Goal: Task Accomplishment & Management: Manage account settings

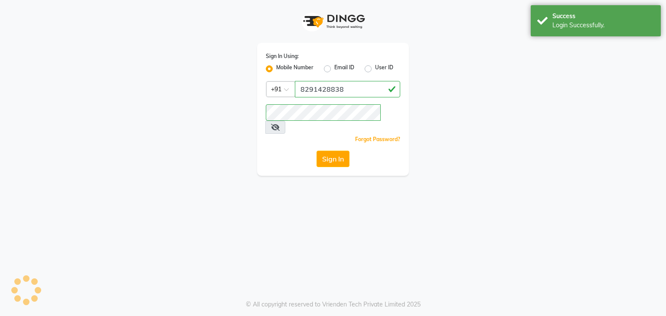
select select "service"
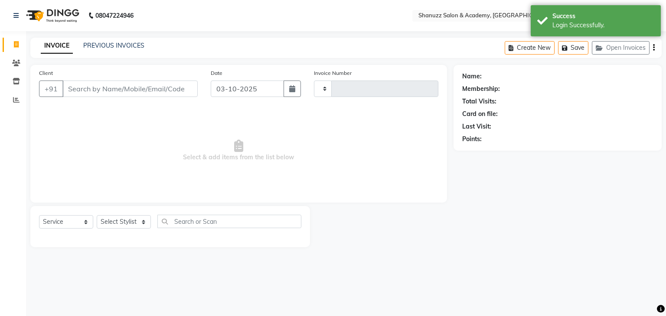
type input "0073"
select select "7393"
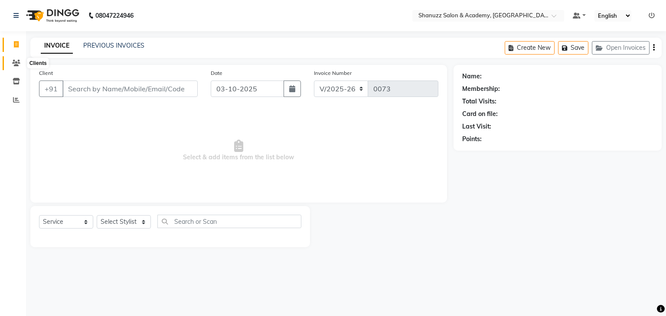
click at [19, 63] on icon at bounding box center [16, 63] width 8 height 7
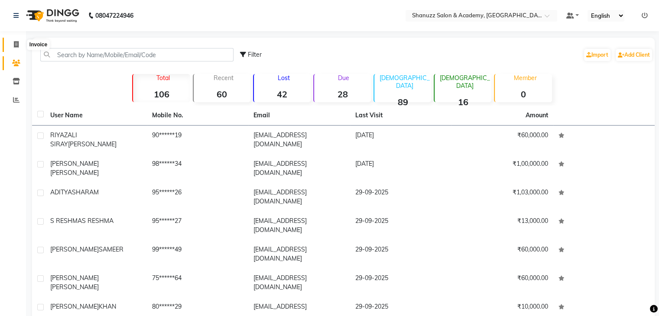
click at [17, 44] on icon at bounding box center [16, 44] width 5 height 7
select select "service"
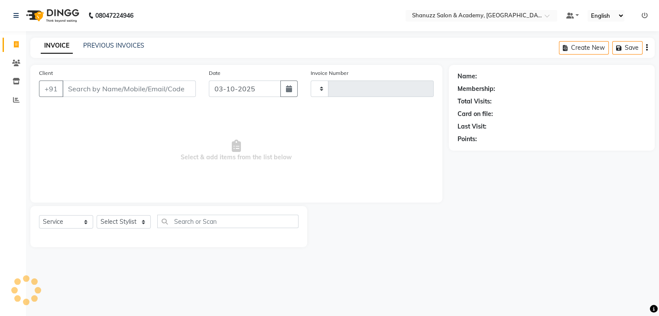
type input "0073"
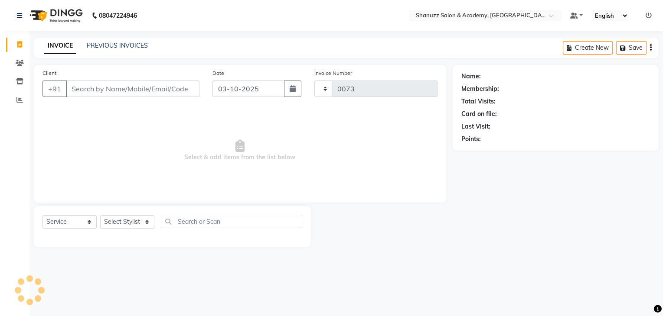
select select "7393"
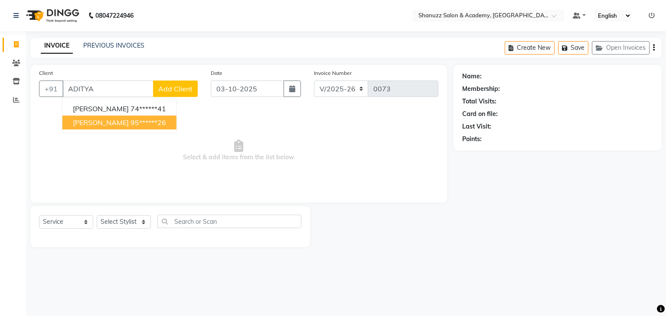
click at [130, 119] on button "ADITYA SHARAM 95******26" at bounding box center [119, 123] width 114 height 14
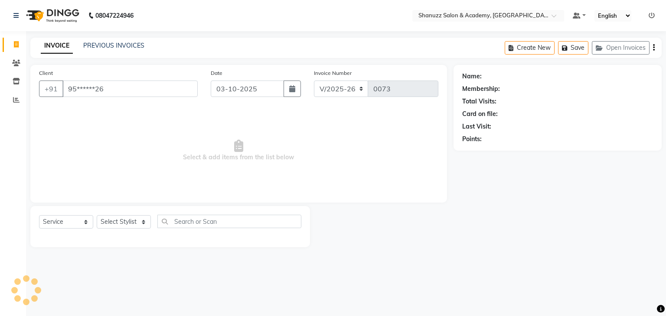
type input "95******26"
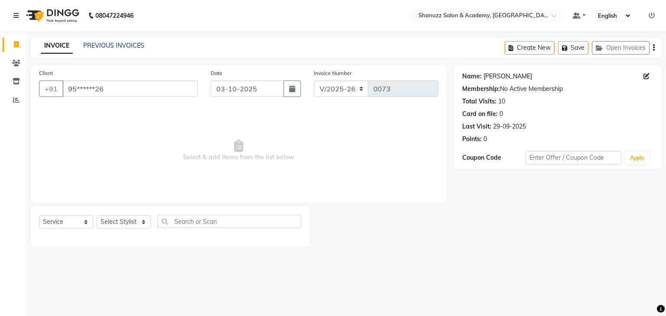
click at [506, 77] on link "Aditya Sharam" at bounding box center [507, 76] width 49 height 9
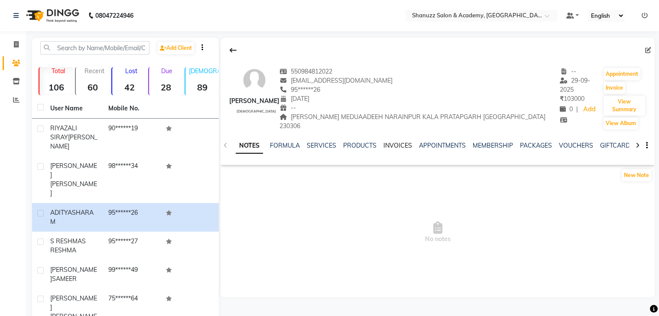
click at [396, 144] on link "INVOICES" at bounding box center [398, 146] width 29 height 8
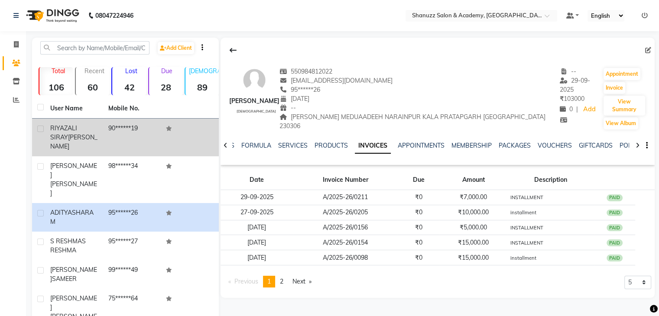
click at [142, 139] on td "90******19" at bounding box center [132, 138] width 58 height 38
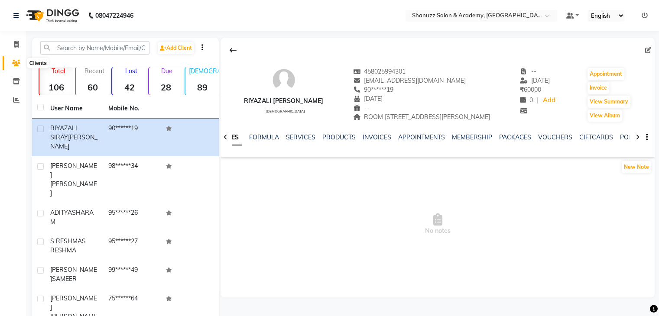
click at [17, 65] on icon at bounding box center [16, 63] width 8 height 7
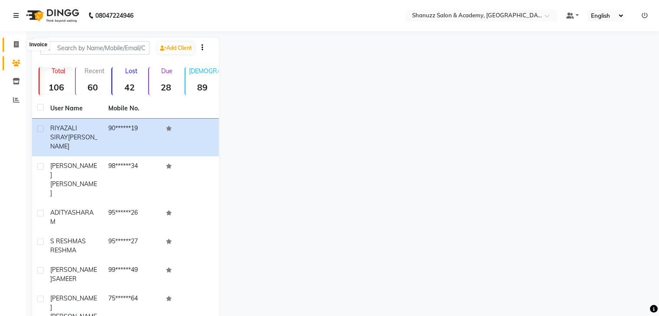
click at [16, 43] on icon at bounding box center [16, 44] width 5 height 7
select select "service"
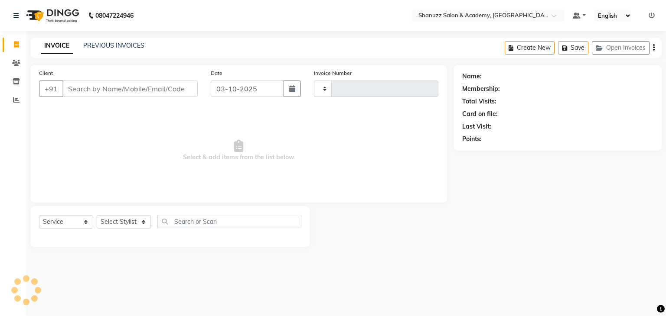
type input "0073"
select select "7393"
click at [127, 86] on input "Client" at bounding box center [129, 89] width 135 height 16
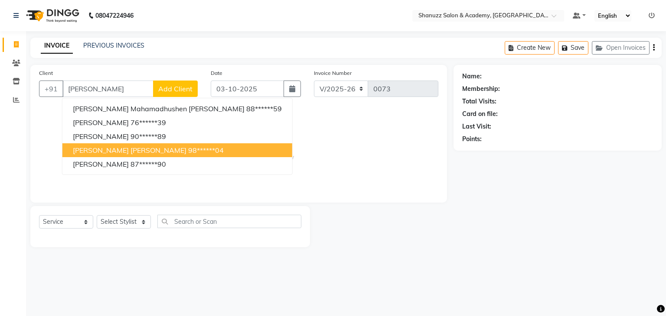
click at [142, 150] on span "SAHIL RIYAZ SHAIKH" at bounding box center [130, 150] width 114 height 9
type input "98******04"
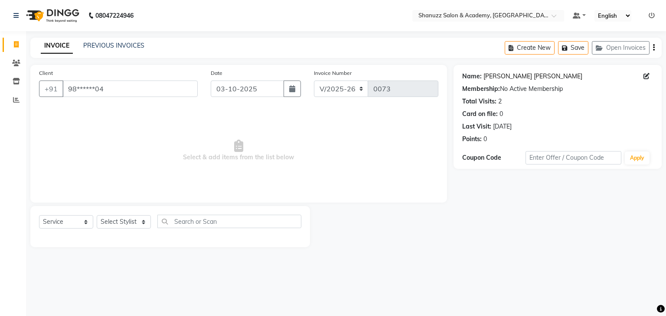
click at [507, 78] on link "Sahil Riyaz Shaikh" at bounding box center [532, 76] width 99 height 9
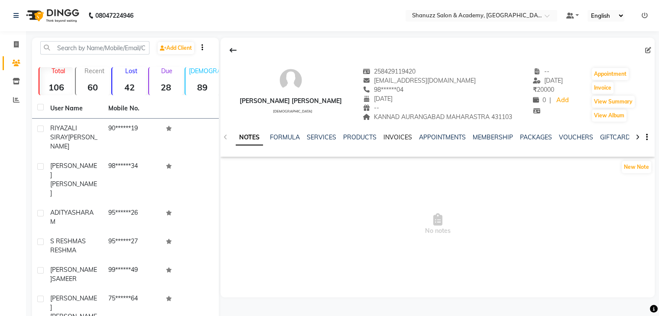
click at [392, 137] on link "INVOICES" at bounding box center [398, 137] width 29 height 8
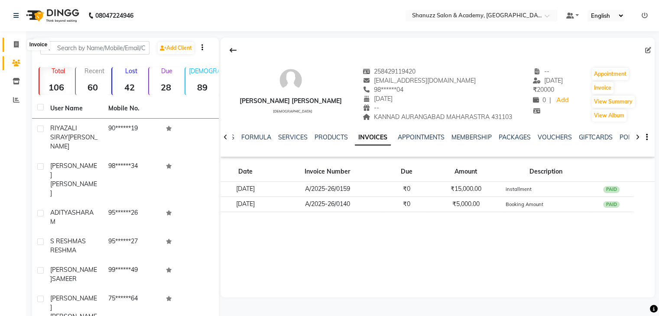
click at [20, 48] on span at bounding box center [16, 45] width 15 height 10
select select "service"
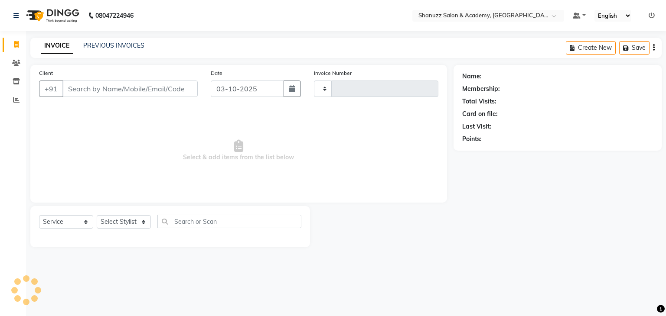
type input "0073"
select select "7393"
click at [166, 92] on input "Client" at bounding box center [129, 89] width 135 height 16
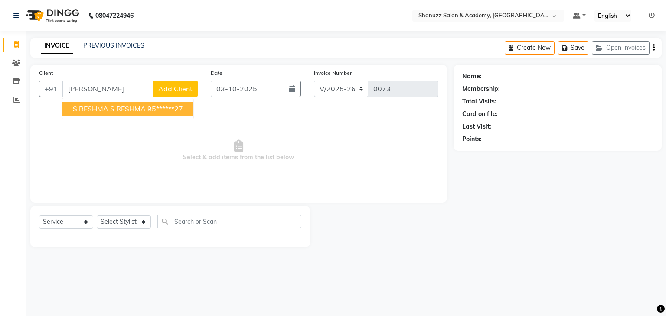
click at [156, 113] on ngb-highlight "95******27" at bounding box center [165, 108] width 36 height 9
type input "95******27"
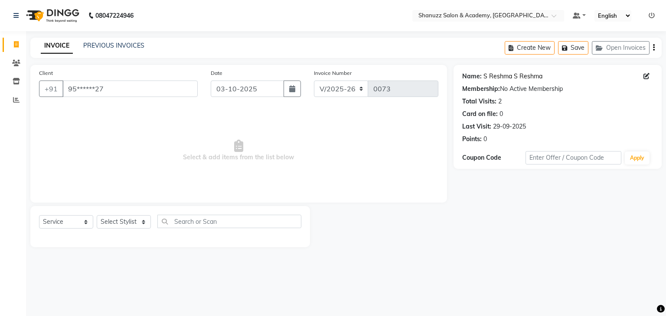
click at [484, 78] on link "S Reshma S Reshma" at bounding box center [512, 76] width 59 height 9
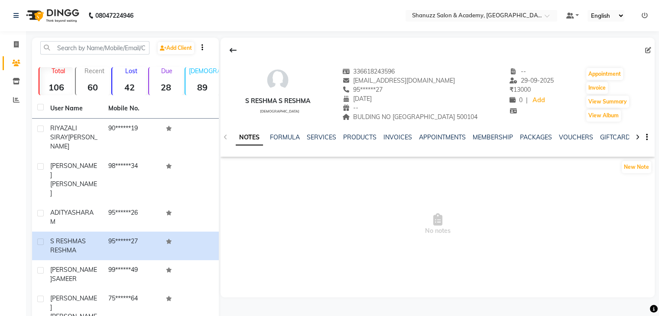
click at [393, 141] on div "INVOICES" at bounding box center [398, 137] width 29 height 9
click at [397, 136] on link "INVOICES" at bounding box center [398, 137] width 29 height 8
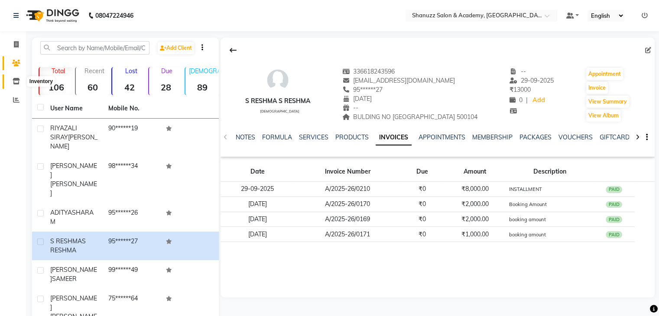
click at [18, 79] on icon at bounding box center [16, 81] width 7 height 7
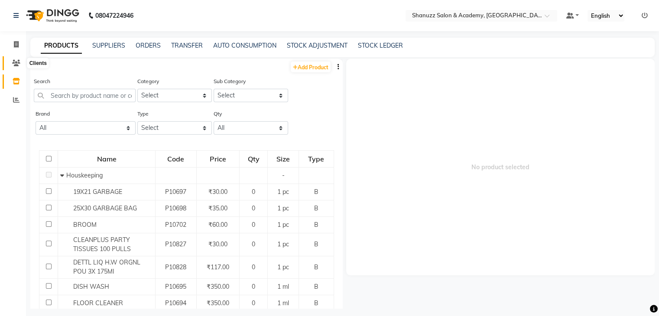
click at [15, 65] on icon at bounding box center [16, 63] width 8 height 7
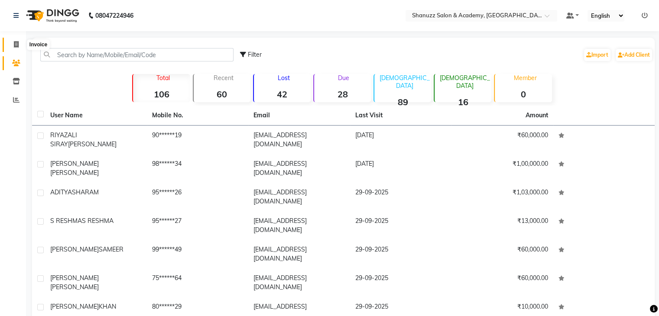
click at [16, 42] on icon at bounding box center [16, 44] width 5 height 7
select select "service"
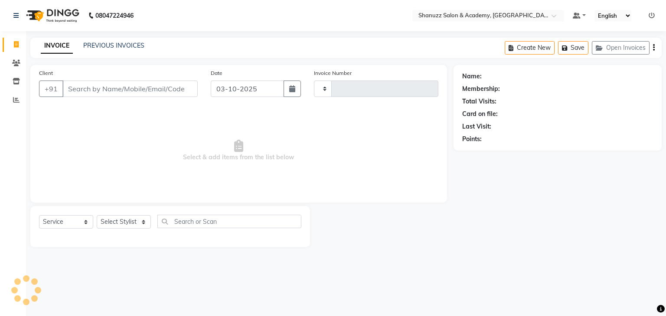
type input "0073"
select select "7393"
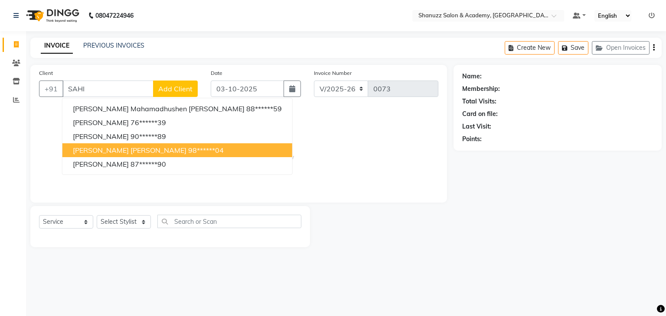
click at [188, 148] on ngb-highlight "98******04" at bounding box center [206, 150] width 36 height 9
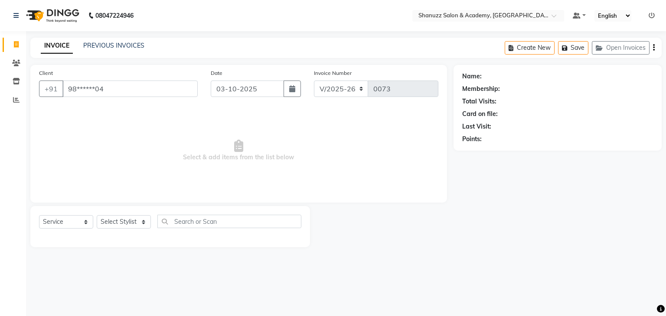
type input "98******04"
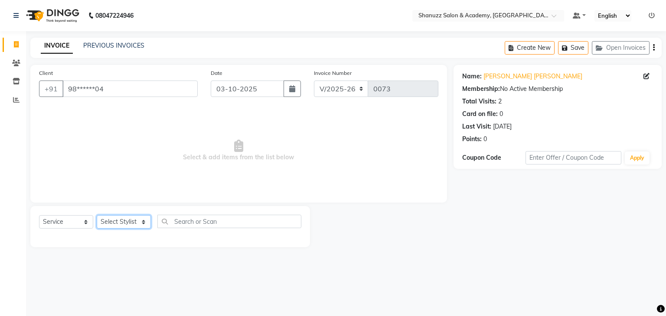
click at [128, 227] on select "Select Stylist Aditya Vishwakarma Asma Jagruti Shinde Lalit Kamble Prajakta Mes…" at bounding box center [124, 221] width 54 height 13
select select "67294"
click at [97, 216] on select "Select Stylist Aditya Vishwakarma Asma Jagruti Shinde Lalit Kamble Prajakta Mes…" at bounding box center [124, 221] width 54 height 13
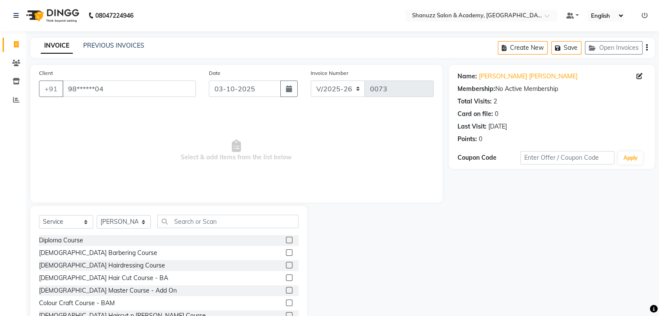
click at [286, 239] on label at bounding box center [289, 240] width 7 height 7
click at [286, 239] on input "checkbox" at bounding box center [289, 241] width 6 height 6
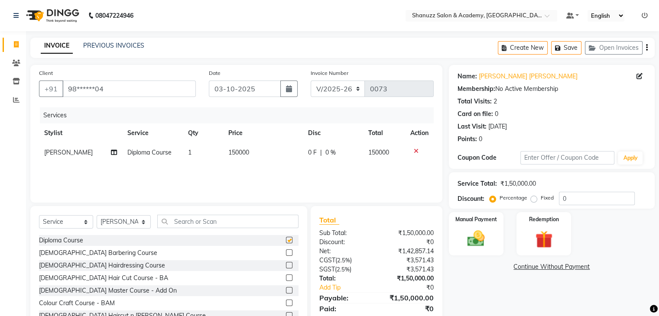
checkbox input "false"
click at [255, 154] on td "150000" at bounding box center [263, 153] width 80 height 20
select select "67294"
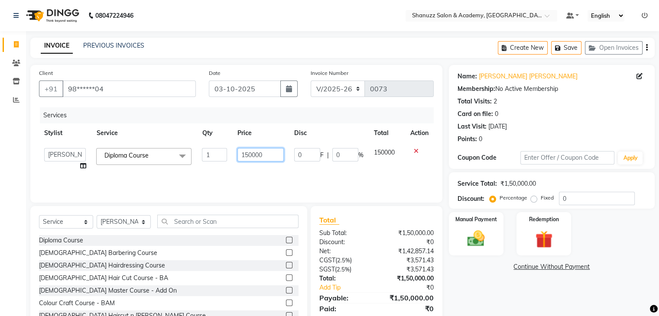
click at [271, 159] on input "150000" at bounding box center [260, 154] width 46 height 13
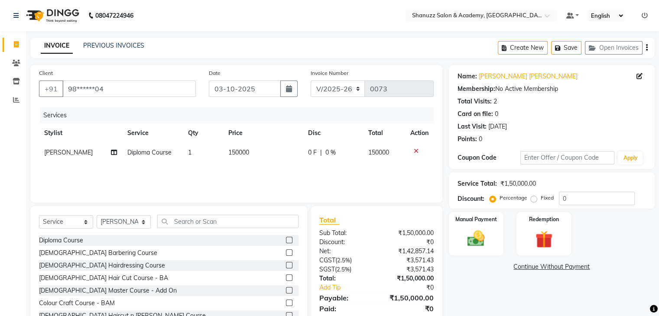
click at [286, 254] on label at bounding box center [289, 253] width 7 height 7
click at [286, 254] on input "checkbox" at bounding box center [289, 253] width 6 height 6
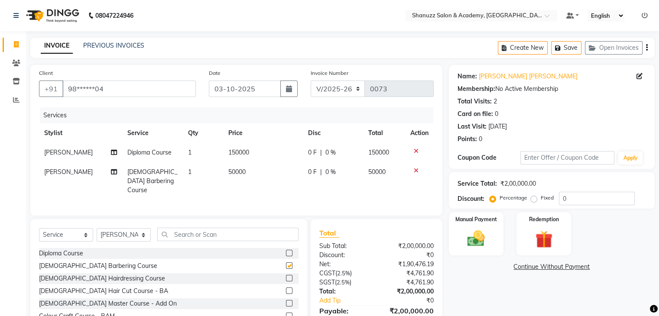
checkbox input "false"
click at [257, 148] on td "150000" at bounding box center [263, 153] width 80 height 20
select select "67294"
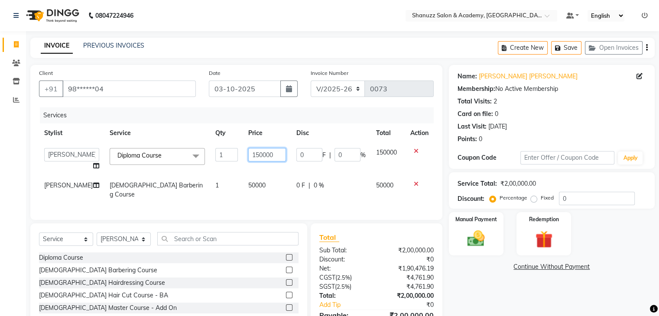
click at [270, 154] on input "150000" at bounding box center [267, 154] width 38 height 13
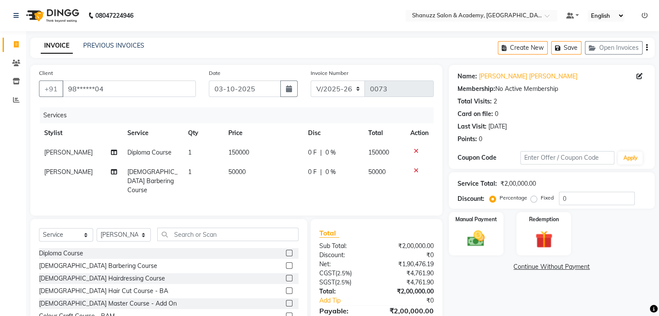
click at [414, 152] on icon at bounding box center [416, 151] width 5 height 6
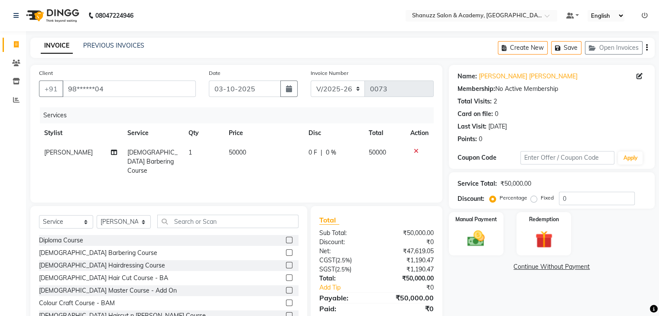
click at [257, 153] on td "50000" at bounding box center [263, 162] width 79 height 38
select select "67294"
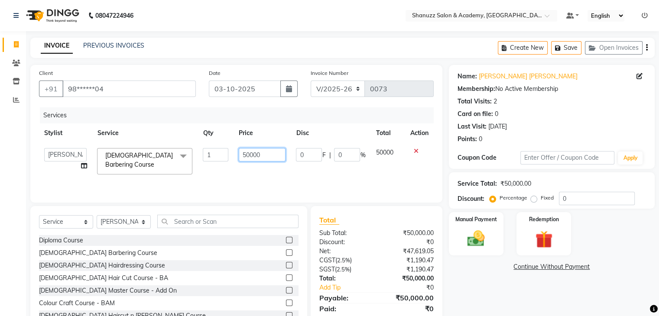
click at [267, 155] on input "50000" at bounding box center [262, 154] width 47 height 13
type input "5"
type input "20000"
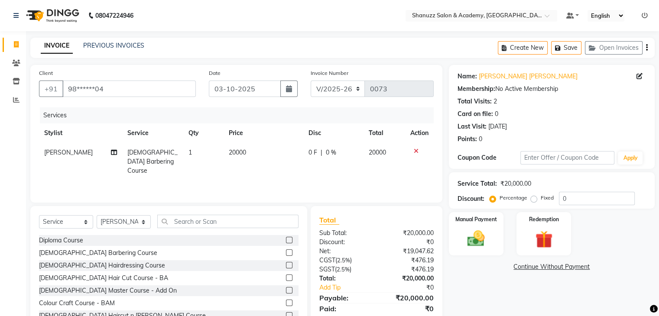
click at [273, 171] on td "20000" at bounding box center [263, 162] width 79 height 38
select select "67294"
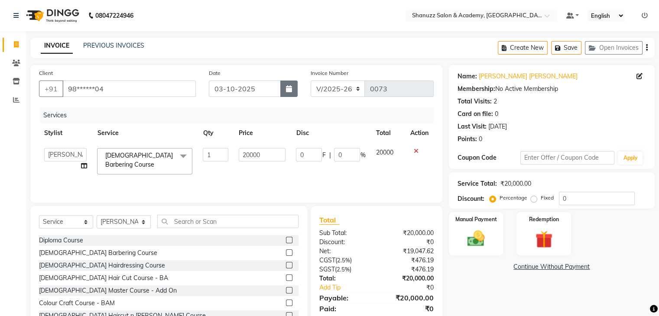
click at [283, 83] on button "button" at bounding box center [288, 89] width 17 height 16
select select "10"
select select "2025"
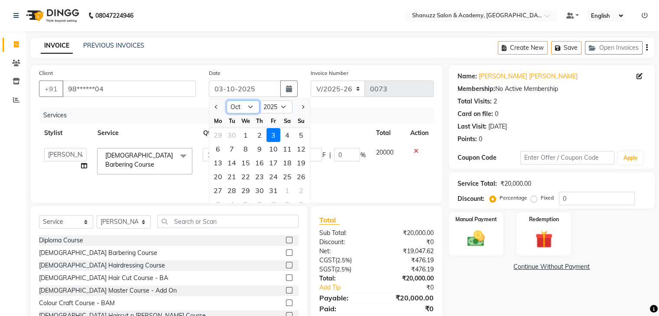
click at [248, 106] on select "Jan Feb Mar Apr May Jun Jul Aug Sep Oct Nov Dec" at bounding box center [243, 107] width 33 height 13
select select "9"
click at [227, 101] on select "Jan Feb Mar Apr May Jun Jul Aug Sep Oct Nov Dec" at bounding box center [243, 107] width 33 height 13
click at [231, 191] on div "30" at bounding box center [232, 191] width 14 height 14
type input "[DATE]"
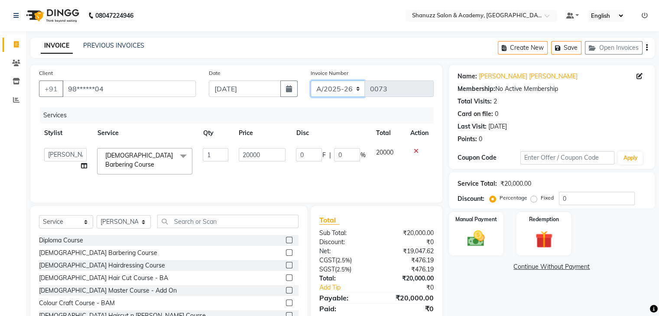
drag, startPoint x: 352, startPoint y: 85, endPoint x: 340, endPoint y: 118, distance: 35.1
click at [340, 118] on div "Client +91 98******04 Date 30-09-2025 Invoice Number A/2025-26 V/2025 V/2025-26…" at bounding box center [236, 134] width 412 height 138
select select "7394"
click at [311, 81] on select "A/2025-26 V/2025 V/2025-26" at bounding box center [338, 89] width 55 height 16
type input "0001"
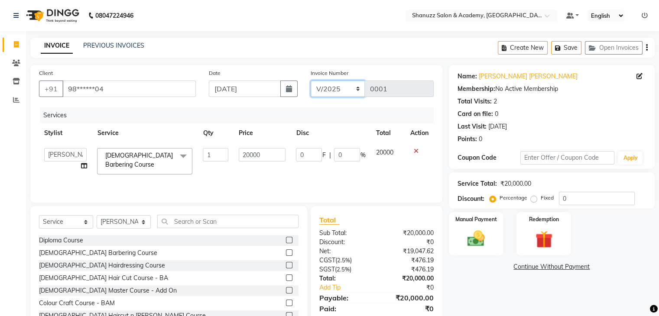
click at [345, 92] on select "A/2025-26 V/2025 V/2025-26" at bounding box center [338, 89] width 55 height 16
select select "8572"
click at [311, 81] on select "A/2025-26 V/2025 V/2025-26" at bounding box center [338, 89] width 55 height 16
type input "0214"
click at [479, 231] on img at bounding box center [476, 239] width 29 height 21
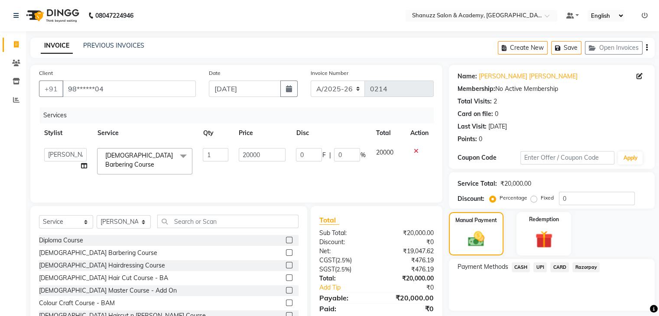
click at [539, 267] on span "UPI" at bounding box center [539, 268] width 13 height 10
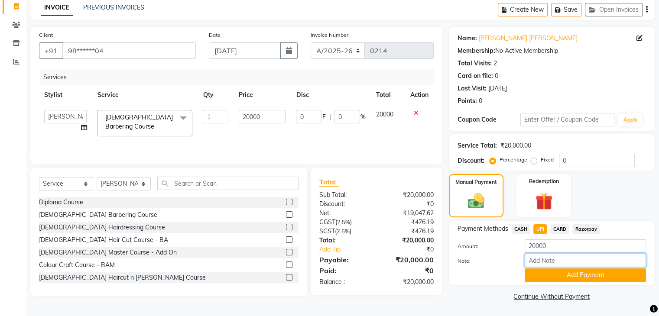
click at [543, 266] on input "Note:" at bounding box center [585, 260] width 121 height 13
type input "INSTALLMENT"
click at [543, 262] on input "INSTALLMENT" at bounding box center [585, 260] width 121 height 13
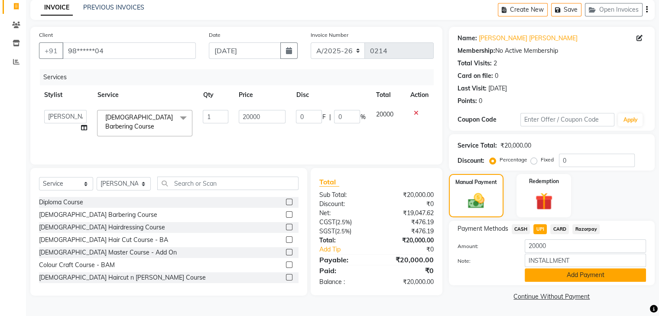
click at [553, 276] on button "Add Payment" at bounding box center [585, 275] width 121 height 13
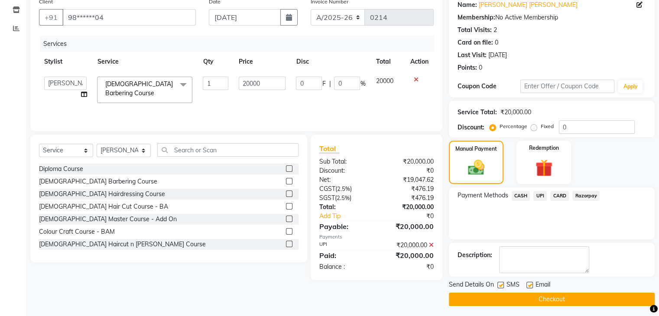
scroll to position [74, 0]
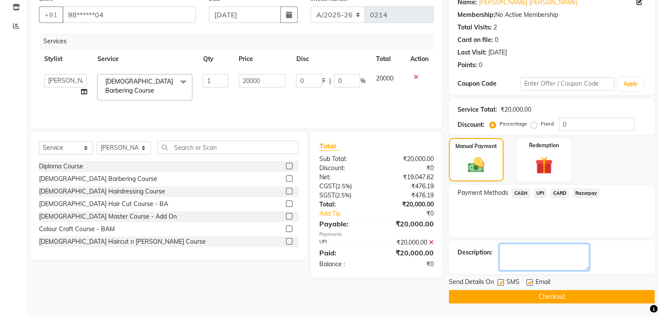
click at [548, 253] on textarea at bounding box center [544, 257] width 90 height 27
paste textarea "INSTALLMENT"
type textarea "INSTALLMENT"
click at [500, 281] on label at bounding box center [500, 283] width 7 height 7
click at [500, 281] on input "checkbox" at bounding box center [500, 283] width 6 height 6
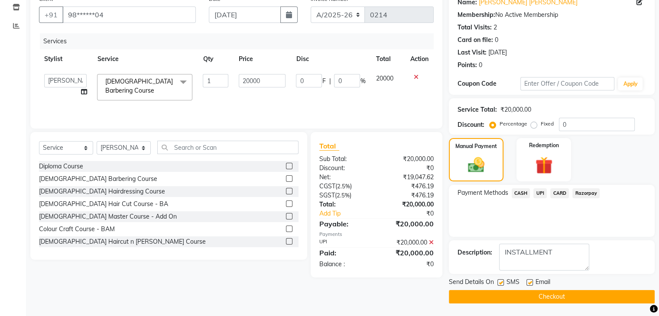
checkbox input "false"
click at [530, 281] on label at bounding box center [530, 283] width 7 height 7
click at [530, 281] on input "checkbox" at bounding box center [530, 283] width 6 height 6
checkbox input "false"
click at [536, 301] on button "Checkout" at bounding box center [552, 296] width 206 height 13
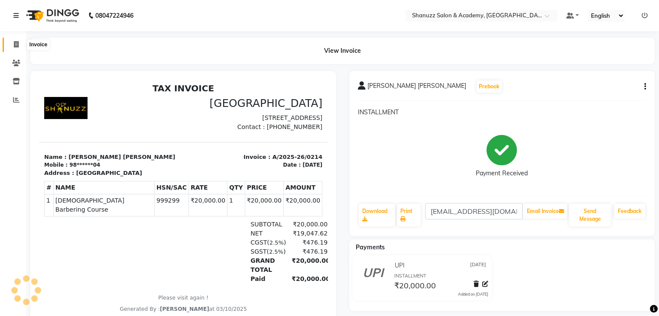
click at [15, 44] on icon at bounding box center [16, 44] width 5 height 7
select select "7393"
select select "service"
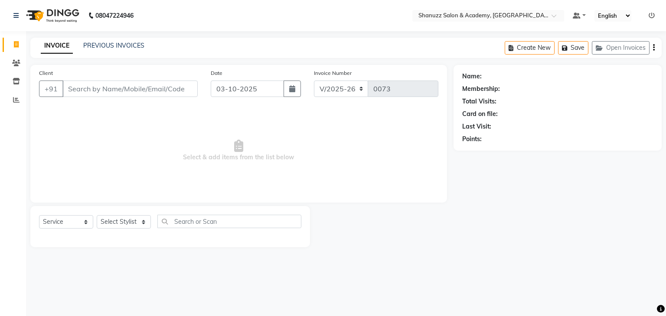
click at [120, 87] on input "Client" at bounding box center [129, 89] width 135 height 16
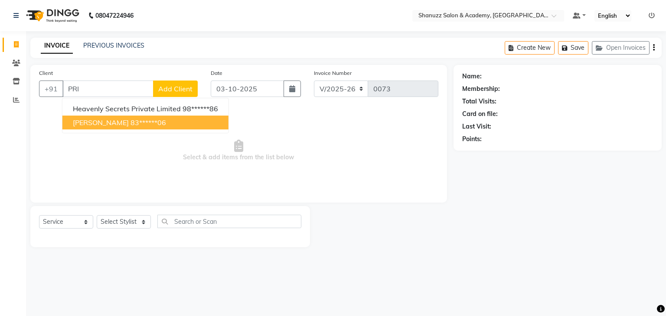
click at [114, 128] on button "PRITESH PRITESH 83******06" at bounding box center [145, 123] width 166 height 14
type input "83******06"
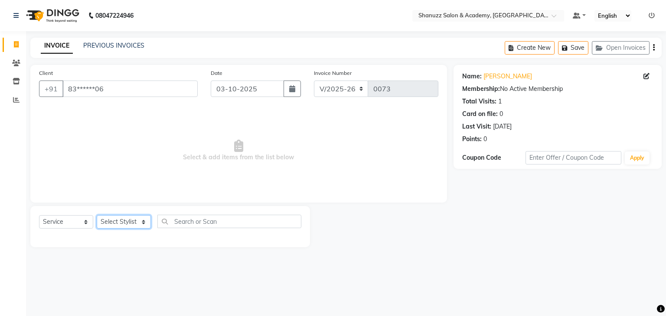
click at [133, 226] on select "Select Stylist Aditya Vishwakarma Asma Jagruti Shinde Lalit Kamble Prajakta Mes…" at bounding box center [124, 221] width 54 height 13
select select "65310"
click at [97, 216] on select "Select Stylist Aditya Vishwakarma Asma Jagruti Shinde Lalit Kamble Prajakta Mes…" at bounding box center [124, 221] width 54 height 13
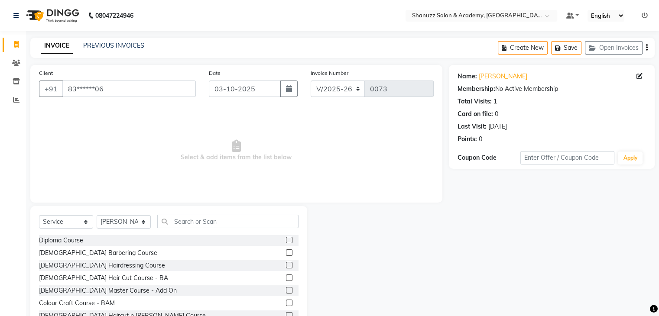
click at [286, 239] on label at bounding box center [289, 240] width 7 height 7
click at [286, 239] on input "checkbox" at bounding box center [289, 241] width 6 height 6
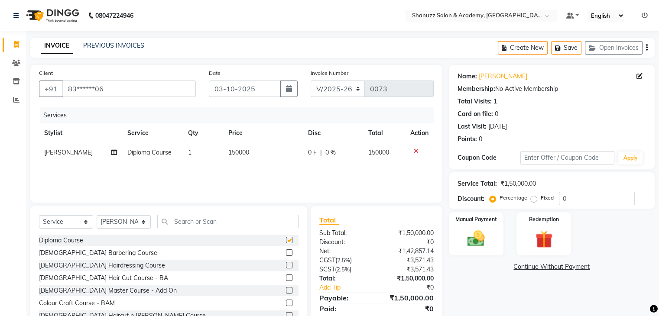
checkbox input "false"
click at [258, 154] on td "150000" at bounding box center [263, 153] width 80 height 20
select select "65310"
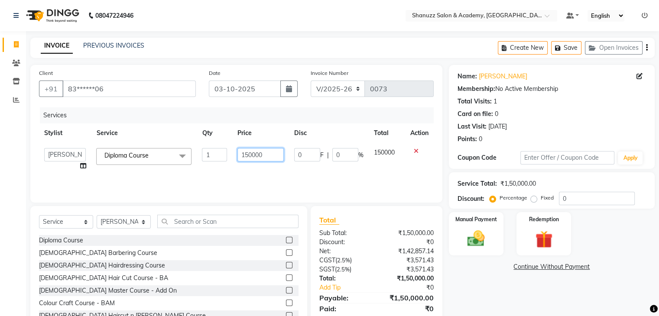
click at [269, 160] on input "150000" at bounding box center [260, 154] width 46 height 13
type input "1"
type input "55000"
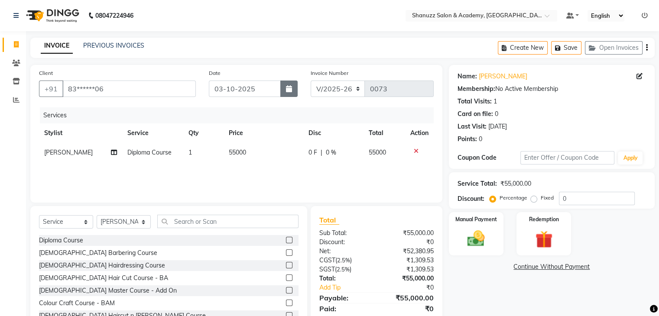
click at [287, 89] on icon "button" at bounding box center [289, 88] width 6 height 7
select select "10"
select select "2025"
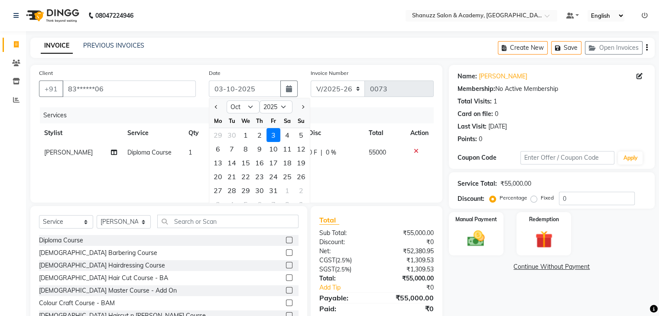
drag, startPoint x: 287, startPoint y: 89, endPoint x: 249, endPoint y: 110, distance: 43.1
click at [249, 97] on div "03-10-2025 Jan Feb Mar Apr May Jun Jul Aug Sep Oct Nov Dec 2015 2016 2017 2018 …" at bounding box center [253, 89] width 89 height 16
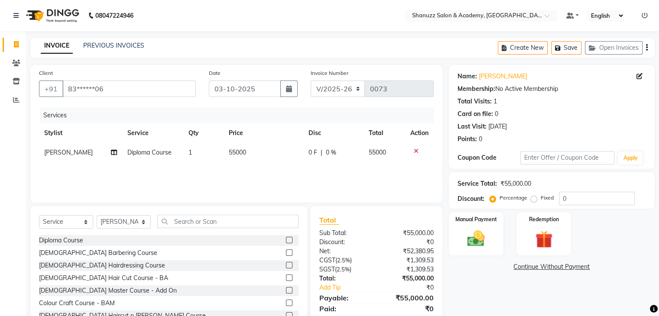
click at [249, 110] on div "Services" at bounding box center [240, 115] width 400 height 16
click at [295, 88] on button "button" at bounding box center [288, 89] width 17 height 16
select select "10"
select select "2025"
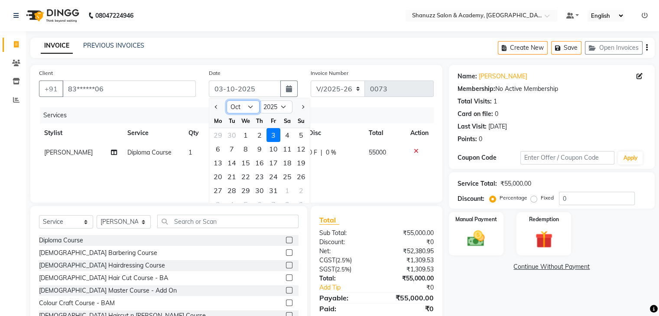
click at [250, 107] on select "Jan Feb Mar Apr May Jun Jul Aug Sep Oct Nov Dec" at bounding box center [243, 107] width 33 height 13
select select "9"
click at [227, 101] on select "Jan Feb Mar Apr May Jun Jul Aug Sep Oct Nov Dec" at bounding box center [243, 107] width 33 height 13
click at [227, 190] on div "30" at bounding box center [232, 191] width 14 height 14
type input "30-09-2025"
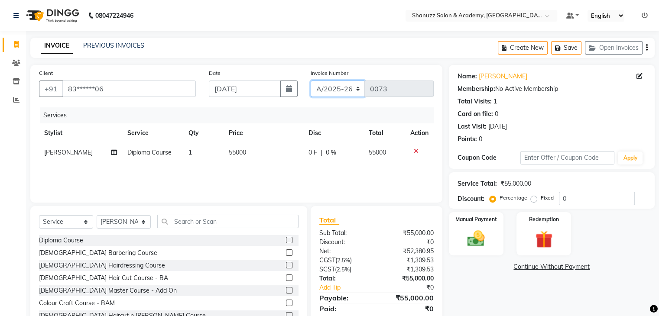
drag, startPoint x: 324, startPoint y: 89, endPoint x: 328, endPoint y: 117, distance: 27.9
click at [328, 117] on div "Client +91 83******06 Date 30-09-2025 Invoice Number A/2025-26 V/2025 V/2025-26…" at bounding box center [236, 134] width 412 height 138
select select "7394"
click at [311, 81] on select "A/2025-26 V/2025 V/2025-26" at bounding box center [338, 89] width 55 height 16
type input "0001"
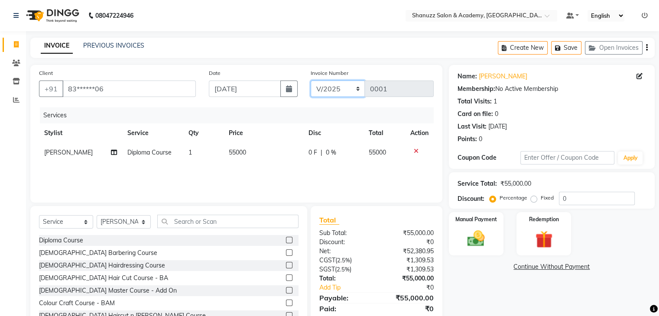
click at [341, 95] on select "A/2025-26 V/2025 V/2025-26" at bounding box center [338, 89] width 55 height 16
select select "8572"
click at [311, 81] on select "A/2025-26 V/2025 V/2025-26" at bounding box center [338, 89] width 55 height 16
type input "0215"
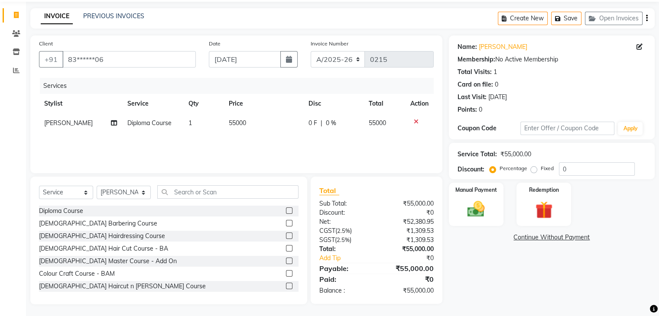
click at [494, 230] on div "Name: Pritesh Pritesh Membership: No Active Membership Total Visits: 1 Card on …" at bounding box center [555, 170] width 212 height 269
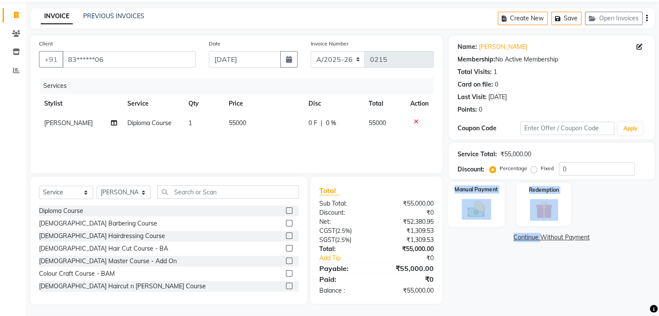
drag, startPoint x: 494, startPoint y: 230, endPoint x: 465, endPoint y: 192, distance: 48.2
click at [465, 192] on div "Name: Pritesh Pritesh Membership: No Active Membership Total Visits: 1 Card on …" at bounding box center [555, 170] width 212 height 269
click at [471, 205] on img at bounding box center [476, 209] width 29 height 21
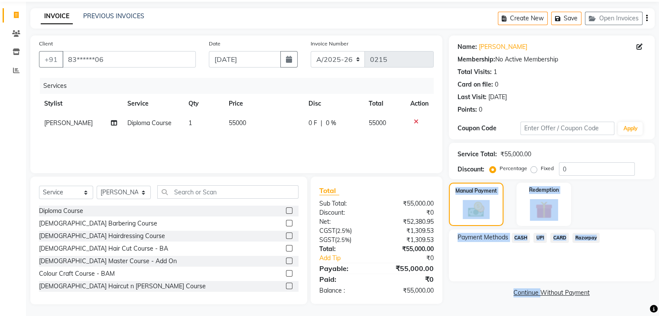
click at [509, 266] on div "Payment Methods CASH UPI CARD Razorpay" at bounding box center [552, 256] width 206 height 52
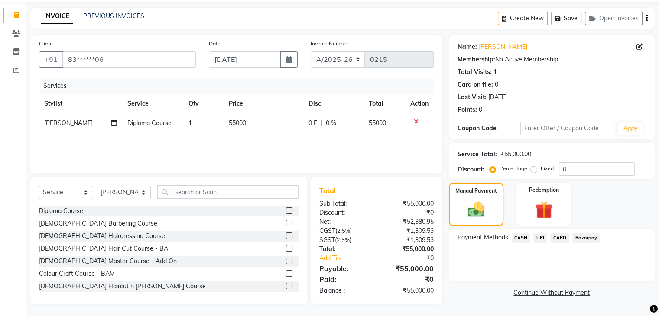
click at [538, 238] on span "UPI" at bounding box center [539, 238] width 13 height 10
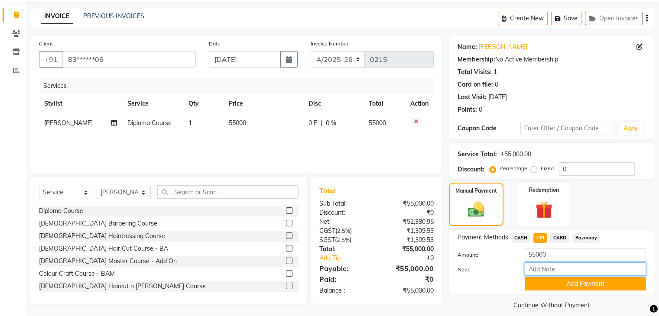
click at [556, 273] on input "Note:" at bounding box center [585, 269] width 121 height 13
type input "INSTALLMENT"
click at [557, 269] on input "INSTALLMENT" at bounding box center [585, 269] width 121 height 13
click at [554, 289] on button "Add Payment" at bounding box center [585, 283] width 121 height 13
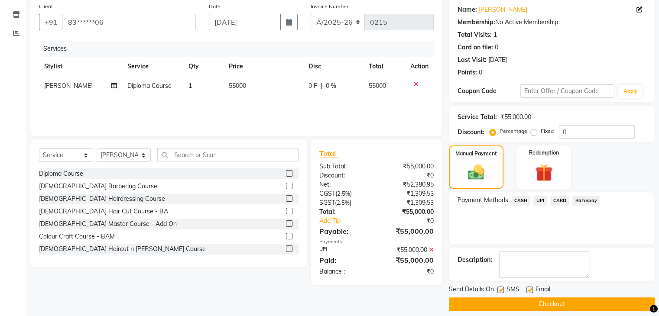
scroll to position [68, 0]
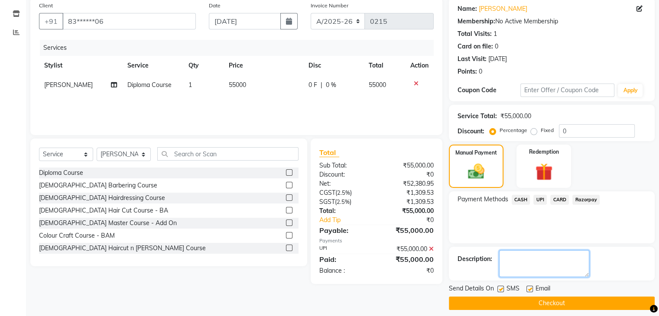
click at [546, 266] on textarea at bounding box center [544, 263] width 90 height 27
paste textarea "INSTALLMENT"
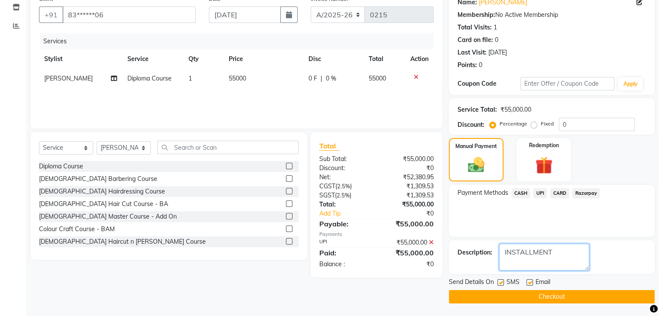
type textarea "INSTALLMENT"
click at [530, 283] on label at bounding box center [530, 283] width 7 height 7
click at [530, 283] on input "checkbox" at bounding box center [530, 283] width 6 height 6
checkbox input "false"
click at [500, 283] on label at bounding box center [500, 283] width 7 height 7
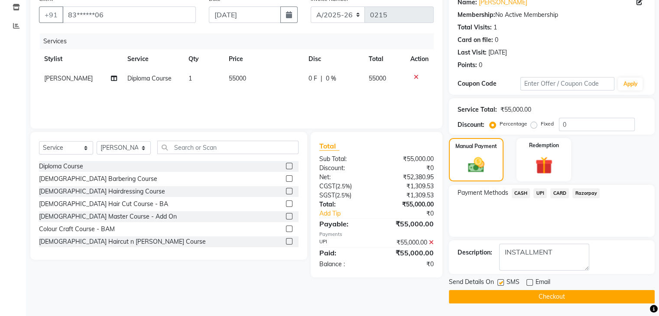
click at [500, 283] on input "checkbox" at bounding box center [500, 283] width 6 height 6
checkbox input "false"
click at [563, 297] on button "Checkout" at bounding box center [552, 296] width 206 height 13
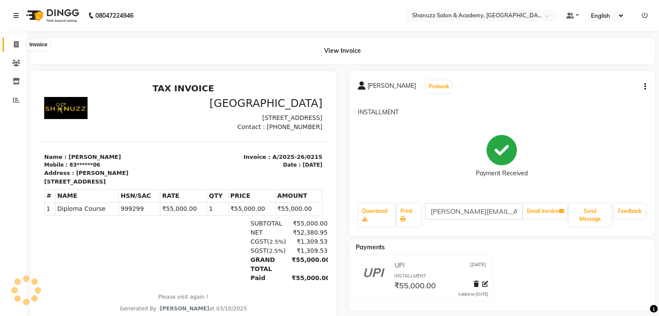
click at [15, 45] on icon at bounding box center [16, 44] width 5 height 7
select select "service"
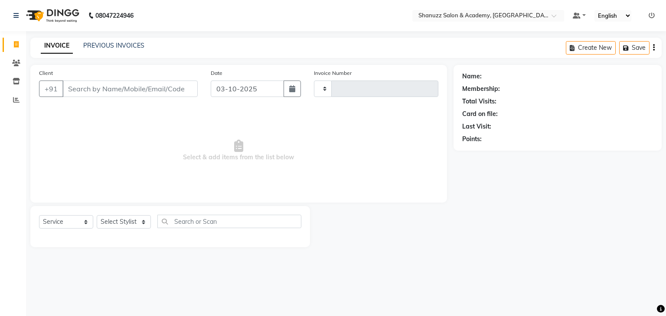
type input "0073"
select select "7393"
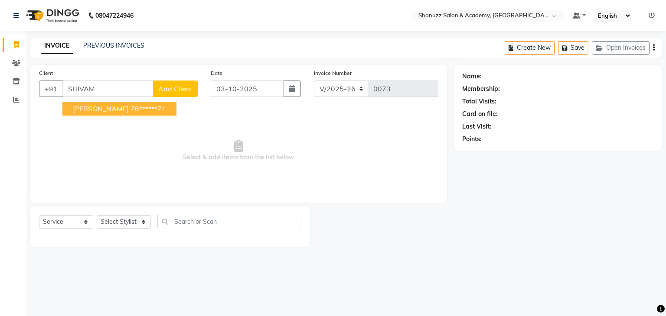
click at [124, 107] on span "SHIVAM SHARMA" at bounding box center [101, 108] width 56 height 9
type input "76******71"
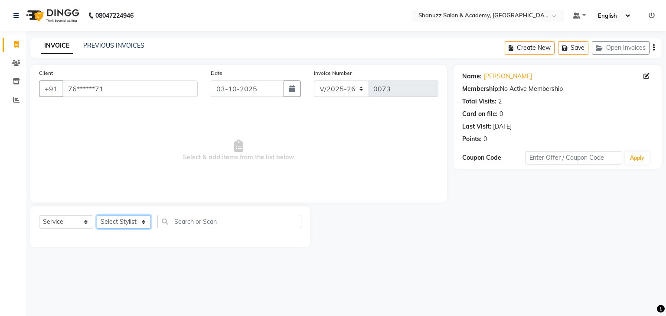
click at [130, 221] on select "Select Stylist Aditya Vishwakarma Asma Jagruti Shinde Lalit Kamble Prajakta Mes…" at bounding box center [124, 221] width 54 height 13
select select "65310"
click at [97, 216] on select "Select Stylist Aditya Vishwakarma Asma Jagruti Shinde Lalit Kamble Prajakta Mes…" at bounding box center [124, 221] width 54 height 13
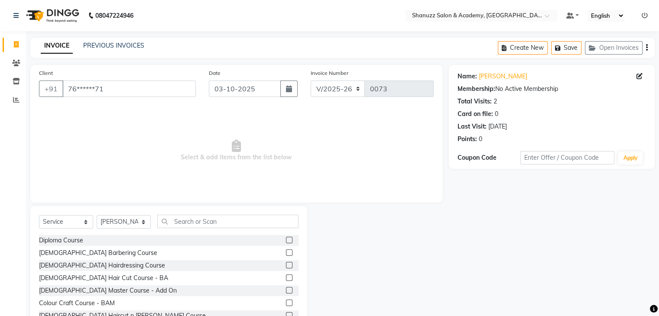
click at [288, 240] on div at bounding box center [292, 240] width 13 height 11
click at [286, 240] on label at bounding box center [289, 240] width 7 height 7
click at [286, 240] on input "checkbox" at bounding box center [289, 241] width 6 height 6
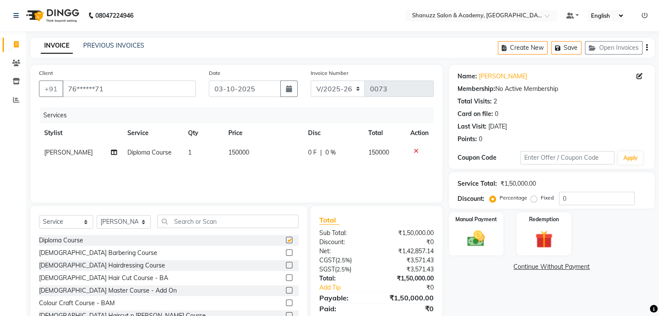
checkbox input "false"
click at [258, 153] on td "150000" at bounding box center [263, 153] width 80 height 20
select select "65310"
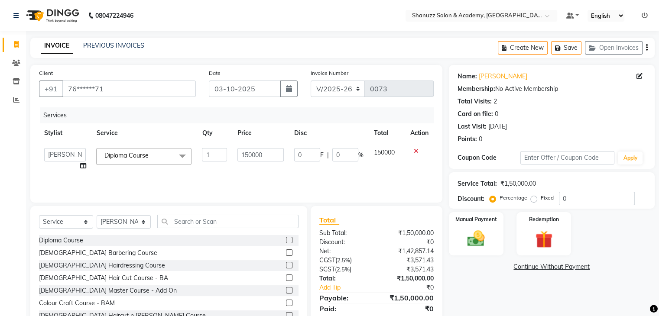
click at [284, 154] on td "150000" at bounding box center [260, 159] width 57 height 33
click at [271, 155] on input "150000" at bounding box center [260, 154] width 46 height 13
type input "1"
type input "20000"
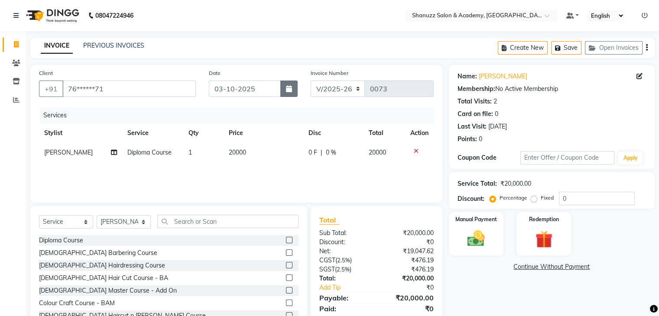
click at [286, 86] on icon "button" at bounding box center [289, 88] width 6 height 7
select select "10"
select select "2025"
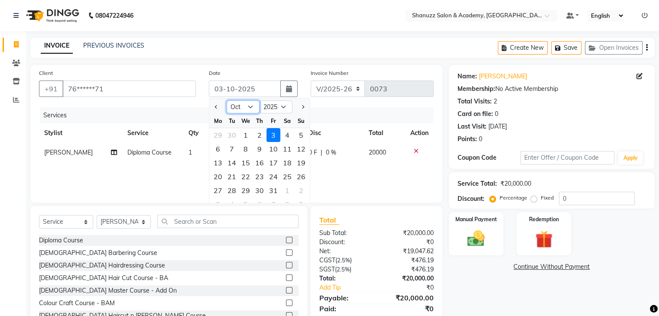
click at [250, 112] on select "Jan Feb Mar Apr May Jun Jul Aug Sep Oct Nov Dec" at bounding box center [243, 107] width 33 height 13
select select "9"
click at [227, 101] on select "Jan Feb Mar Apr May Jun Jul Aug Sep Oct Nov Dec" at bounding box center [243, 107] width 33 height 13
click at [232, 192] on div "30" at bounding box center [232, 191] width 14 height 14
type input "30-09-2025"
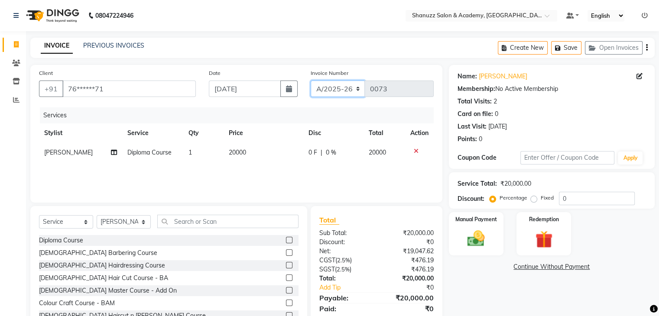
drag, startPoint x: 347, startPoint y: 91, endPoint x: 340, endPoint y: 120, distance: 30.7
click at [340, 120] on div "Client +91 76******71 Date 30-09-2025 Invoice Number A/2025-26 V/2025 V/2025-26…" at bounding box center [236, 134] width 412 height 138
select select "7394"
click at [311, 81] on select "A/2025-26 V/2025 V/2025-26" at bounding box center [338, 89] width 55 height 16
type input "0001"
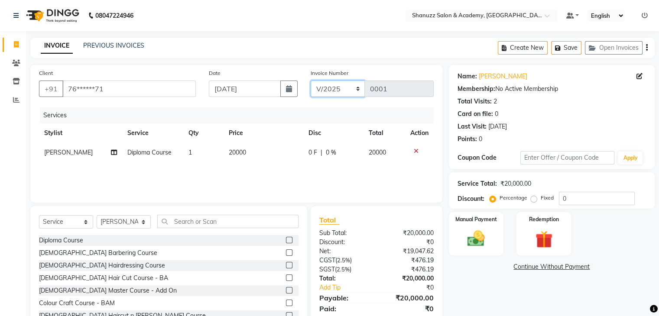
click at [342, 97] on select "A/2025-26 V/2025 V/2025-26" at bounding box center [338, 89] width 55 height 16
select select "8572"
click at [311, 81] on select "A/2025-26 V/2025 V/2025-26" at bounding box center [338, 89] width 55 height 16
type input "0216"
click at [483, 235] on img at bounding box center [476, 239] width 29 height 21
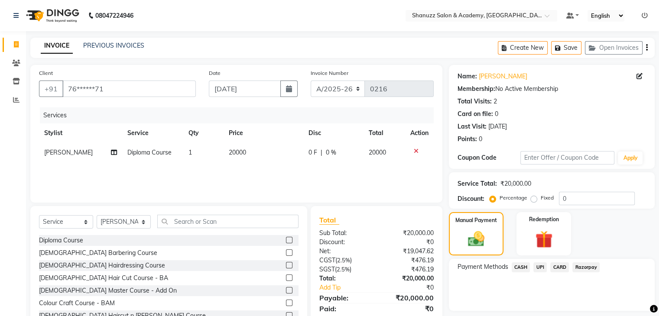
click at [540, 267] on span "UPI" at bounding box center [539, 268] width 13 height 10
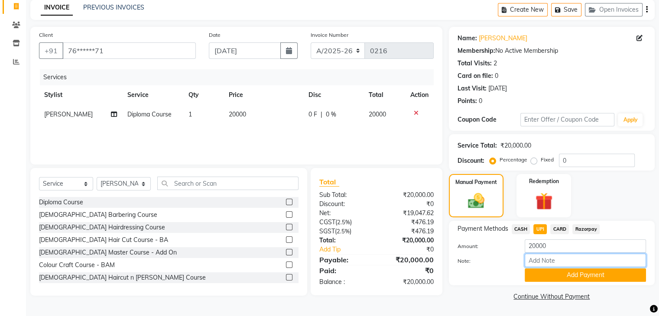
click at [543, 261] on input "Note:" at bounding box center [585, 260] width 121 height 13
type input "INSTALLMENT"
click at [555, 259] on input "INSTALLMENT" at bounding box center [585, 260] width 121 height 13
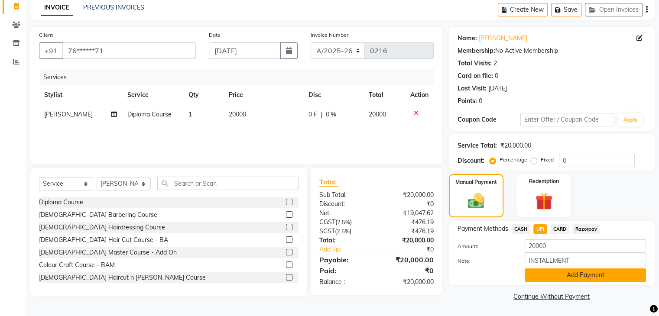
click at [553, 275] on button "Add Payment" at bounding box center [585, 275] width 121 height 13
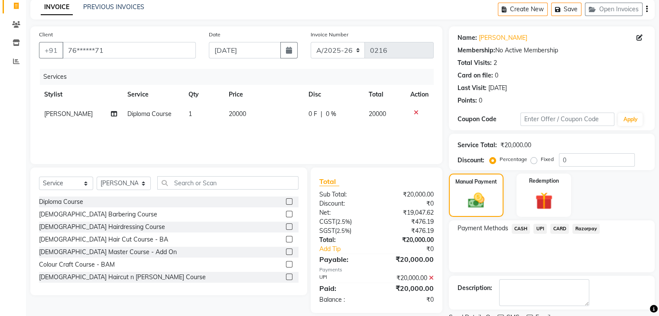
scroll to position [74, 0]
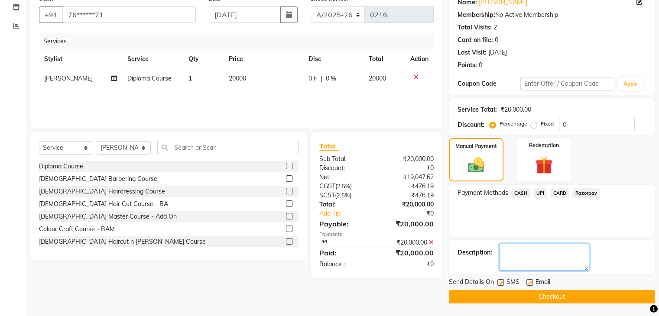
click at [543, 252] on textarea at bounding box center [544, 257] width 90 height 27
paste textarea "INSTALLMENT"
type textarea "INSTALLMENT"
click at [530, 281] on label at bounding box center [530, 283] width 7 height 7
click at [530, 281] on input "checkbox" at bounding box center [530, 283] width 6 height 6
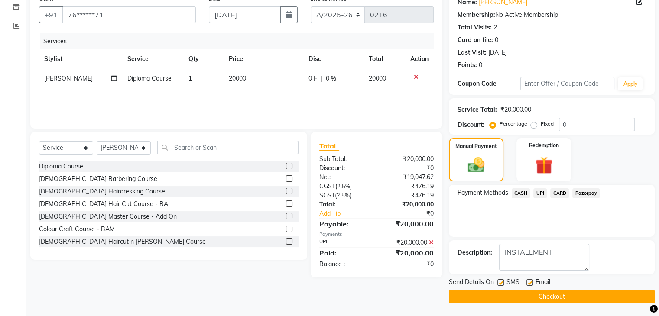
checkbox input "false"
click at [502, 282] on label at bounding box center [500, 283] width 7 height 7
click at [502, 282] on input "checkbox" at bounding box center [500, 283] width 6 height 6
checkbox input "false"
click at [529, 299] on button "Checkout" at bounding box center [552, 296] width 206 height 13
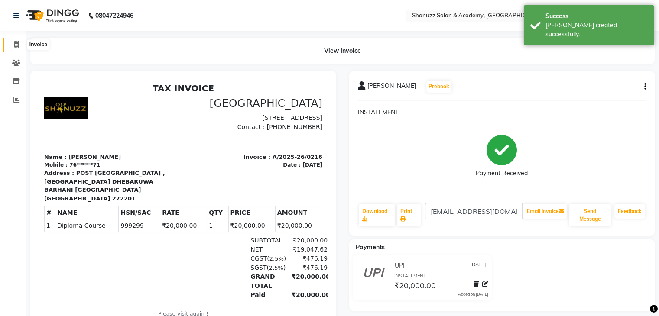
click at [10, 44] on span at bounding box center [16, 45] width 15 height 10
select select "7393"
select select "service"
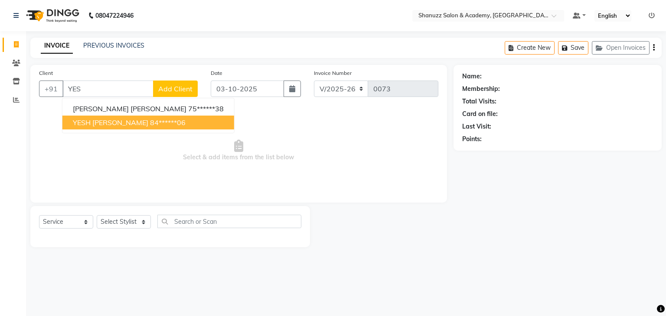
click at [135, 121] on span "YESH KISHOR RAO" at bounding box center [110, 122] width 75 height 9
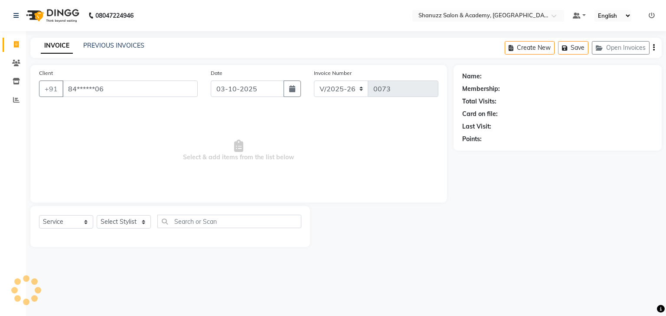
type input "84******06"
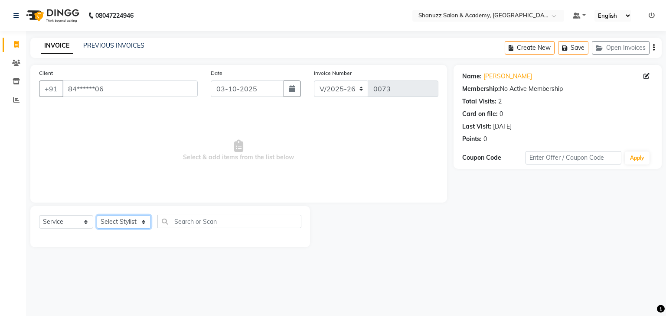
click at [129, 222] on select "Select Stylist Aditya Vishwakarma Asma Jagruti Shinde Lalit Kamble Prajakta Mes…" at bounding box center [124, 221] width 54 height 13
select select "65310"
click at [97, 216] on select "Select Stylist Aditya Vishwakarma Asma Jagruti Shinde Lalit Kamble Prajakta Mes…" at bounding box center [124, 221] width 54 height 13
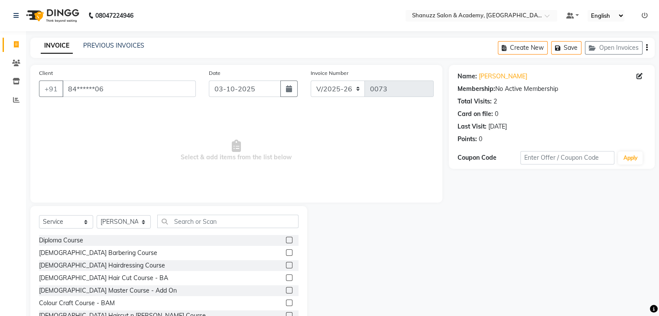
click at [286, 241] on label at bounding box center [289, 240] width 7 height 7
click at [286, 241] on input "checkbox" at bounding box center [289, 241] width 6 height 6
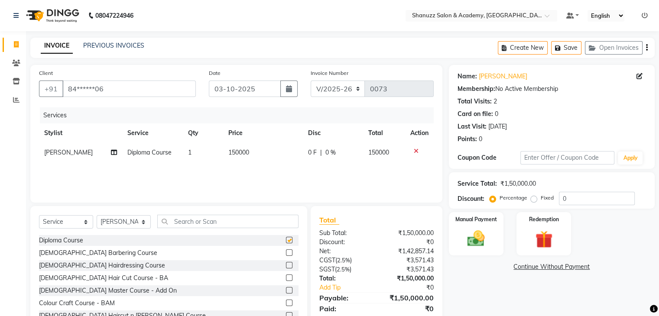
checkbox input "false"
click at [258, 150] on td "150000" at bounding box center [263, 153] width 80 height 20
select select "65310"
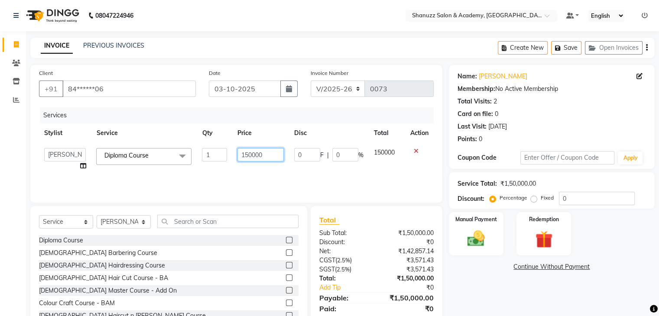
click at [282, 158] on input "150000" at bounding box center [260, 154] width 46 height 13
type input "1"
type input "10000"
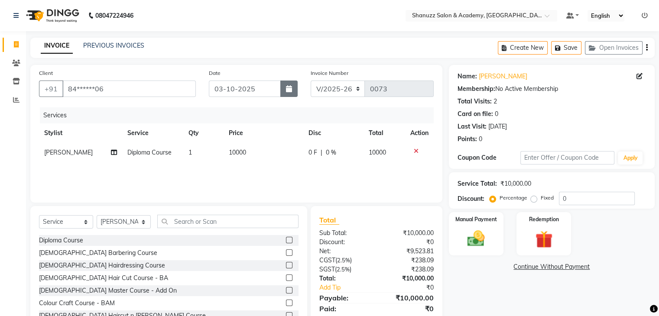
click at [286, 88] on icon "button" at bounding box center [289, 88] width 6 height 7
select select "10"
select select "2025"
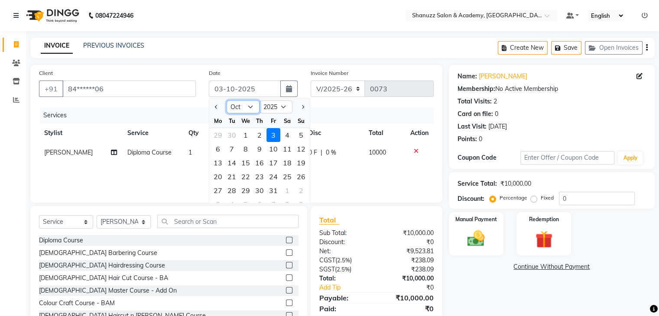
drag, startPoint x: 244, startPoint y: 111, endPoint x: 246, endPoint y: 215, distance: 104.5
click at [246, 215] on div "Client +91 84******06 Date 03-10-2025 Jan Feb Mar Apr May Jun Jul Aug Sep Oct N…" at bounding box center [236, 199] width 425 height 269
select select "9"
click at [227, 101] on select "Jan Feb Mar Apr May Jun Jul Aug Sep Oct Nov Dec" at bounding box center [243, 107] width 33 height 13
click at [234, 191] on div "30" at bounding box center [232, 191] width 14 height 14
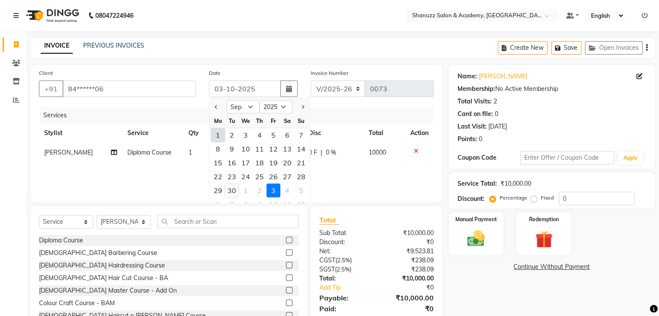
type input "30-09-2025"
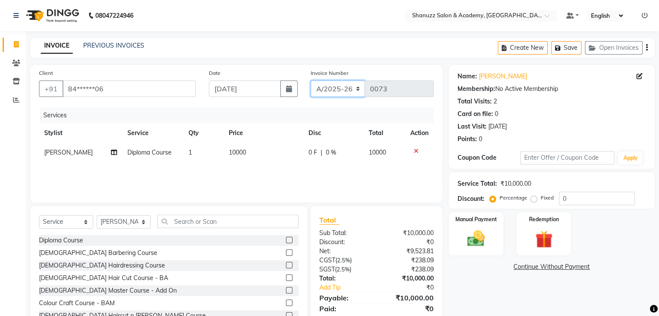
drag, startPoint x: 342, startPoint y: 89, endPoint x: 332, endPoint y: 124, distance: 36.5
click at [332, 124] on div "Client +91 84******06 Date 30-09-2025 Invoice Number A/2025-26 V/2025 V/2025-26…" at bounding box center [236, 134] width 412 height 138
click at [311, 81] on select "A/2025-26 V/2025 V/2025-26" at bounding box center [338, 89] width 55 height 16
drag, startPoint x: 341, startPoint y: 91, endPoint x: 338, endPoint y: 102, distance: 10.8
click at [338, 102] on div "Invoice Number A/2025-26 V/2025 V/2025-26 0073" at bounding box center [372, 86] width 136 height 36
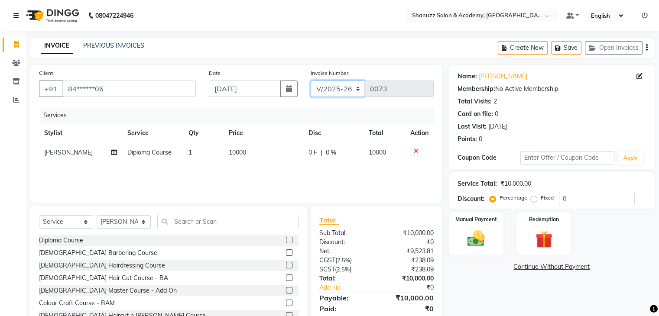
select select "8572"
click at [311, 81] on select "A/2025-26 V/2025 V/2025-26" at bounding box center [338, 89] width 55 height 16
type input "0217"
click at [484, 239] on img at bounding box center [476, 239] width 29 height 21
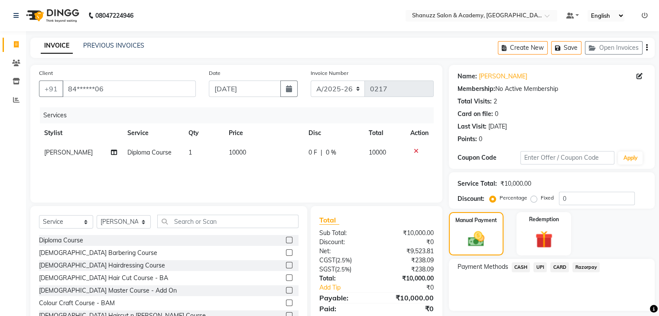
click at [540, 268] on span "UPI" at bounding box center [539, 268] width 13 height 10
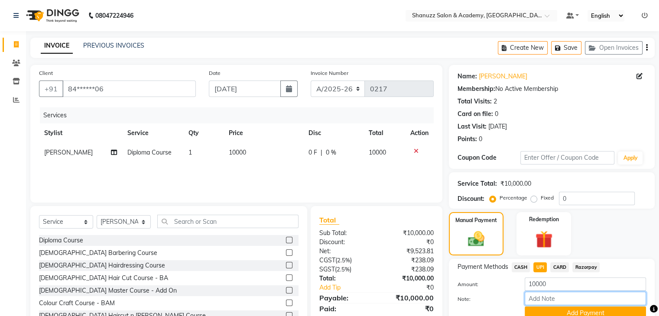
click at [548, 299] on input "Note:" at bounding box center [585, 298] width 121 height 13
type input "INSTALLMENT"
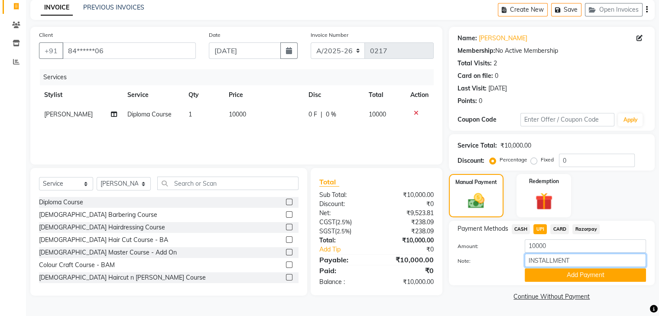
click at [548, 258] on input "INSTALLMENT" at bounding box center [585, 260] width 121 height 13
click at [546, 275] on button "Add Payment" at bounding box center [585, 275] width 121 height 13
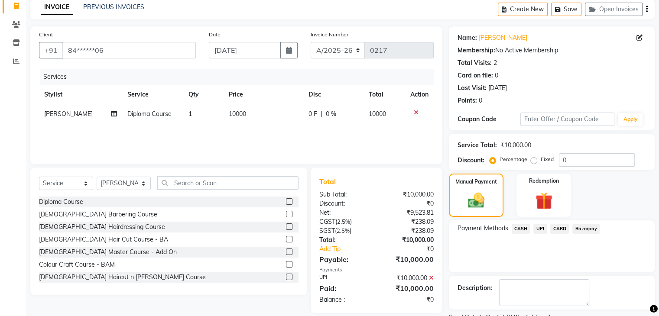
scroll to position [74, 0]
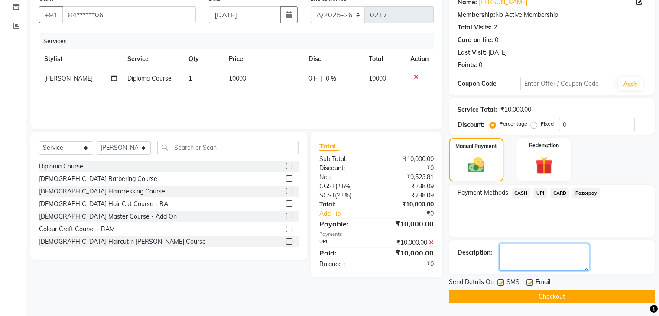
click at [541, 244] on textarea at bounding box center [544, 257] width 90 height 27
paste textarea "INSTALLMENT"
type textarea "INSTALLMENT"
click at [503, 280] on label at bounding box center [500, 283] width 7 height 7
click at [503, 280] on input "checkbox" at bounding box center [500, 283] width 6 height 6
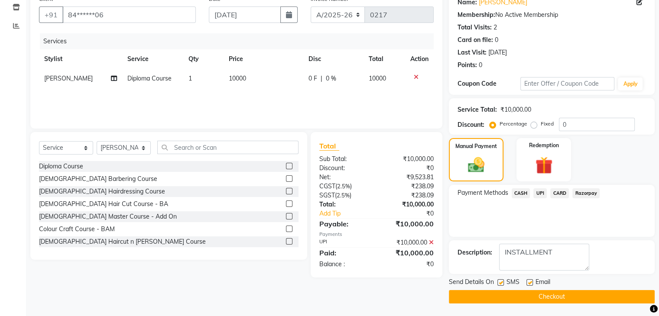
checkbox input "false"
click at [528, 280] on label at bounding box center [530, 283] width 7 height 7
click at [528, 280] on input "checkbox" at bounding box center [530, 283] width 6 height 6
checkbox input "false"
click at [538, 299] on button "Checkout" at bounding box center [552, 296] width 206 height 13
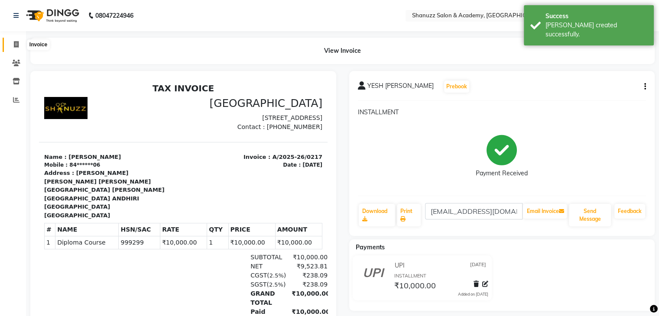
click at [15, 42] on icon at bounding box center [16, 44] width 5 height 7
select select "service"
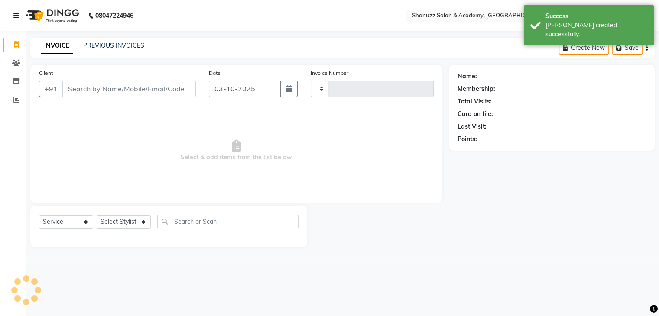
type input "0073"
select select "7393"
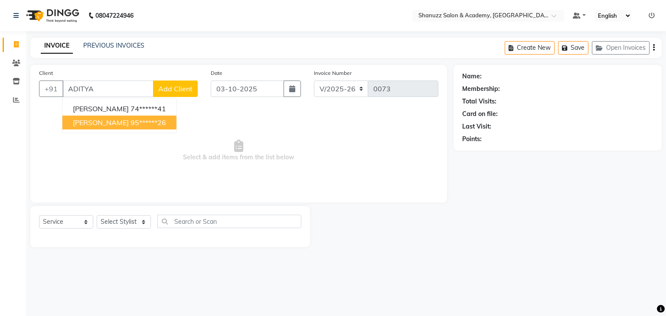
click at [112, 123] on span "ADITYA SHARAM" at bounding box center [101, 122] width 56 height 9
type input "95******26"
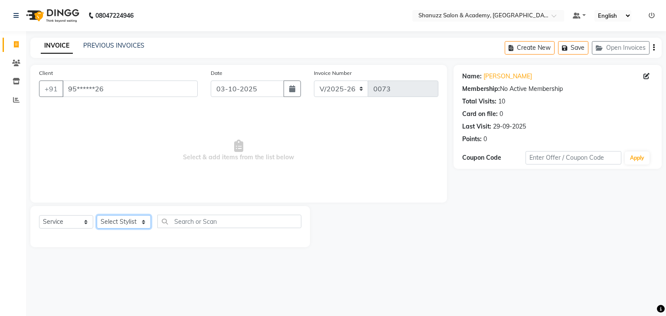
click at [122, 224] on select "Select Stylist Aditya Vishwakarma Asma Jagruti Shinde Lalit Kamble Prajakta Mes…" at bounding box center [124, 221] width 54 height 13
select select "67292"
click at [97, 216] on select "Select Stylist Aditya Vishwakarma Asma Jagruti Shinde Lalit Kamble Prajakta Mes…" at bounding box center [124, 221] width 54 height 13
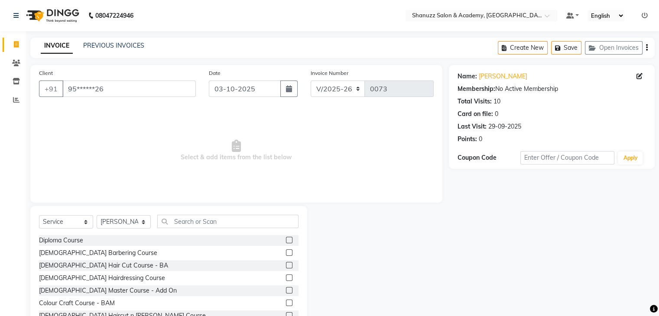
click at [286, 241] on label at bounding box center [289, 240] width 7 height 7
click at [286, 241] on input "checkbox" at bounding box center [289, 241] width 6 height 6
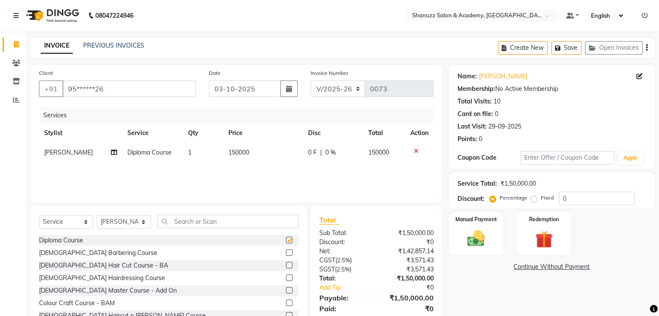
checkbox input "false"
click at [265, 150] on td "150000" at bounding box center [263, 153] width 80 height 20
select select "67292"
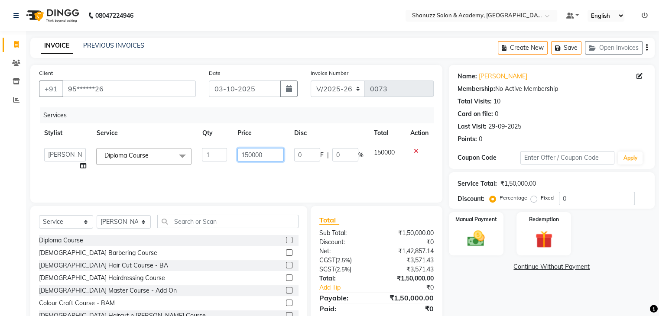
click at [272, 158] on input "150000" at bounding box center [260, 154] width 46 height 13
type input "1"
type input "3000"
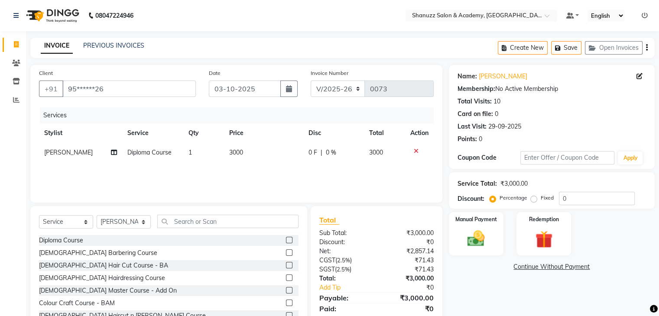
click at [273, 174] on div "Services Stylist Service Qty Price Disc Total Action Jagruti Shinde Diploma Cou…" at bounding box center [236, 150] width 395 height 87
click at [293, 85] on button "button" at bounding box center [288, 89] width 17 height 16
select select "10"
select select "2025"
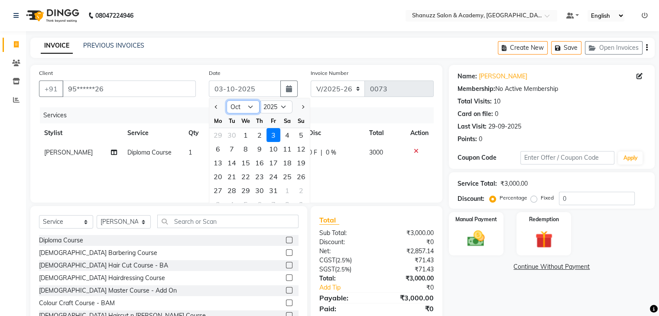
click at [244, 110] on select "Jan Feb Mar Apr May Jun Jul Aug Sep Oct Nov Dec" at bounding box center [243, 107] width 33 height 13
select select "9"
click at [227, 101] on select "Jan Feb Mar Apr May Jun Jul Aug Sep Oct Nov Dec" at bounding box center [243, 107] width 33 height 13
click at [231, 192] on div "30" at bounding box center [232, 191] width 14 height 14
type input "30-09-2025"
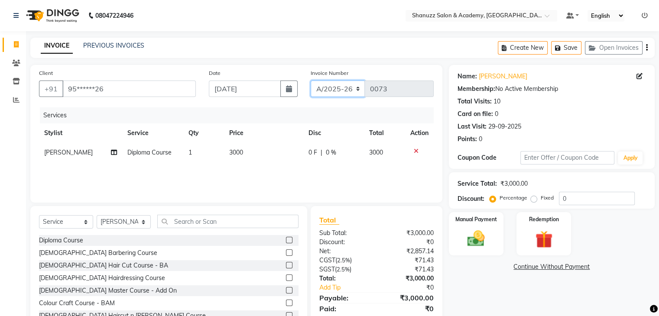
drag, startPoint x: 338, startPoint y: 87, endPoint x: 331, endPoint y: 127, distance: 40.9
click at [331, 127] on div "Client +91 95******26 Date 30-09-2025 Invoice Number A/2025-26 V/2025 V/2025-26…" at bounding box center [236, 134] width 412 height 138
click at [311, 81] on select "A/2025-26 V/2025 V/2025-26" at bounding box center [338, 89] width 55 height 16
click at [335, 91] on select "A/2025-26 V/2025 V/2025-26" at bounding box center [338, 89] width 55 height 16
select select "8572"
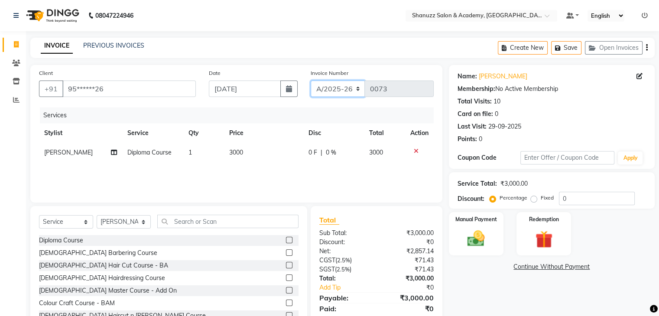
click at [311, 81] on select "A/2025-26 V/2025 V/2025-26" at bounding box center [338, 89] width 55 height 16
type input "0218"
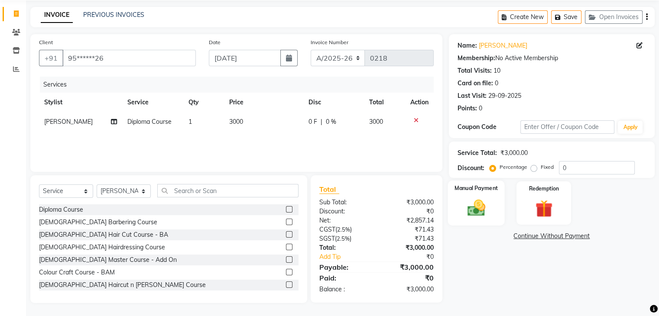
click at [471, 198] on img at bounding box center [476, 208] width 29 height 21
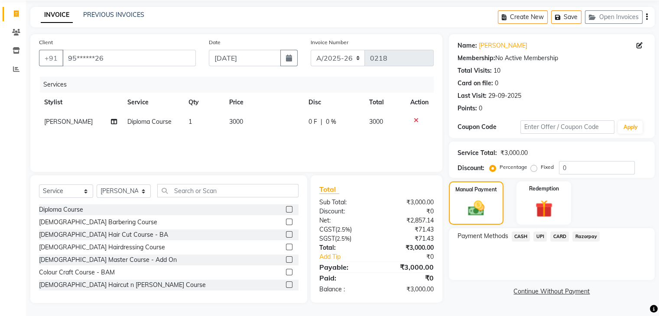
click at [538, 238] on span "UPI" at bounding box center [539, 237] width 13 height 10
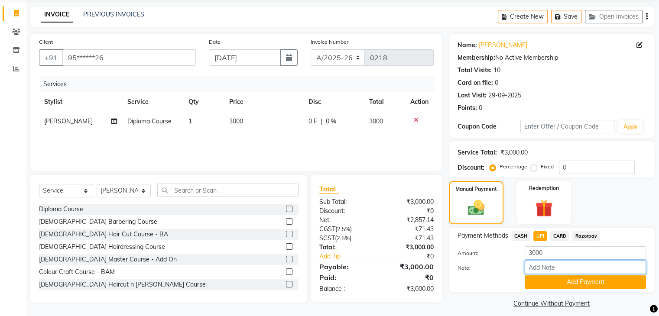
click at [557, 267] on input "Note:" at bounding box center [585, 267] width 121 height 13
type input "INSTALLMENT"
click at [556, 270] on input "INSTALLMENT" at bounding box center [585, 267] width 121 height 13
click at [556, 287] on button "Add Payment" at bounding box center [585, 282] width 121 height 13
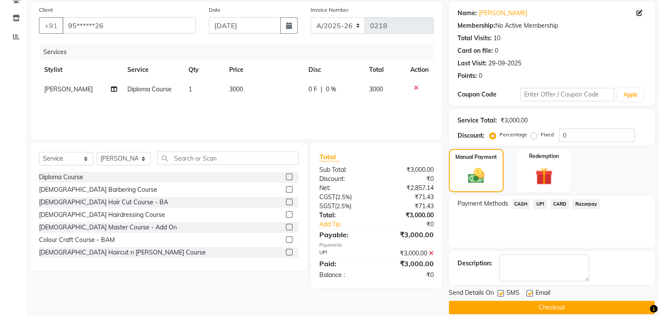
scroll to position [64, 0]
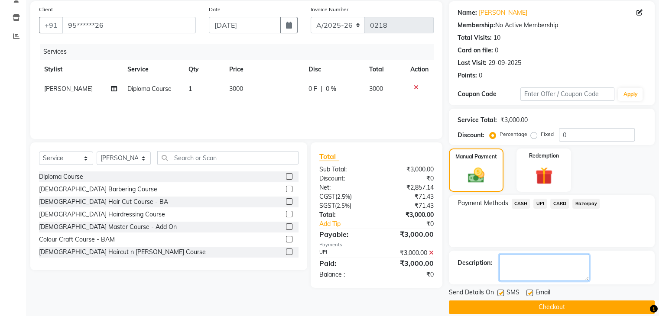
click at [543, 261] on textarea at bounding box center [544, 267] width 90 height 27
paste textarea "INSTALLMENT"
type textarea "INSTALLMENT"
click at [499, 295] on label at bounding box center [500, 293] width 7 height 7
click at [499, 295] on input "checkbox" at bounding box center [500, 294] width 6 height 6
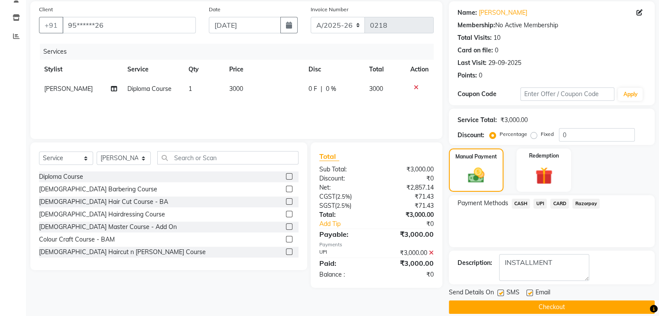
checkbox input "false"
click at [532, 292] on label at bounding box center [530, 293] width 7 height 7
click at [532, 292] on input "checkbox" at bounding box center [530, 294] width 6 height 6
checkbox input "false"
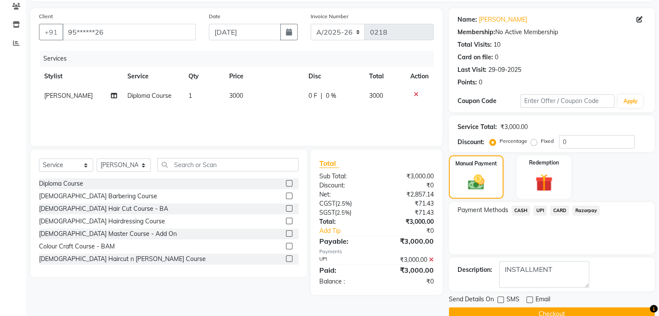
scroll to position [63, 0]
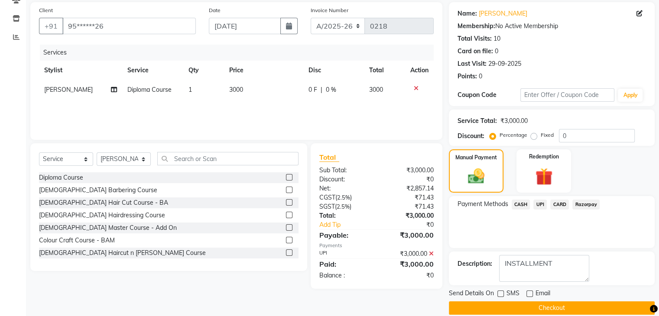
click at [555, 309] on button "Checkout" at bounding box center [552, 308] width 206 height 13
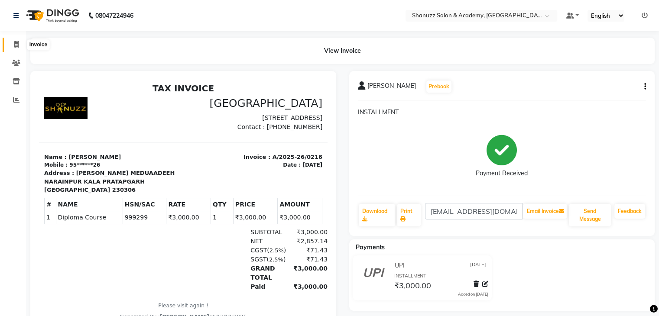
click at [20, 46] on span at bounding box center [16, 45] width 15 height 10
select select "service"
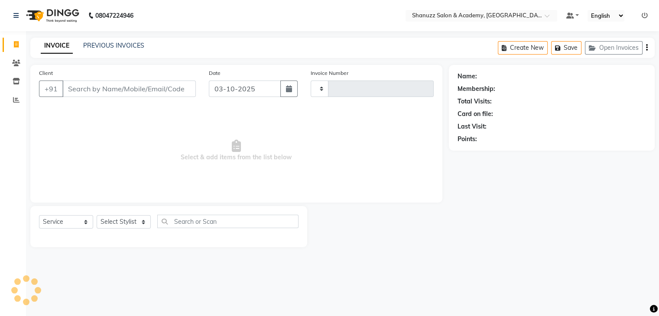
type input "0073"
select select "7393"
select select "service"
select select "7393"
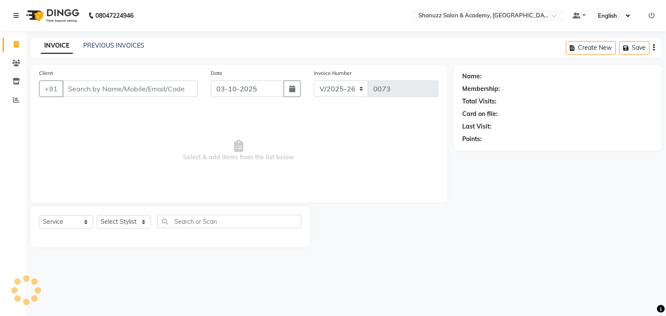
select select "service"
click at [653, 48] on icon "button" at bounding box center [654, 48] width 2 height 0
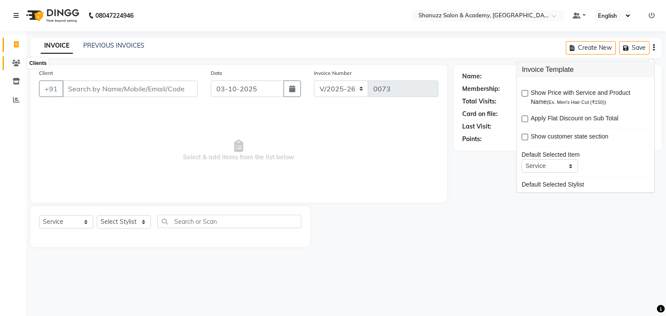
click at [12, 61] on icon at bounding box center [16, 63] width 8 height 7
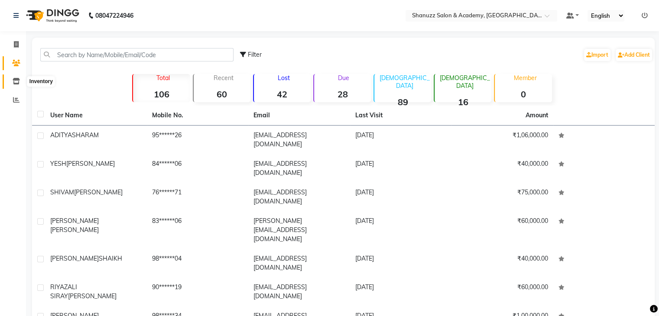
click at [17, 78] on icon at bounding box center [16, 81] width 7 height 7
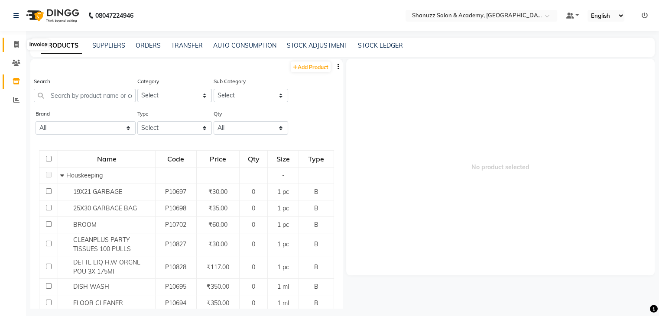
click at [14, 44] on icon at bounding box center [16, 44] width 5 height 7
select select "7393"
select select "service"
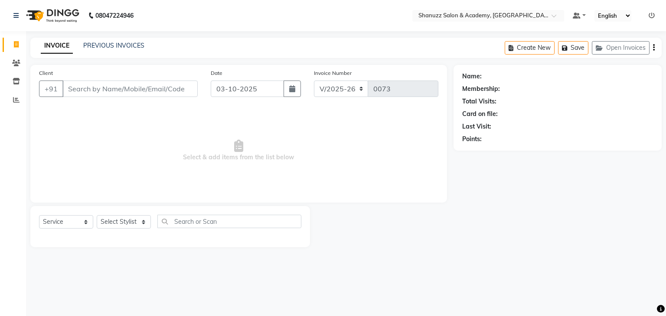
click at [653, 48] on icon "button" at bounding box center [654, 48] width 2 height 0
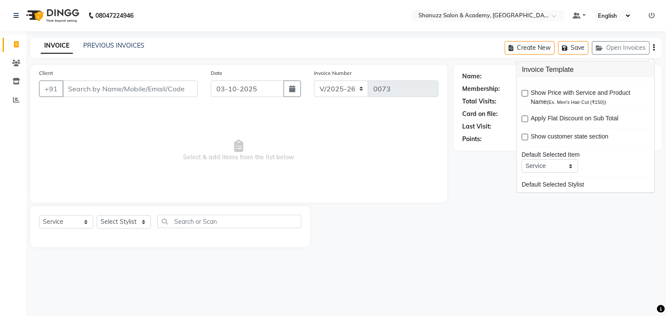
click at [416, 216] on div at bounding box center [381, 226] width 143 height 41
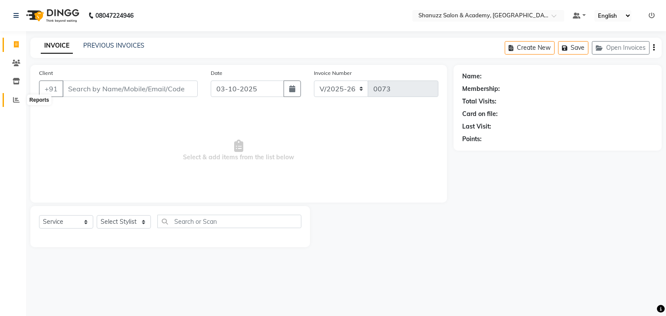
click at [16, 98] on icon at bounding box center [16, 100] width 7 height 7
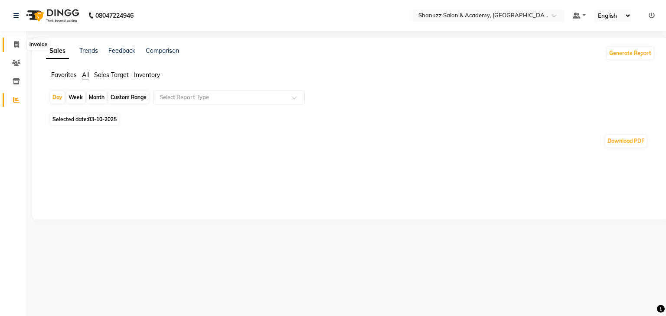
click at [11, 45] on span at bounding box center [16, 45] width 15 height 10
select select "service"
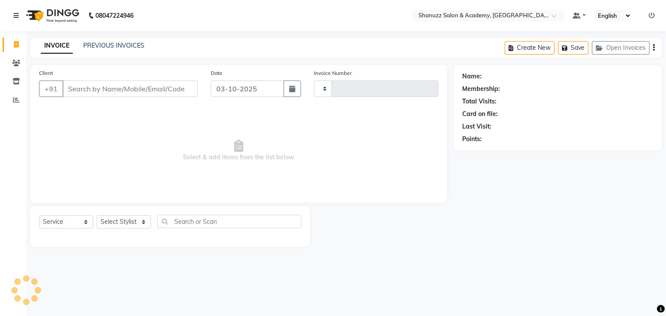
type input "0073"
select select "7393"
click at [527, 53] on button "Create New" at bounding box center [529, 47] width 50 height 13
click at [527, 50] on button "Create New" at bounding box center [529, 47] width 50 height 13
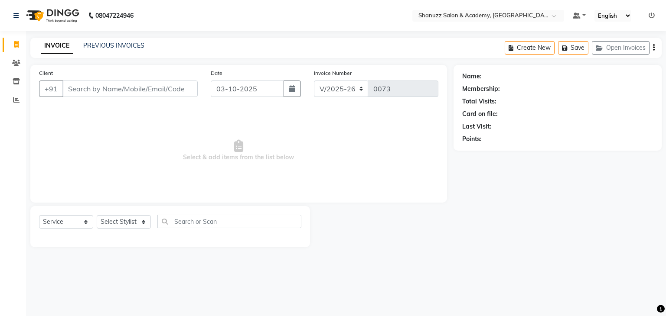
click at [651, 49] on div "Create New Save Open Invoices" at bounding box center [582, 48] width 157 height 20
click at [653, 48] on icon "button" at bounding box center [654, 48] width 2 height 0
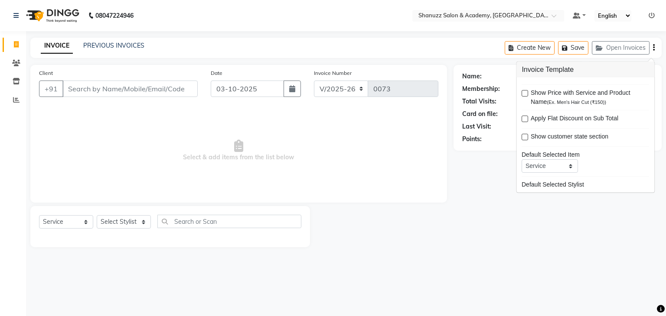
click at [431, 145] on span "Select & add items from the list below" at bounding box center [238, 150] width 399 height 87
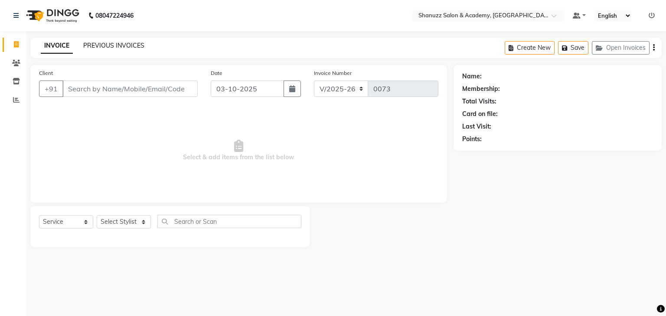
click at [121, 46] on link "PREVIOUS INVOICES" at bounding box center [113, 46] width 61 height 8
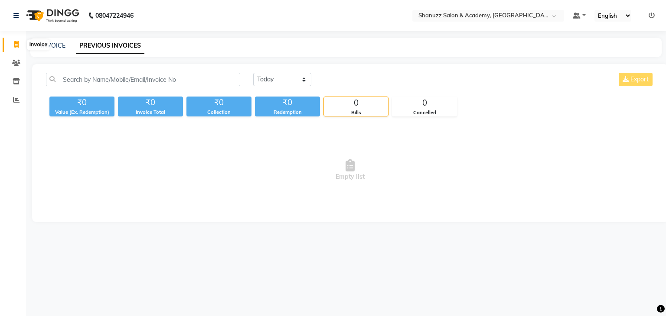
click at [9, 46] on span at bounding box center [16, 45] width 15 height 10
select select "service"
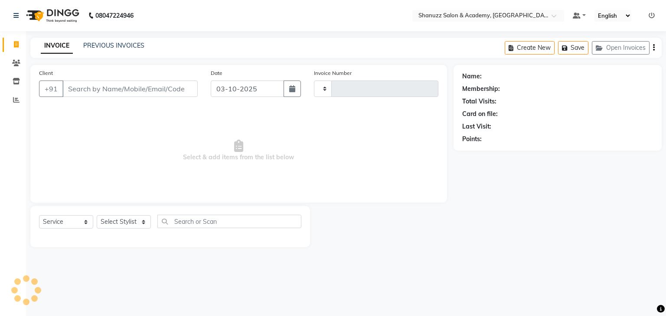
type input "0073"
select select "7393"
click at [13, 17] on icon at bounding box center [15, 16] width 5 height 6
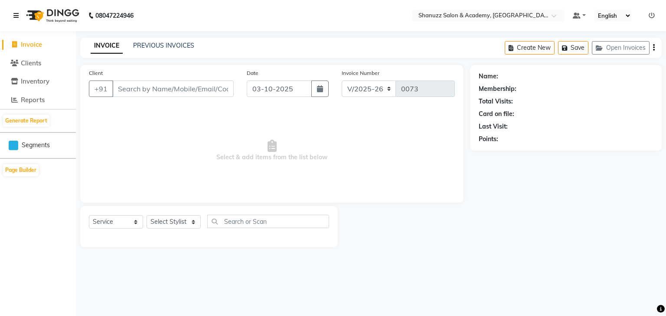
click at [18, 14] on icon at bounding box center [15, 16] width 5 height 6
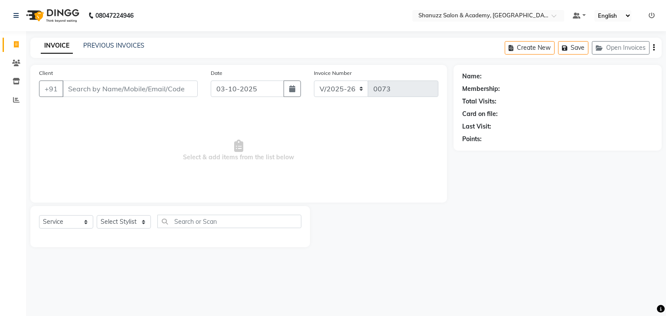
click at [653, 48] on icon "button" at bounding box center [654, 48] width 2 height 0
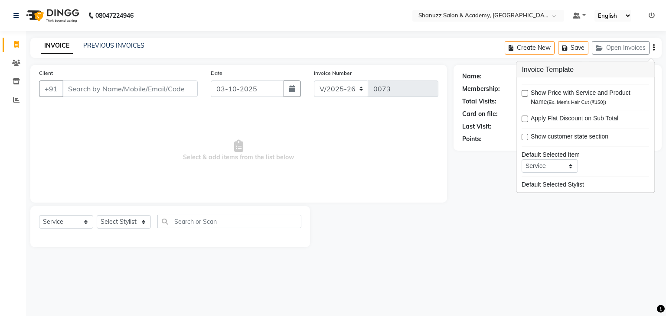
click at [402, 189] on span "Select & add items from the list below" at bounding box center [238, 150] width 399 height 87
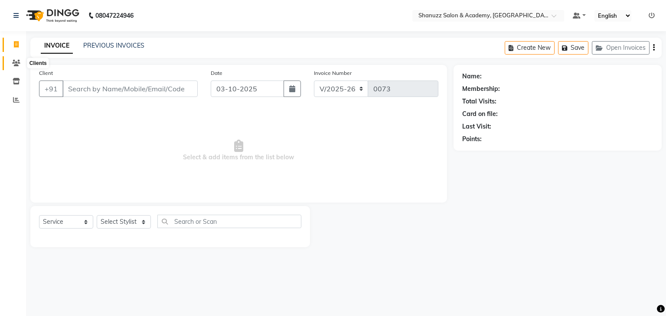
click at [15, 63] on icon at bounding box center [16, 63] width 8 height 7
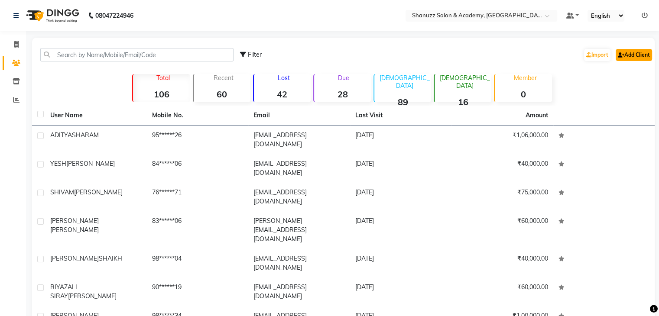
click at [626, 56] on link "Add Client" at bounding box center [634, 55] width 36 height 12
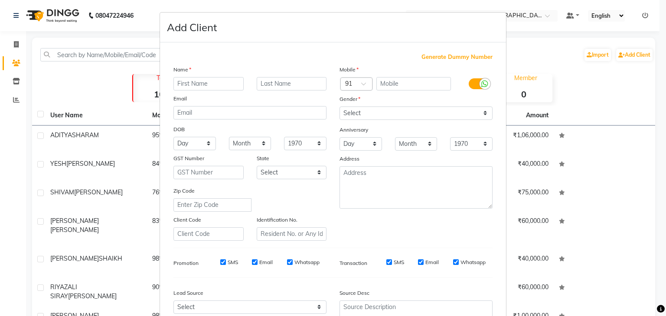
click at [588, 87] on ngb-modal-window "Add Client Generate Dummy Number Name Email DOB Day 01 02 03 04 05 06 07 08 09 …" at bounding box center [333, 158] width 666 height 316
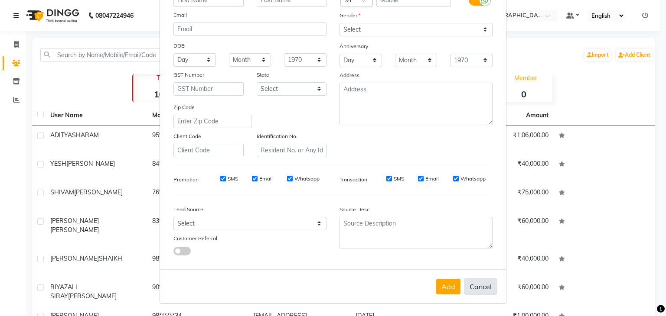
click at [482, 284] on button "Cancel" at bounding box center [480, 287] width 33 height 16
select select
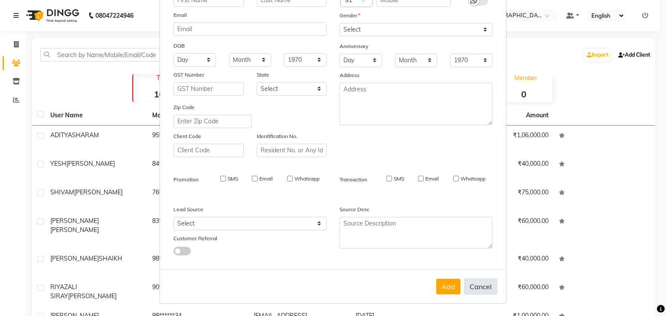
select select
checkbox input "false"
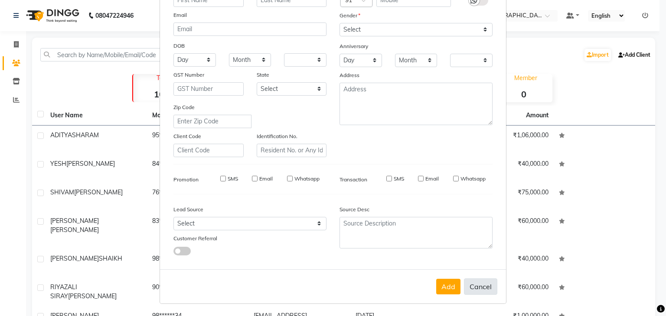
checkbox input "false"
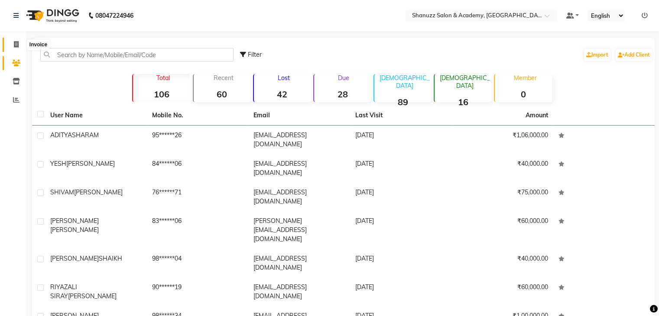
click at [16, 42] on icon at bounding box center [16, 44] width 5 height 7
select select "service"
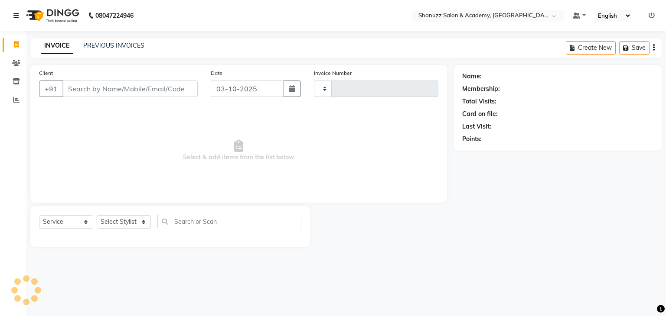
type input "0073"
select select "7393"
click at [654, 48] on icon "button" at bounding box center [654, 48] width 2 height 0
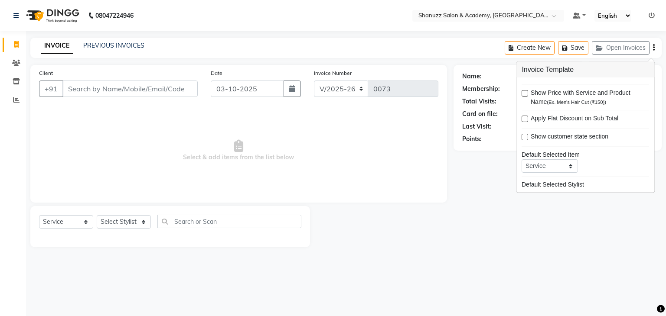
click at [480, 202] on div "Name: Membership: Total Visits: Card on file: Last Visit: Points:" at bounding box center [560, 156] width 215 height 182
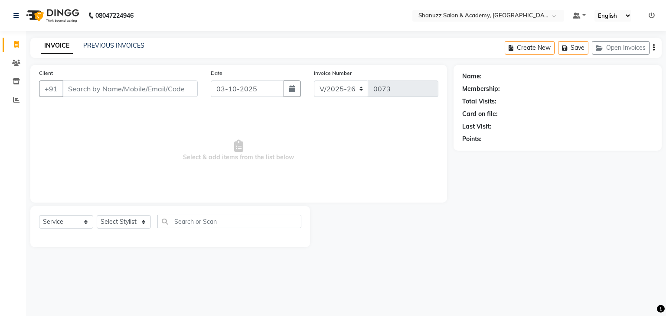
click at [654, 15] on ul "Default Panel My Panel English ENGLISH Español العربية मराठी हिंदी ગુજરાતી தமிழ…" at bounding box center [613, 16] width 91 height 12
click at [651, 16] on icon at bounding box center [651, 16] width 6 height 6
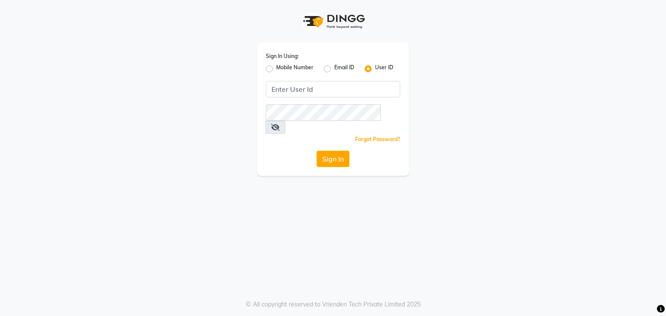
click at [276, 69] on label "Mobile Number" at bounding box center [294, 69] width 37 height 10
click at [276, 69] on input "Mobile Number" at bounding box center [279, 67] width 6 height 6
radio input "true"
radio input "false"
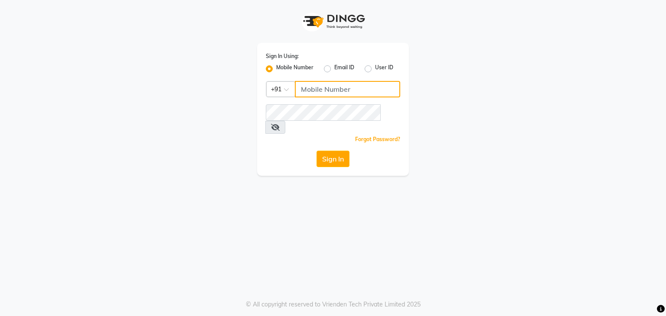
click at [375, 92] on input "Username" at bounding box center [347, 89] width 105 height 16
click at [331, 91] on input "8291428838" at bounding box center [347, 89] width 105 height 16
type input "8291428838"
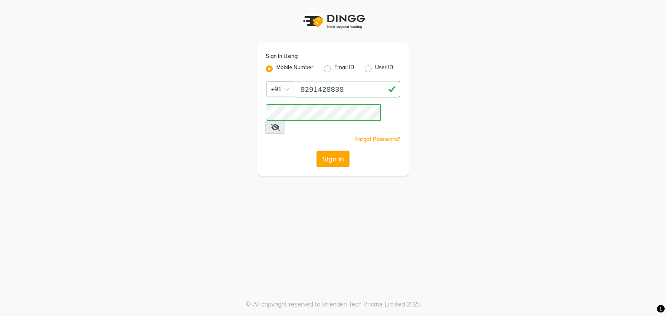
click at [335, 151] on button "Sign In" at bounding box center [332, 159] width 33 height 16
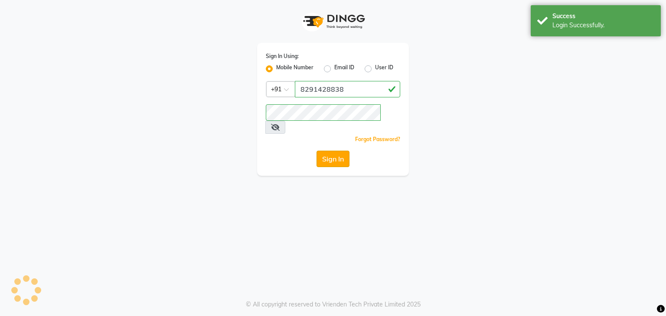
select select "service"
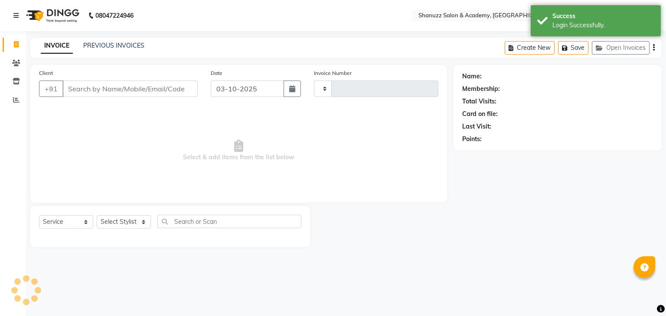
type input "0073"
select select "7393"
click at [10, 62] on span at bounding box center [16, 64] width 15 height 10
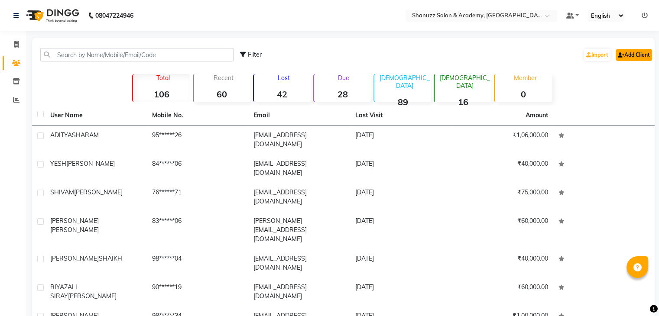
click at [624, 52] on link "Add Client" at bounding box center [634, 55] width 36 height 12
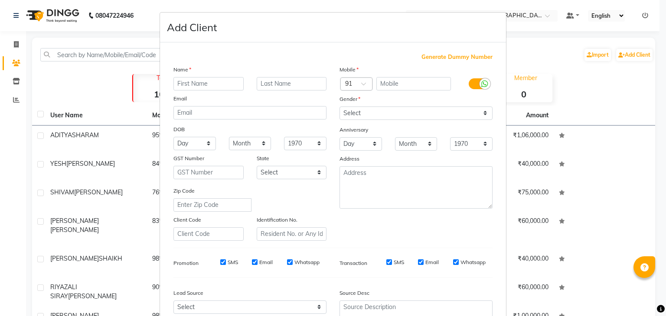
click at [640, 116] on ngb-modal-window "Add Client Generate Dummy Number Name Email DOB Day 01 02 03 04 05 06 07 08 09 …" at bounding box center [333, 158] width 666 height 316
click at [14, 65] on ngb-modal-window "Add Client Generate Dummy Number Name Email DOB Day 01 02 03 04 05 06 07 08 09 …" at bounding box center [333, 158] width 666 height 316
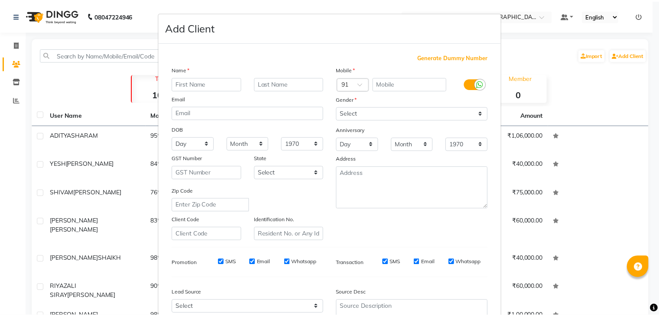
scroll to position [88, 0]
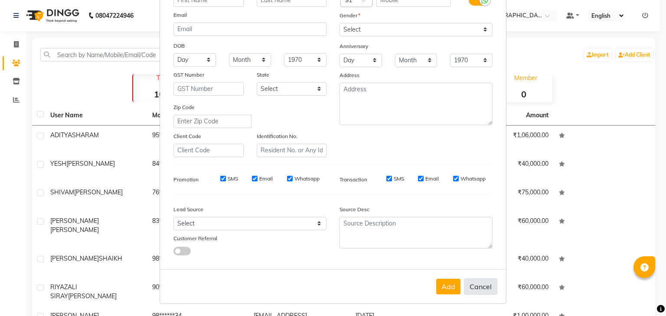
click at [478, 290] on button "Cancel" at bounding box center [480, 287] width 33 height 16
select select
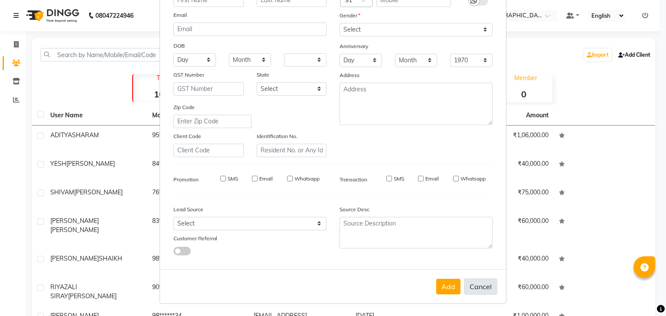
select select
checkbox input "false"
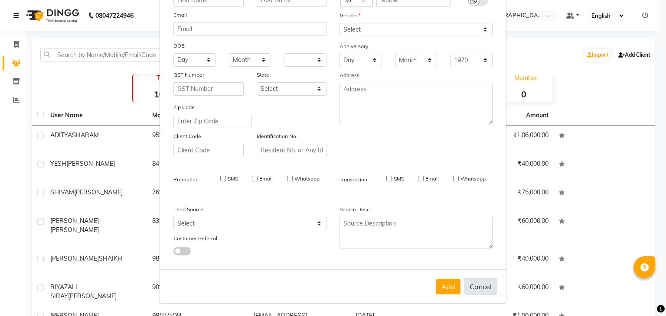
checkbox input "false"
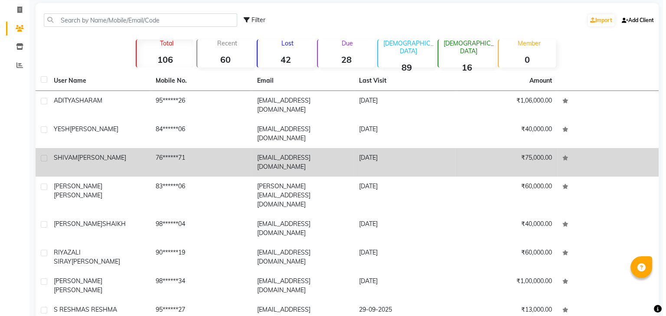
scroll to position [0, 0]
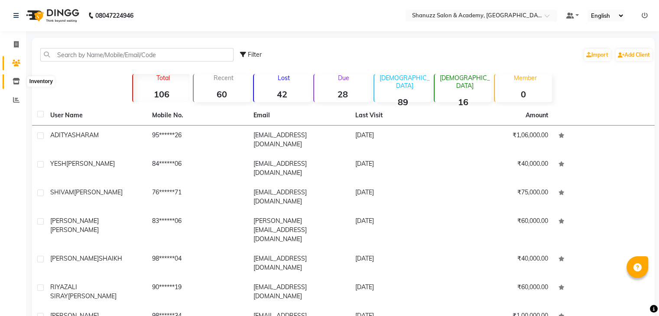
click at [19, 82] on icon at bounding box center [16, 81] width 7 height 7
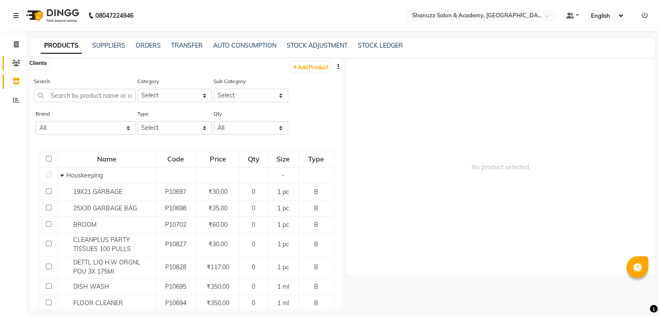
click at [17, 64] on icon at bounding box center [16, 63] width 8 height 7
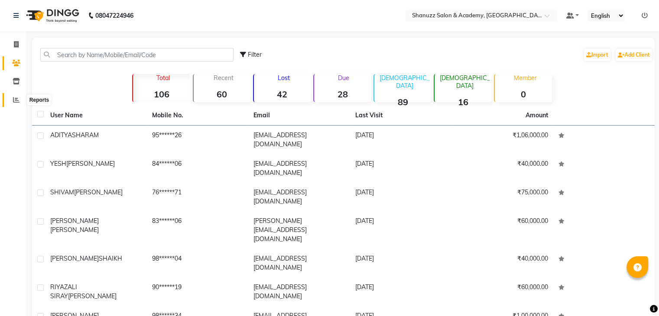
click at [15, 98] on icon at bounding box center [16, 100] width 7 height 7
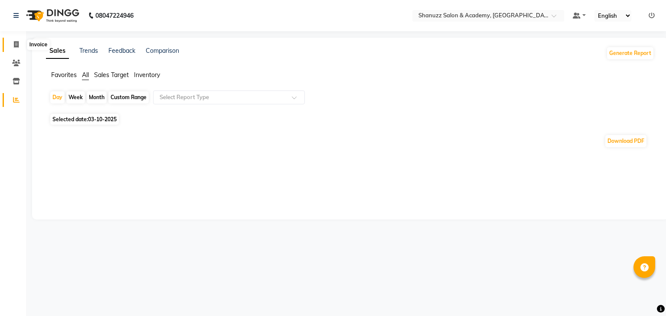
click at [14, 49] on span at bounding box center [16, 45] width 15 height 10
select select "7393"
select select "service"
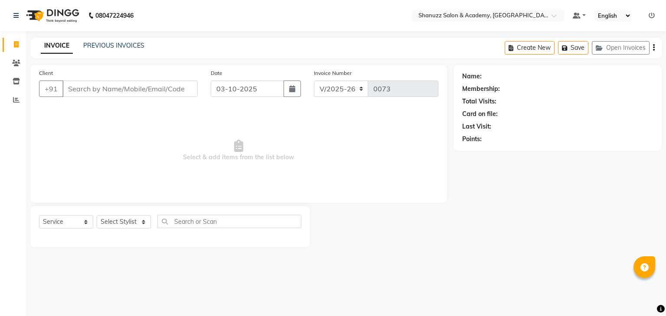
click at [655, 48] on div "Create New Save Open Invoices" at bounding box center [582, 48] width 157 height 20
click at [653, 48] on icon "button" at bounding box center [654, 48] width 2 height 0
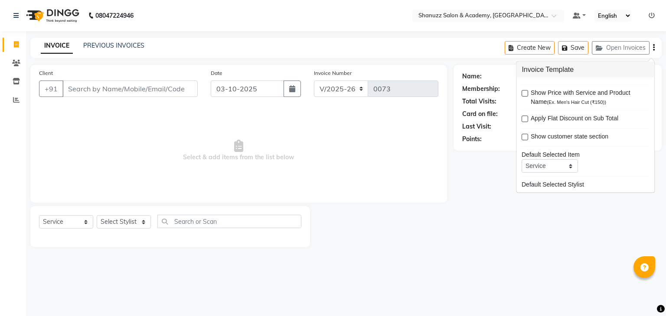
click at [439, 171] on div "Client +91 Date 03-10-2025 Invoice Number A/2025-26 V/2025 V/2025-26 0073 Selec…" at bounding box center [238, 134] width 416 height 138
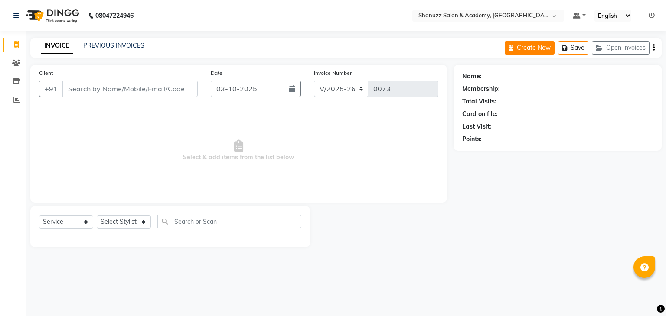
click at [523, 49] on button "Create New" at bounding box center [529, 47] width 50 height 13
select select "7393"
select select "service"
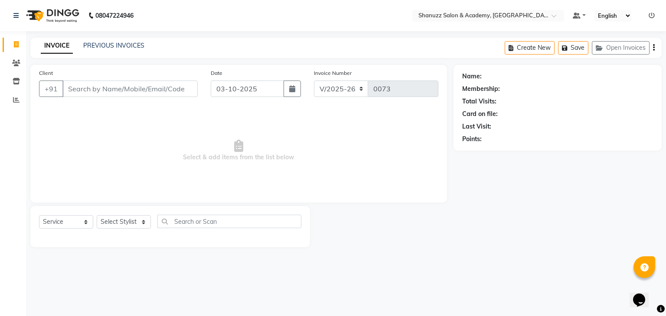
click at [651, 48] on div "Create New Save Open Invoices" at bounding box center [582, 48] width 157 height 20
click at [652, 48] on div "Create New Save Open Invoices" at bounding box center [582, 48] width 157 height 20
click at [653, 49] on div "Create New Save Open Invoices" at bounding box center [582, 48] width 157 height 20
click at [653, 48] on icon "button" at bounding box center [654, 48] width 2 height 0
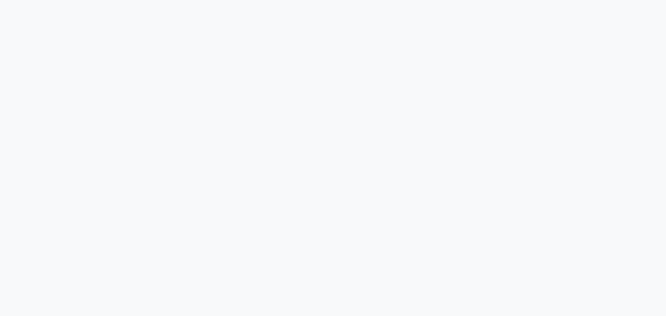
select select "service"
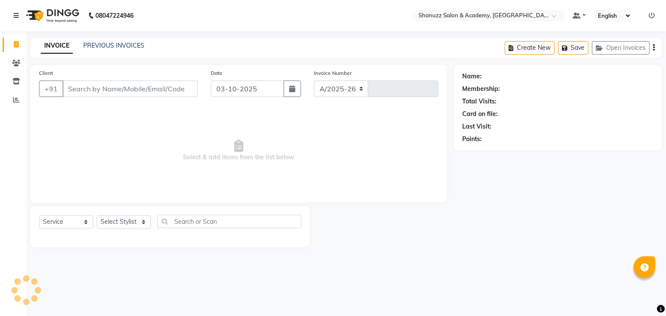
select select "7393"
type input "0073"
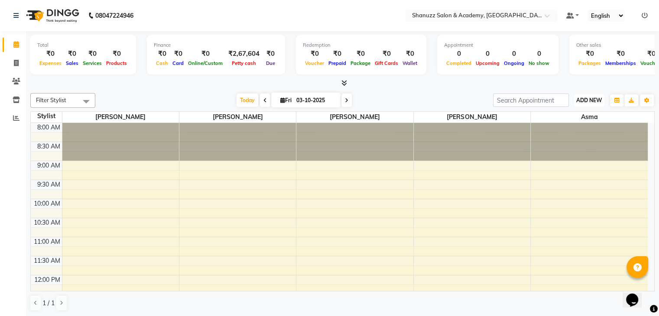
click at [591, 104] on button "ADD NEW Toggle Dropdown" at bounding box center [589, 100] width 30 height 12
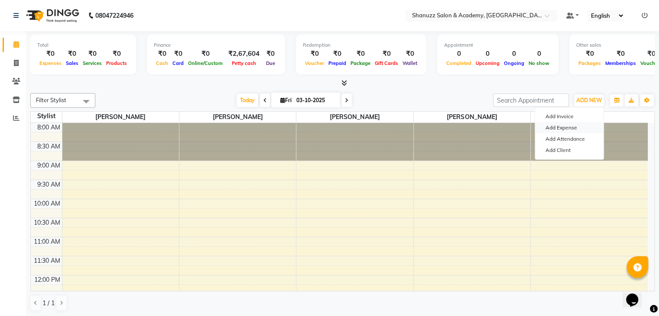
click at [564, 130] on link "Add Expense" at bounding box center [569, 127] width 68 height 11
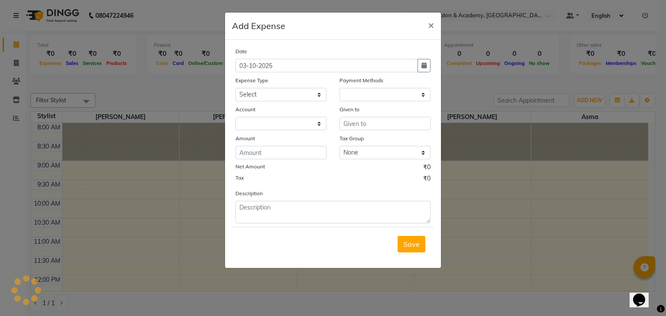
select select "1"
select select "6496"
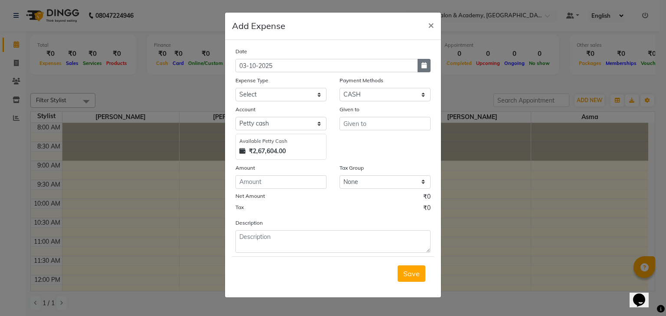
click at [423, 60] on button "button" at bounding box center [423, 65] width 13 height 13
select select "10"
select select "2025"
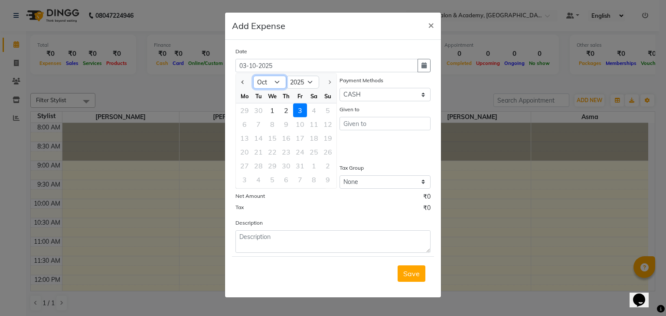
drag, startPoint x: 268, startPoint y: 80, endPoint x: 260, endPoint y: 182, distance: 102.1
click at [260, 182] on ngb-datepicker "Jan Feb Mar Apr May Jun [DATE] Aug Sep [DATE] 2016 2017 2018 2019 2020 2021 202…" at bounding box center [285, 131] width 101 height 116
select select "9"
click at [253, 76] on select "Jan Feb Mar Apr May Jun [DATE] Aug Sep Oct" at bounding box center [269, 82] width 33 height 13
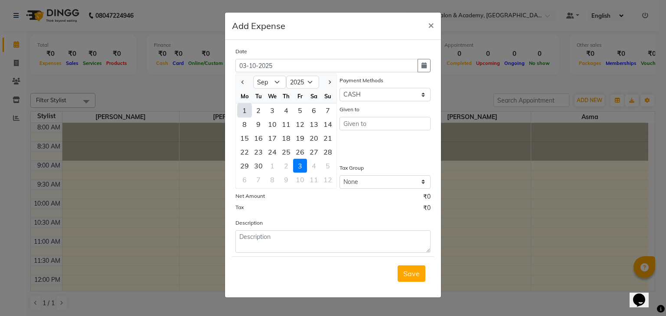
click at [244, 111] on div "1" at bounding box center [244, 111] width 14 height 14
type input "01-09-2025"
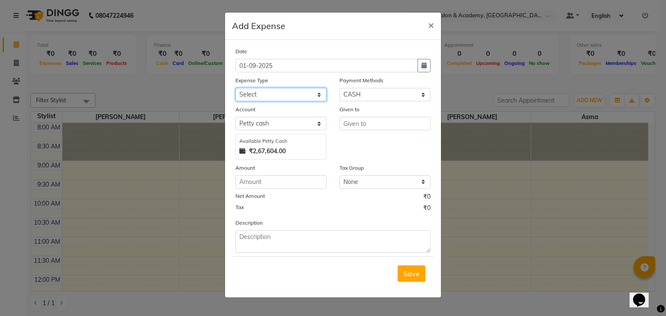
click at [294, 95] on select "Select Bisleri CCTV and all other client welfare Conveyance Courier & Postage e…" at bounding box center [280, 94] width 91 height 13
select select "18258"
click at [235, 89] on select "Select Bisleri CCTV and all other client welfare Conveyance Courier & Postage e…" at bounding box center [280, 94] width 91 height 13
click at [387, 96] on select "Select CASH UPI CARD Wallet Razorpay Prepaid" at bounding box center [384, 94] width 91 height 13
select select "8"
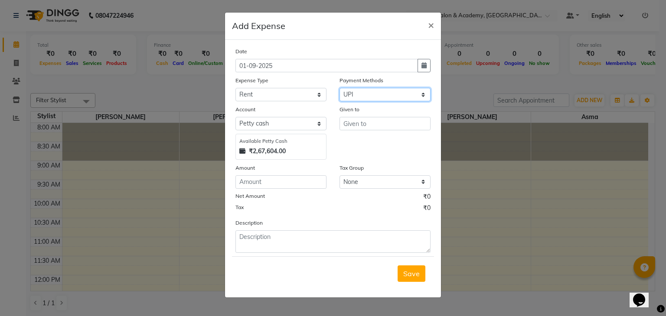
click at [339, 89] on select "Select CASH UPI CARD Wallet Razorpay Prepaid" at bounding box center [384, 94] width 91 height 13
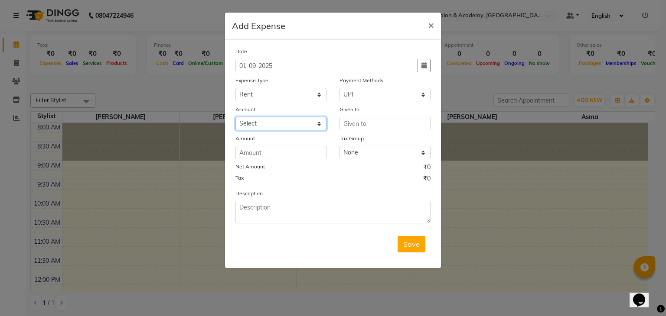
click at [297, 124] on select "Select Expenseaccount Bankaccount" at bounding box center [280, 123] width 91 height 13
select select "6584"
click at [235, 118] on select "Select Expenseaccount Bankaccount" at bounding box center [280, 123] width 91 height 13
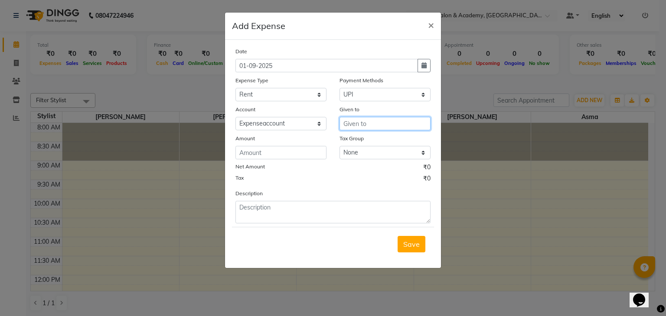
click at [359, 122] on input "text" at bounding box center [384, 123] width 91 height 13
type input "R"
type input "A"
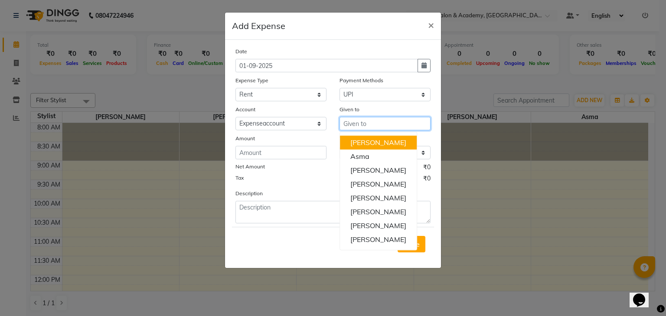
type input "a"
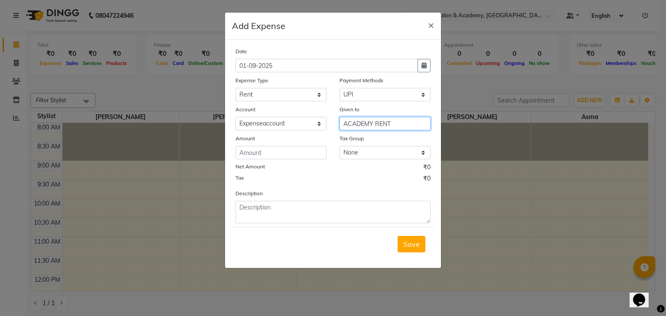
type input "ACADEMY RENT"
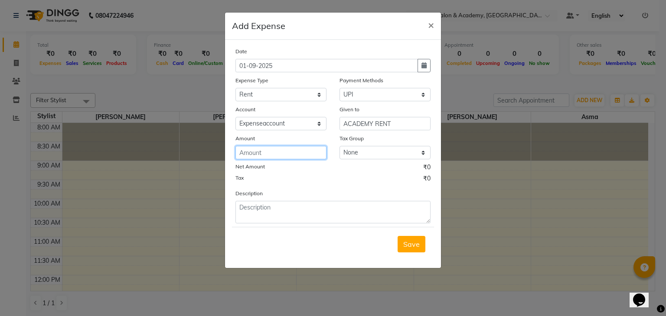
click at [292, 153] on input "number" at bounding box center [280, 152] width 91 height 13
type input "95500"
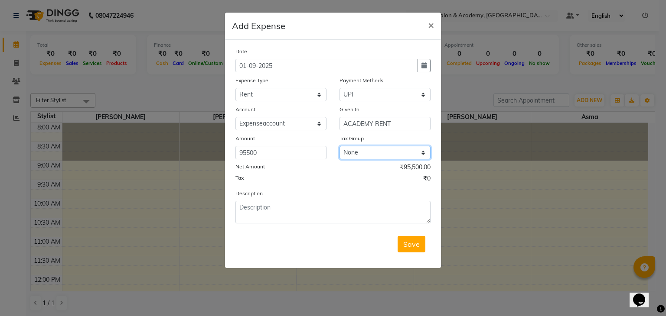
click at [372, 159] on select "None GST 5% 5% 12% GST" at bounding box center [384, 152] width 91 height 13
click at [339, 148] on select "None GST 5% 5% 12% GST" at bounding box center [384, 152] width 91 height 13
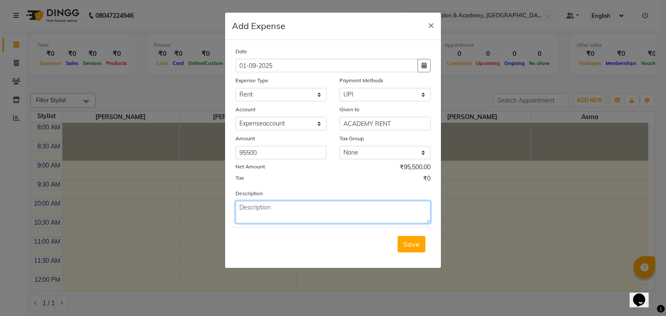
click at [278, 210] on textarea at bounding box center [332, 212] width 195 height 23
type textarea "P"
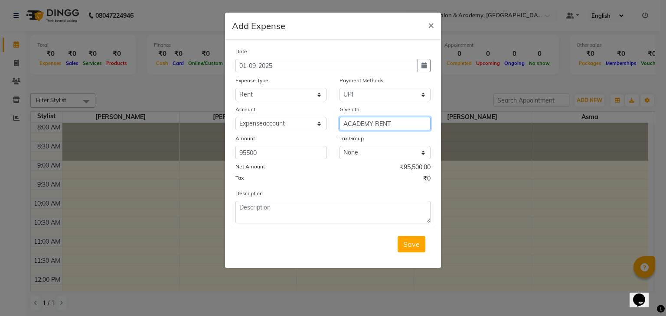
click at [378, 125] on input "ACADEMY RENT" at bounding box center [384, 123] width 91 height 13
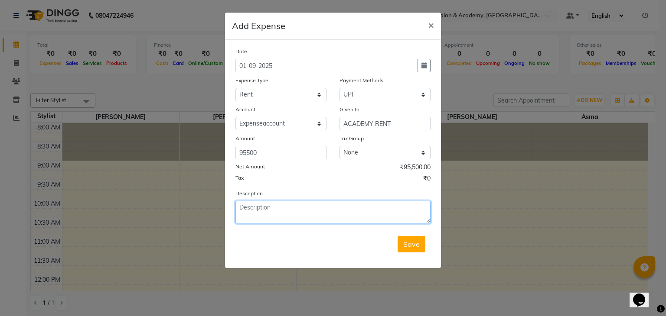
click at [275, 216] on textarea at bounding box center [332, 212] width 195 height 23
paste textarea "ACADEMY RENT"
type textarea "ACADEMY RENT"
click at [404, 246] on span "Save" at bounding box center [411, 244] width 16 height 9
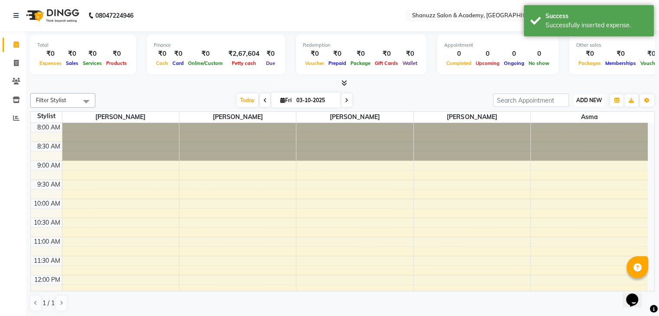
click at [593, 99] on span "ADD NEW" at bounding box center [589, 100] width 26 height 7
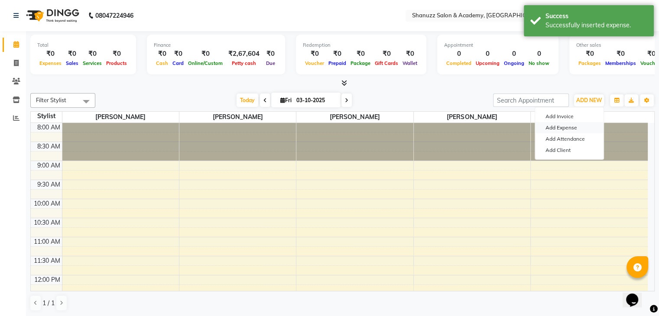
click at [562, 128] on link "Add Expense" at bounding box center [569, 127] width 68 height 11
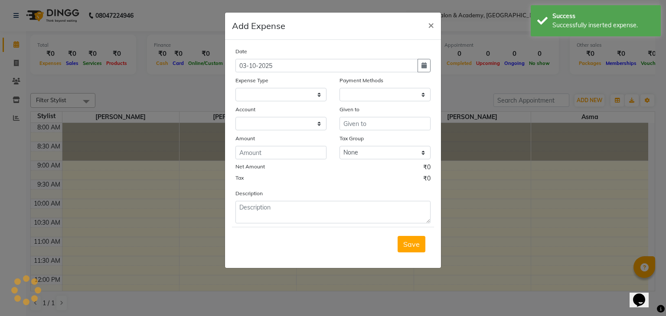
select select "1"
select select "6496"
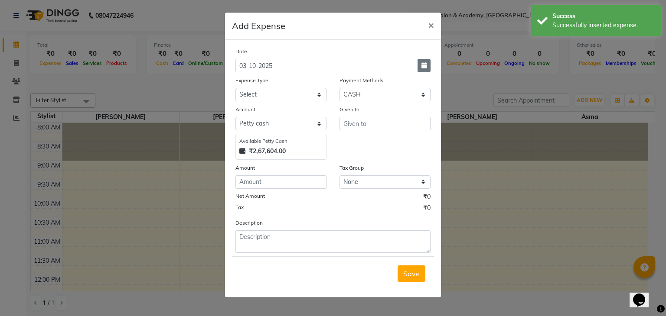
click at [423, 65] on icon "button" at bounding box center [423, 65] width 5 height 6
select select "10"
select select "2025"
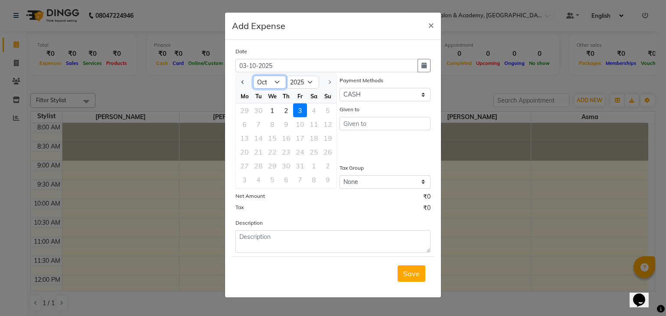
click at [267, 80] on select "Jan Feb Mar Apr May Jun [DATE] Aug Sep Oct" at bounding box center [269, 82] width 33 height 13
select select "9"
click at [253, 76] on select "Jan Feb Mar Apr May Jun [DATE] Aug Sep Oct" at bounding box center [269, 82] width 33 height 13
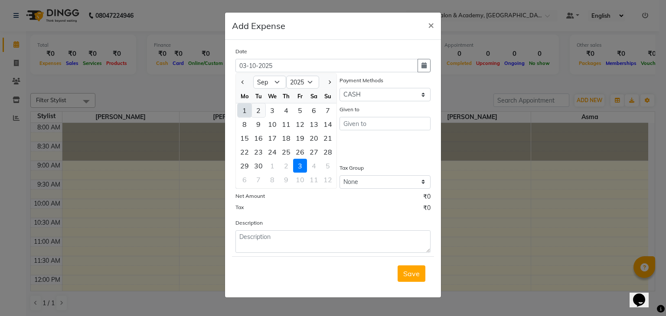
click at [262, 111] on div "2" at bounding box center [258, 111] width 14 height 14
type input "[DATE]"
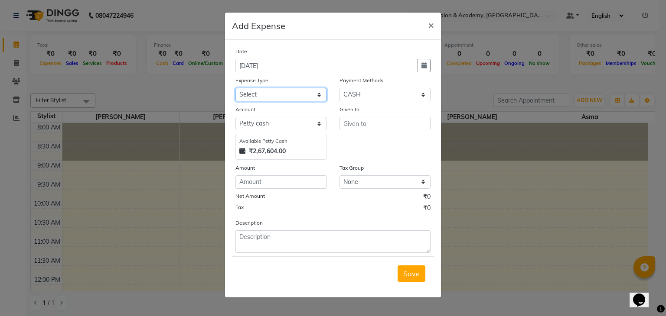
click at [296, 93] on select "Select Bisleri CCTV and all other client welfare Conveyance Courier & Postage e…" at bounding box center [280, 94] width 91 height 13
click at [400, 168] on div "Tax Group" at bounding box center [384, 169] width 91 height 12
click at [298, 94] on select "Select Bisleri CCTV and all other client welfare Conveyance Courier & Postage e…" at bounding box center [280, 94] width 91 height 13
click at [371, 95] on select "Select CASH UPI CARD Wallet Razorpay Prepaid" at bounding box center [384, 94] width 91 height 13
select select "8"
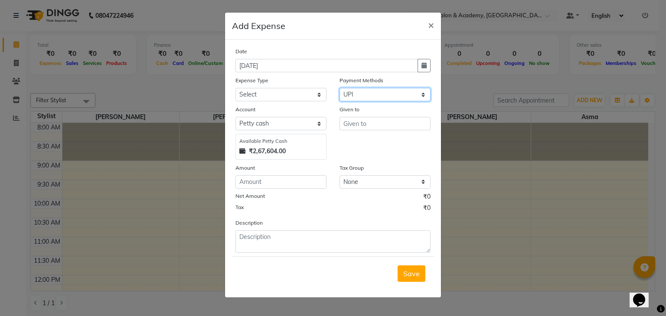
click at [339, 89] on select "Select CASH UPI CARD Wallet Razorpay Prepaid" at bounding box center [384, 94] width 91 height 13
select select
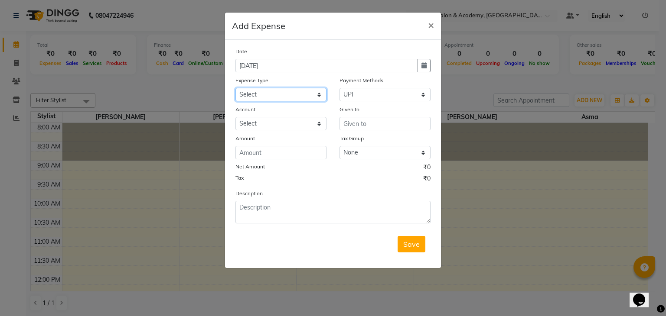
click at [290, 92] on select "Select Bisleri CCTV and all other client welfare Conveyance Courier & Postage e…" at bounding box center [280, 94] width 91 height 13
click at [435, 29] on button "×" at bounding box center [431, 25] width 20 height 24
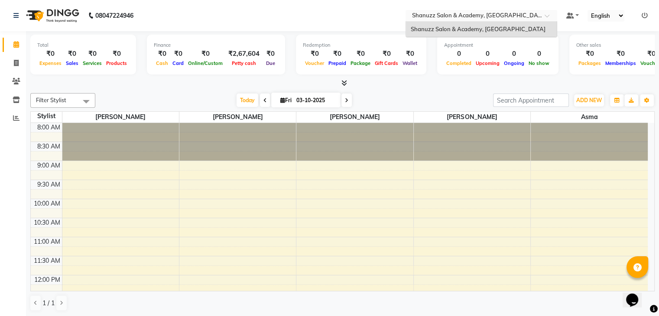
click at [525, 20] on input "text" at bounding box center [473, 16] width 126 height 9
click at [361, 7] on nav "08047224946 Select Location × Shanuzz Salon & Academy, Andheri East Default Pan…" at bounding box center [329, 15] width 659 height 31
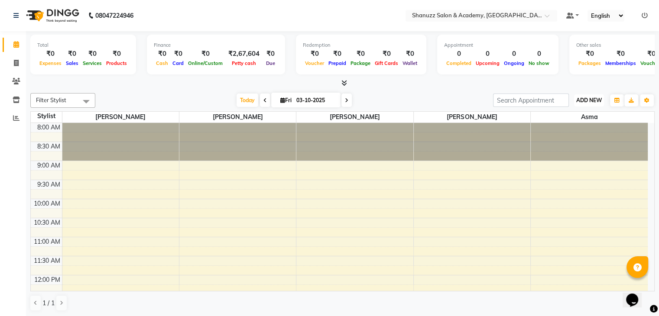
click at [581, 101] on span "ADD NEW" at bounding box center [589, 100] width 26 height 7
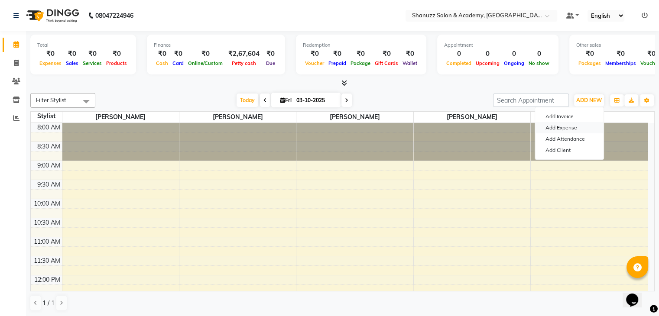
click at [562, 128] on link "Add Expense" at bounding box center [569, 127] width 68 height 11
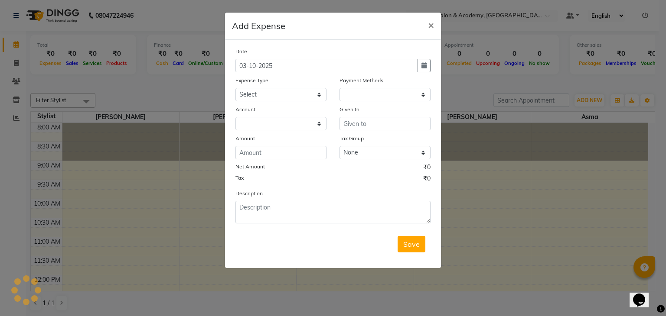
select select "1"
select select "6496"
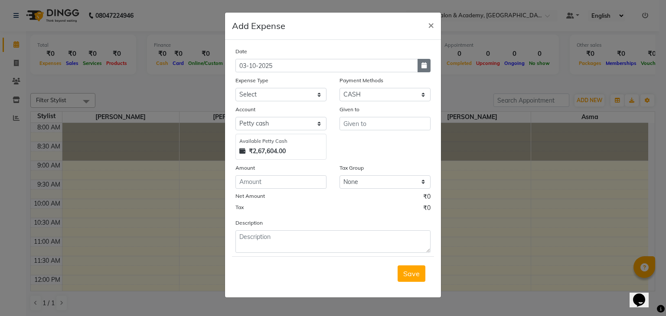
click at [423, 69] on button "button" at bounding box center [423, 65] width 13 height 13
select select "10"
select select "2025"
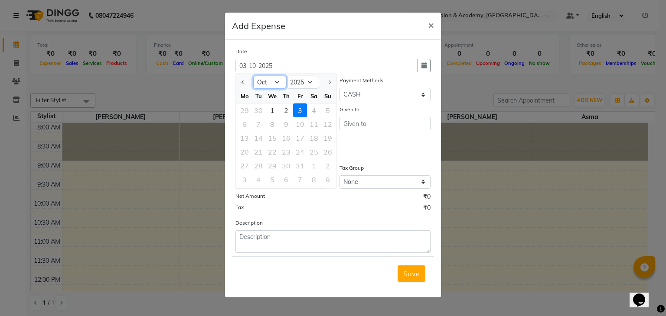
click at [276, 88] on select "Jan Feb Mar Apr May Jun [DATE] Aug Sep Oct" at bounding box center [269, 82] width 33 height 13
select select "9"
click at [253, 76] on select "Jan Feb Mar Apr May Jun [DATE] Aug Sep Oct" at bounding box center [269, 82] width 33 height 13
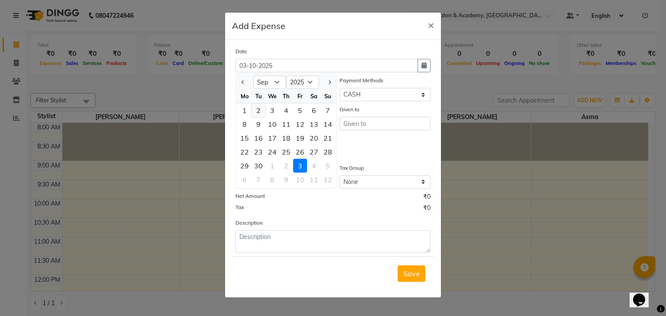
click at [259, 113] on div "2" at bounding box center [258, 111] width 14 height 14
type input "[DATE]"
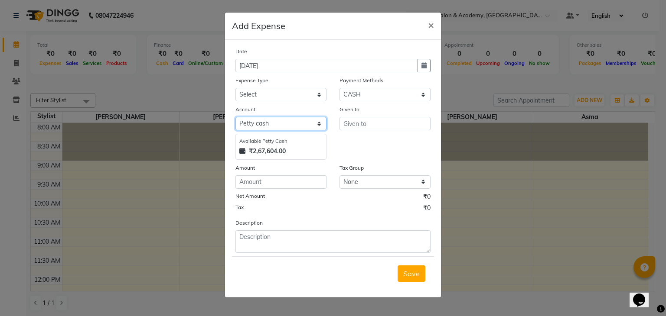
click at [298, 127] on select "Select [PERSON_NAME] cash Expenseaccount Bankaccount" at bounding box center [280, 123] width 91 height 13
select select "6584"
click at [235, 118] on select "Select [PERSON_NAME] cash Expenseaccount Bankaccount" at bounding box center [280, 123] width 91 height 13
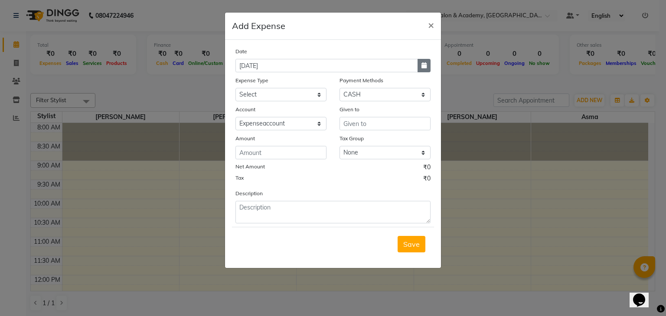
click at [421, 67] on button "button" at bounding box center [423, 65] width 13 height 13
select select "9"
select select "2025"
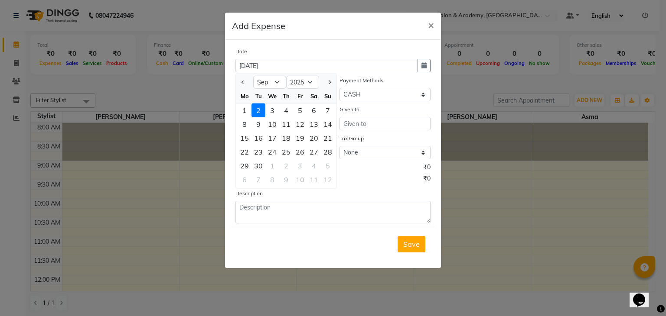
click at [257, 111] on div "2" at bounding box center [258, 111] width 14 height 14
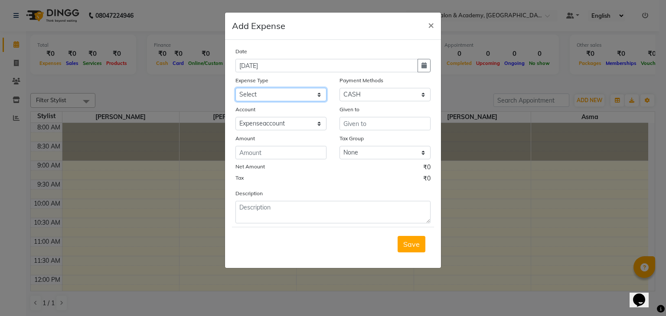
click at [303, 96] on select "Select Bisleri CCTV and all other client welfare Conveyance Courier & Postage e…" at bounding box center [280, 94] width 91 height 13
click at [367, 101] on select "Select CASH UPI CARD Wallet Razorpay Prepaid" at bounding box center [384, 94] width 91 height 13
select select "8"
click at [339, 89] on select "Select CASH UPI CARD Wallet Razorpay Prepaid" at bounding box center [384, 94] width 91 height 13
select select
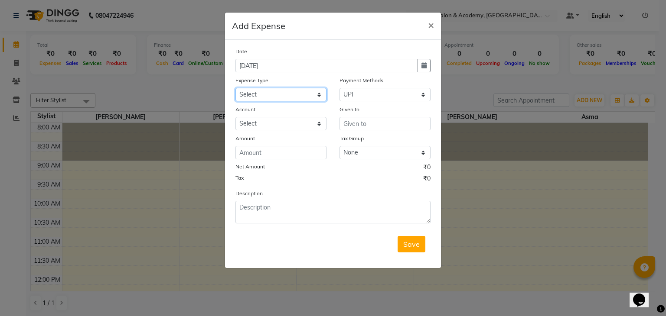
click at [311, 101] on select "Select Bisleri CCTV and all other client welfare Conveyance Courier & Postage e…" at bounding box center [280, 94] width 91 height 13
click at [400, 192] on div "Description" at bounding box center [333, 206] width 208 height 35
click at [431, 24] on span "×" at bounding box center [431, 24] width 6 height 13
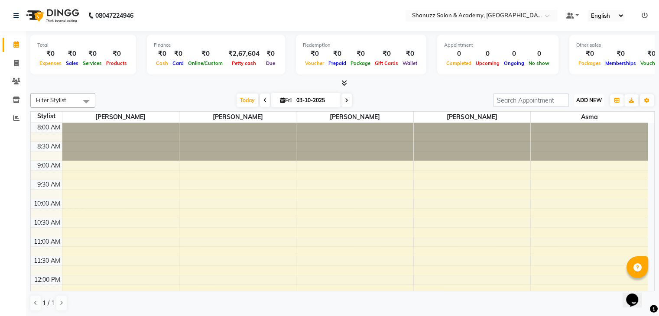
click at [589, 99] on span "ADD NEW" at bounding box center [589, 100] width 26 height 7
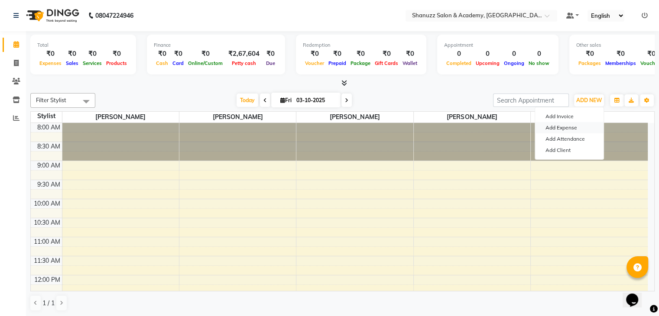
click at [568, 126] on link "Add Expense" at bounding box center [569, 127] width 68 height 11
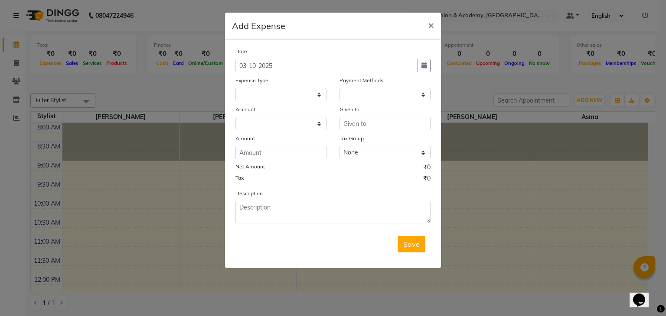
select select "1"
select select "6496"
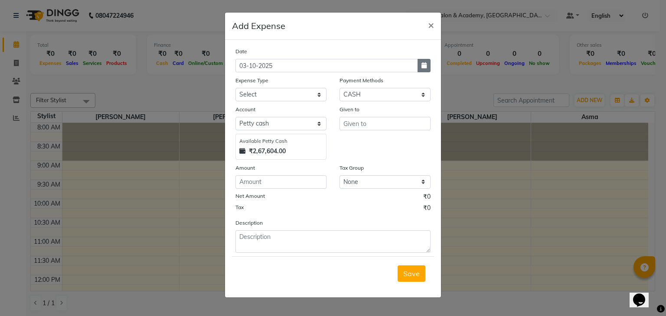
click at [423, 69] on button "button" at bounding box center [423, 65] width 13 height 13
select select "10"
select select "2025"
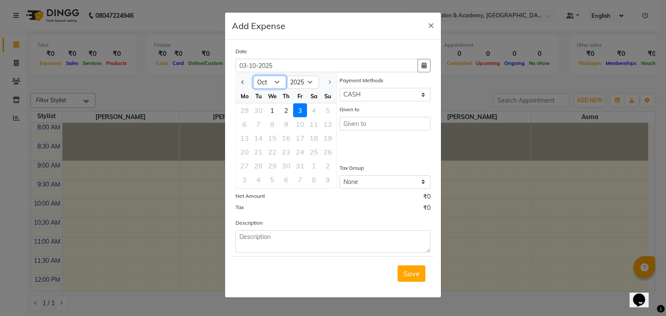
drag, startPoint x: 263, startPoint y: 80, endPoint x: 269, endPoint y: 193, distance: 112.9
click at [269, 193] on div "Date 03-10-2025 Jan Feb Mar Apr May Jun Jul Aug Sep Oct 2015 2016 2017 2018 201…" at bounding box center [332, 150] width 195 height 206
click at [253, 76] on select "Jan Feb Mar Apr May Jun [DATE] Aug Sep Oct" at bounding box center [269, 82] width 33 height 13
click at [270, 89] on select "Jan Feb Mar Apr May Jun [DATE] Aug Sep Oct" at bounding box center [269, 82] width 33 height 13
select select "9"
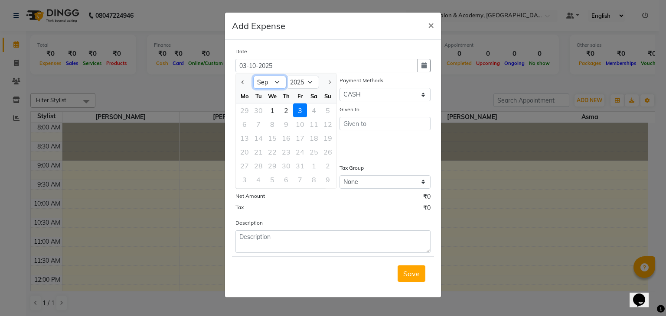
click at [253, 76] on select "Jan Feb Mar Apr May Jun [DATE] Aug Sep Oct" at bounding box center [269, 82] width 33 height 13
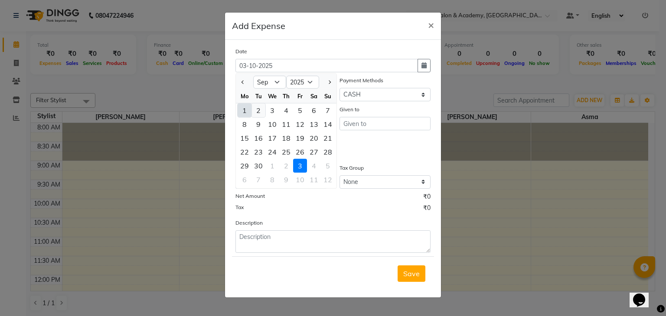
click at [260, 108] on div "2" at bounding box center [258, 111] width 14 height 14
type input "[DATE]"
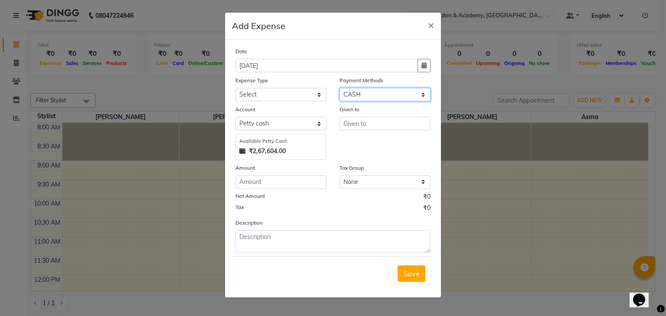
click at [362, 89] on select "Select CASH UPI CARD Wallet Razorpay Prepaid" at bounding box center [384, 94] width 91 height 13
select select "8"
click at [339, 89] on select "Select CASH UPI CARD Wallet Razorpay Prepaid" at bounding box center [384, 94] width 91 height 13
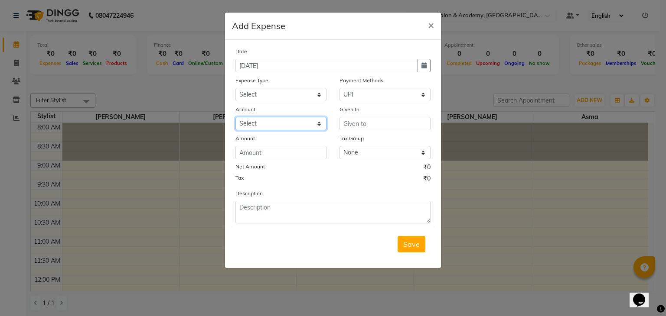
click at [302, 124] on select "Select Expenseaccount Bankaccount" at bounding box center [280, 123] width 91 height 13
select select "6584"
click at [235, 118] on select "Select Expenseaccount Bankaccount" at bounding box center [280, 123] width 91 height 13
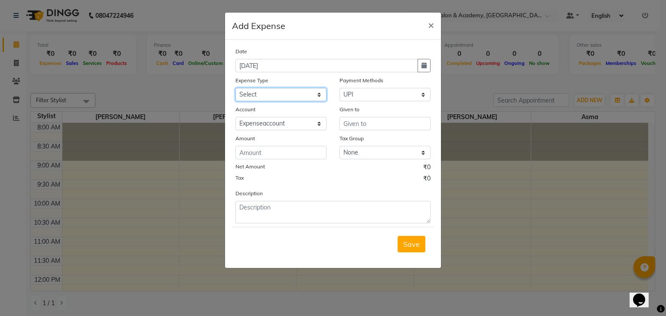
click at [284, 101] on select "Select Bisleri CCTV and all other client welfare Conveyance Courier & Postage e…" at bounding box center [280, 94] width 91 height 13
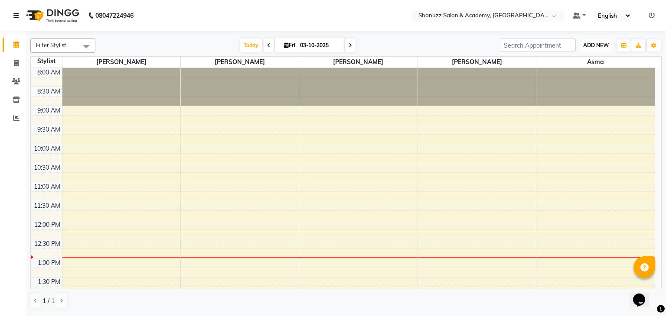
click at [589, 49] on button "ADD NEW Toggle Dropdown" at bounding box center [596, 45] width 30 height 12
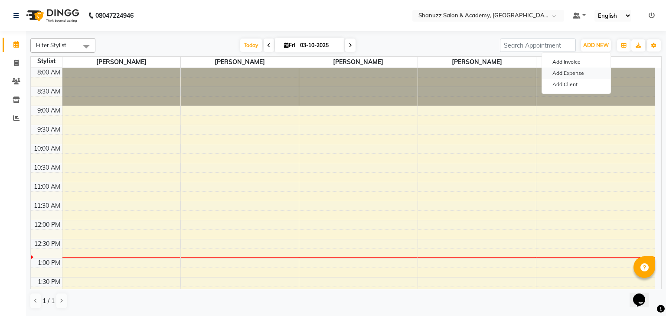
click at [571, 71] on link "Add Expense" at bounding box center [576, 73] width 68 height 11
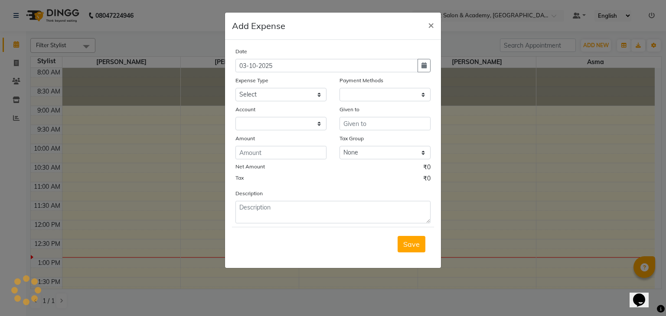
select select "1"
select select "6496"
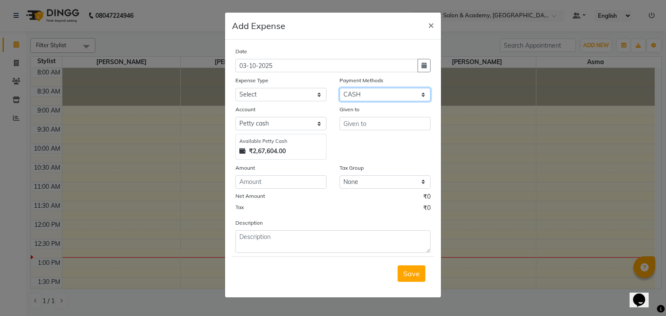
drag, startPoint x: 402, startPoint y: 93, endPoint x: 383, endPoint y: 129, distance: 40.3
click at [383, 129] on div "Date [DATE] Expense Type Select Bisleri CCTV and all other client welfare Conve…" at bounding box center [332, 150] width 195 height 206
select select "8"
click at [339, 89] on select "Select CASH UPI CARD Wallet Razorpay Prepaid" at bounding box center [384, 94] width 91 height 13
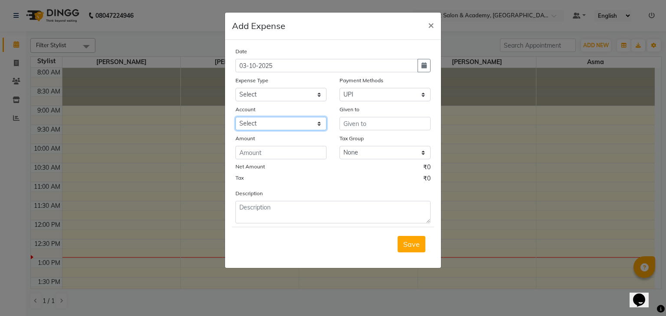
drag, startPoint x: 277, startPoint y: 127, endPoint x: 277, endPoint y: 149, distance: 21.7
click at [277, 149] on div "Date [DATE] Expense Type Select Bisleri CCTV and all other client welfare Conve…" at bounding box center [332, 135] width 195 height 177
select select "6584"
click at [235, 118] on select "Select Expenseaccount Bankaccount" at bounding box center [280, 123] width 91 height 13
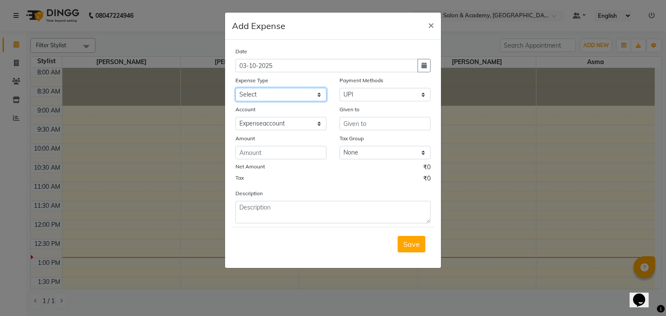
click at [279, 101] on select "Select Bisleri CCTV and all other client welfare Conveyance Courier & Postage e…" at bounding box center [280, 94] width 91 height 13
select select "25135"
click at [235, 89] on select "Select Bisleri CCTV and all other client welfare Conveyance Courier & Postage e…" at bounding box center [280, 94] width 91 height 13
click at [425, 68] on icon "button" at bounding box center [423, 65] width 5 height 6
select select "10"
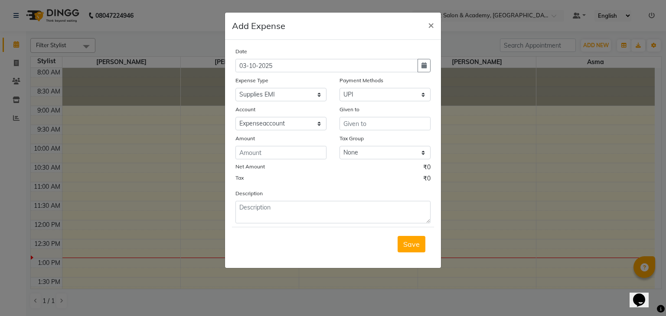
select select "2025"
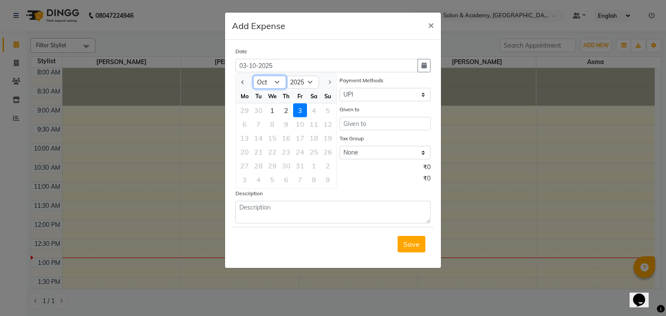
drag, startPoint x: 274, startPoint y: 80, endPoint x: 266, endPoint y: 182, distance: 101.8
click at [266, 182] on ngb-datepicker "Jan Feb Mar Apr May Jun [DATE] Aug Sep [DATE] 2016 2017 2018 2019 2020 2021 202…" at bounding box center [285, 131] width 101 height 116
select select "9"
click at [253, 76] on select "Jan Feb Mar Apr May Jun [DATE] Aug Sep Oct" at bounding box center [269, 82] width 33 height 13
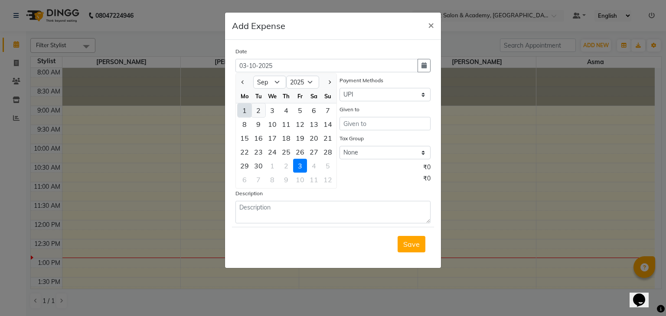
click at [257, 111] on div "2" at bounding box center [258, 111] width 14 height 14
type input "[DATE]"
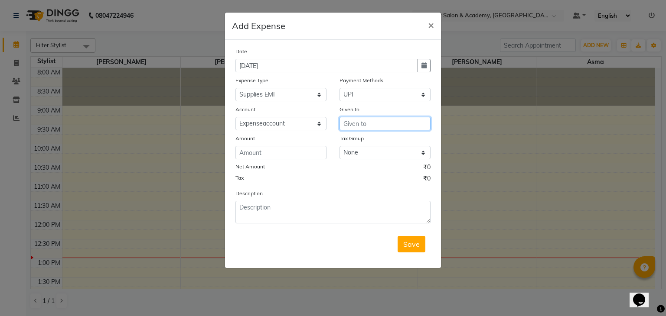
click at [367, 125] on input "text" at bounding box center [384, 123] width 91 height 13
type input "EMI"
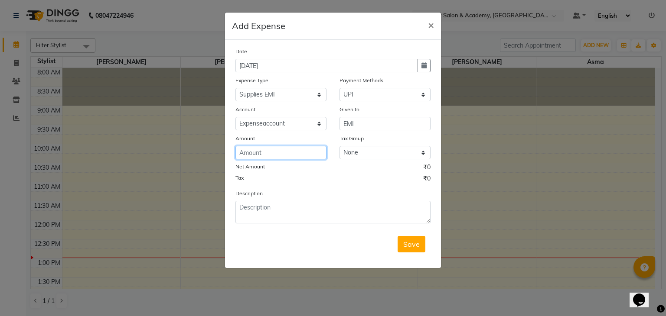
click at [299, 156] on input "number" at bounding box center [280, 152] width 91 height 13
type input "4401"
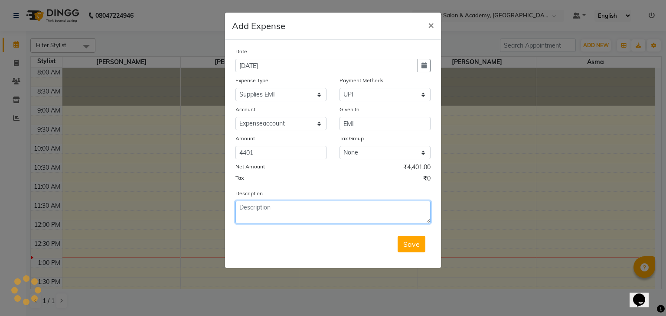
click at [293, 215] on textarea at bounding box center [332, 212] width 195 height 23
type textarea "LAPTOP EMI"
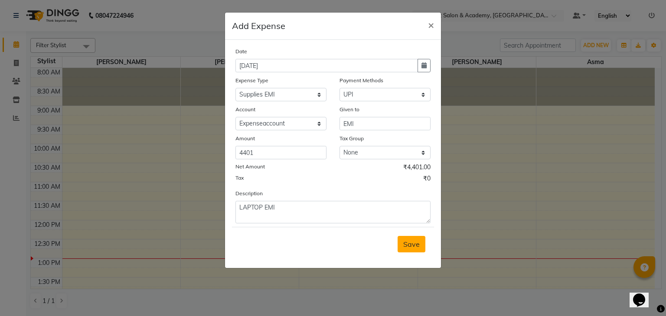
click at [409, 247] on span "Save" at bounding box center [411, 244] width 16 height 9
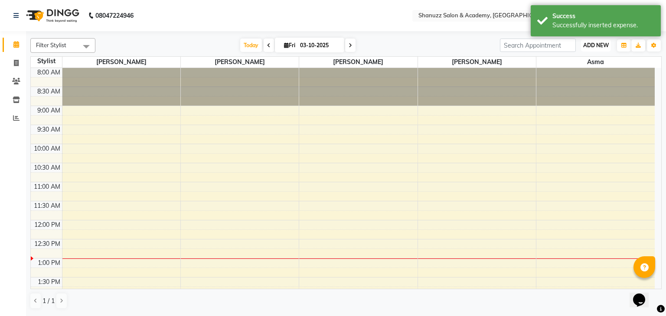
click at [590, 44] on span "ADD NEW" at bounding box center [596, 45] width 26 height 7
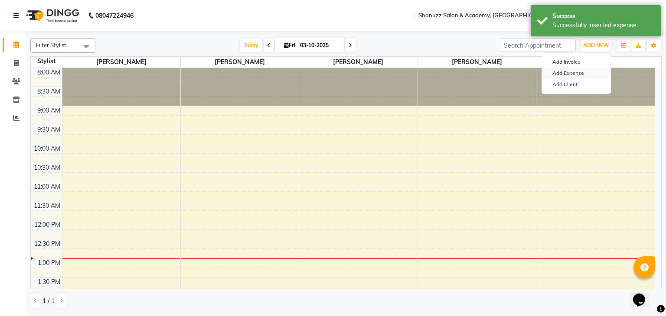
click at [588, 75] on link "Add Expense" at bounding box center [576, 73] width 68 height 11
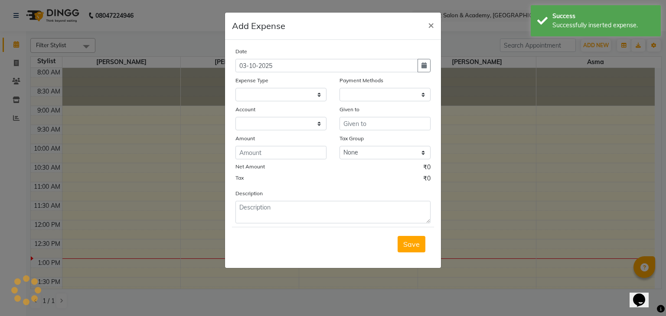
select select "1"
select select "6496"
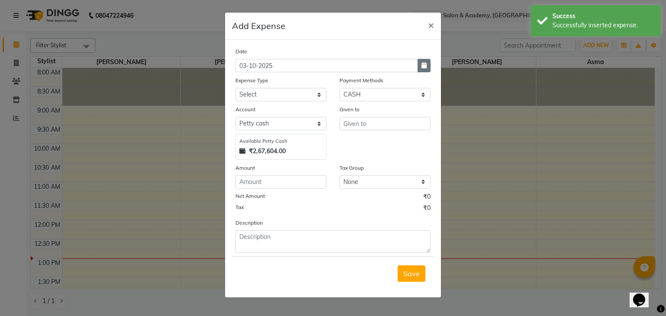
click at [420, 65] on button "button" at bounding box center [423, 65] width 13 height 13
select select "10"
select select "2025"
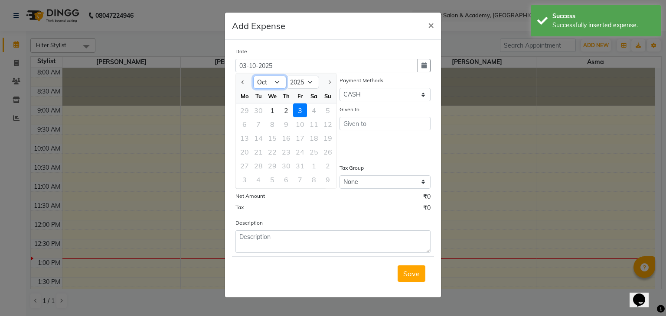
click at [274, 79] on select "Jan Feb Mar Apr May Jun [DATE] Aug Sep Oct" at bounding box center [269, 82] width 33 height 13
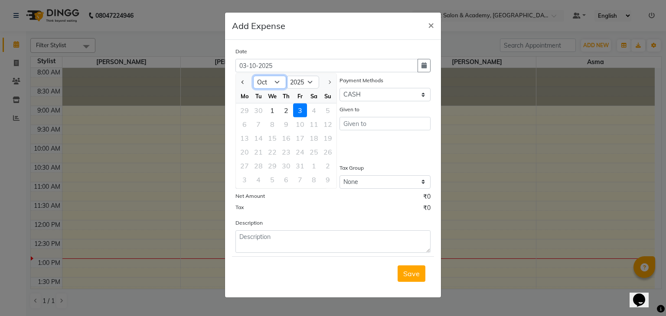
select select "9"
click at [253, 76] on select "Jan Feb Mar Apr May Jun [DATE] Aug Sep Oct" at bounding box center [269, 82] width 33 height 13
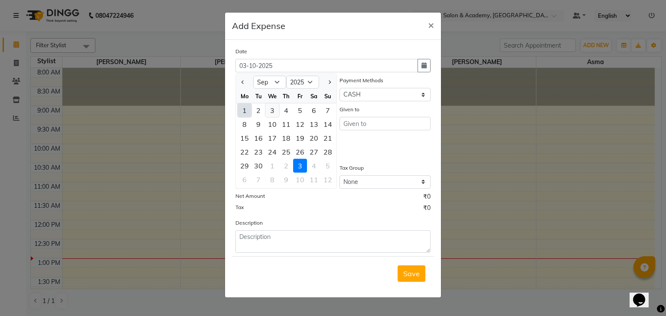
click at [271, 107] on div "3" at bounding box center [272, 111] width 14 height 14
type input "[DATE]"
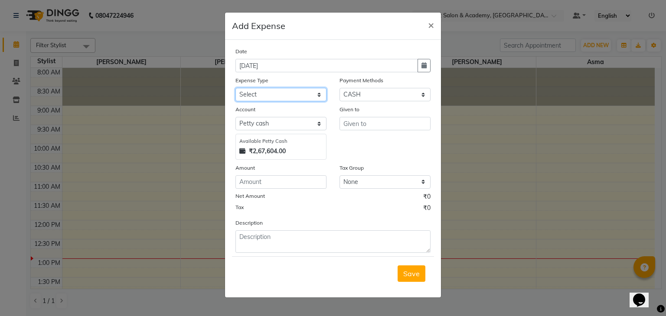
click at [296, 99] on select "Select Bisleri CCTV and all other client welfare Conveyance Courier & Postage e…" at bounding box center [280, 94] width 91 height 13
select select "18266"
click at [235, 89] on select "Select Bisleri CCTV and all other client welfare Conveyance Courier & Postage e…" at bounding box center [280, 94] width 91 height 13
drag, startPoint x: 382, startPoint y: 98, endPoint x: 361, endPoint y: 134, distance: 41.6
click at [361, 134] on div "Date [DATE] Expense Type Select Bisleri CCTV and all other client welfare Conve…" at bounding box center [332, 150] width 195 height 206
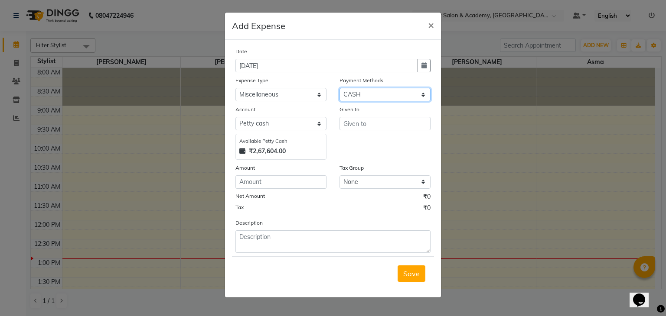
select select "8"
click at [339, 89] on select "Select CASH UPI CARD Wallet Razorpay Prepaid" at bounding box center [384, 94] width 91 height 13
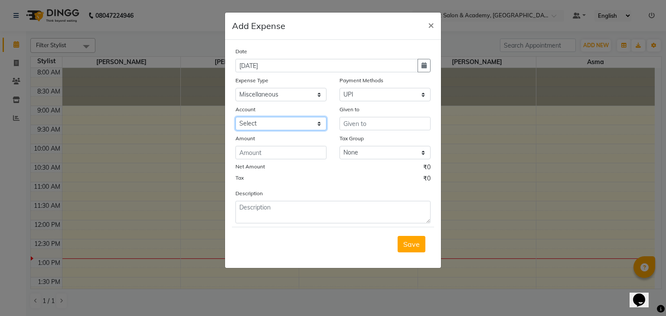
click at [309, 127] on select "Select Expenseaccount Bankaccount" at bounding box center [280, 123] width 91 height 13
select select "6584"
click at [235, 118] on select "Select Expenseaccount Bankaccount" at bounding box center [280, 123] width 91 height 13
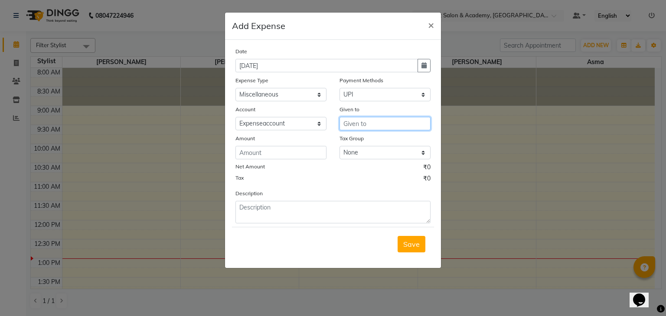
click at [356, 126] on input "text" at bounding box center [384, 123] width 91 height 13
type input "BUS PAYMENT"
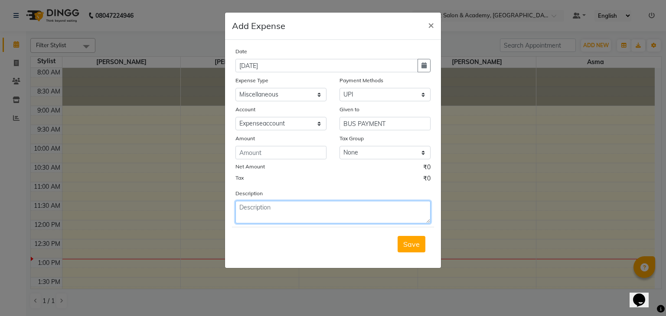
click at [305, 210] on textarea at bounding box center [332, 212] width 195 height 23
type textarea "BUS FOR PUNE SALON OPENING"
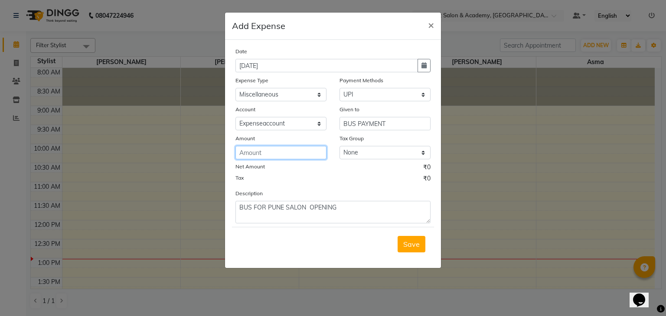
click at [296, 156] on input "number" at bounding box center [280, 152] width 91 height 13
type input "8000"
click at [412, 245] on span "Save" at bounding box center [411, 244] width 16 height 9
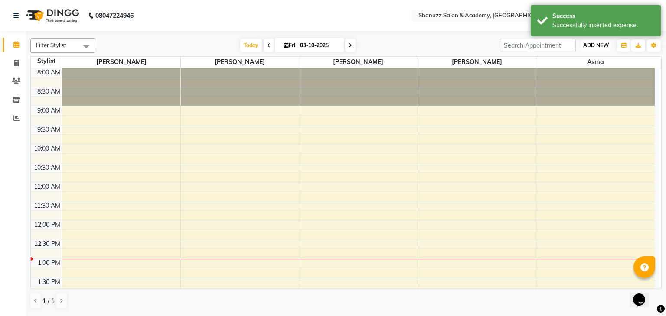
click at [593, 47] on span "ADD NEW" at bounding box center [596, 45] width 26 height 7
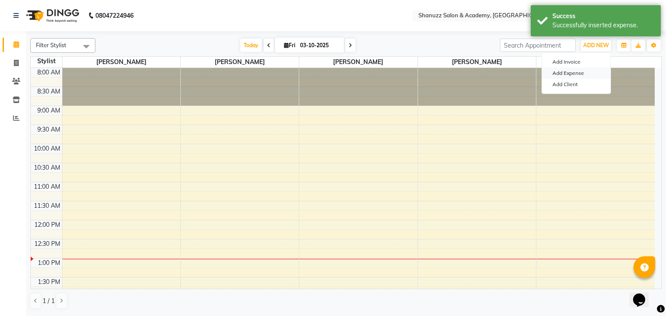
click at [575, 70] on link "Add Expense" at bounding box center [576, 73] width 68 height 11
select select "1"
select select "6496"
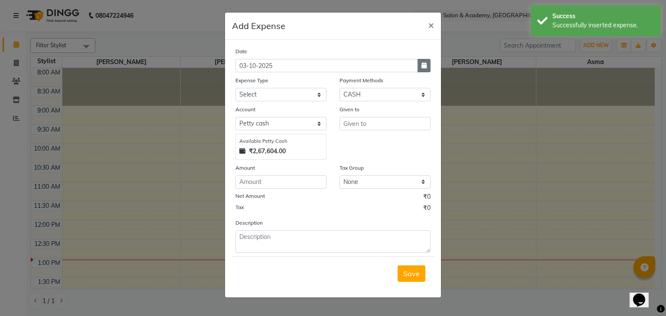
click at [425, 69] on button "button" at bounding box center [423, 65] width 13 height 13
select select "10"
select select "2025"
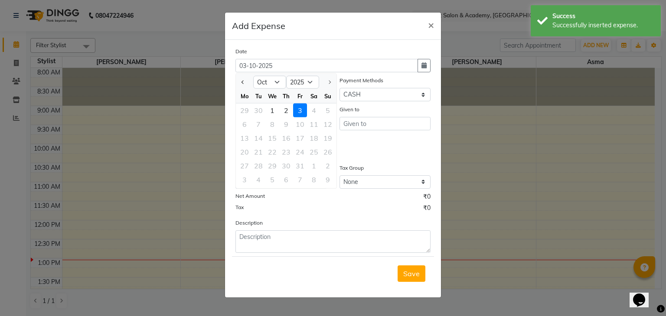
click at [263, 89] on div "Tu" at bounding box center [258, 96] width 14 height 14
drag, startPoint x: 271, startPoint y: 84, endPoint x: 264, endPoint y: 184, distance: 100.7
click at [264, 184] on ngb-datepicker "Jan Feb Mar Apr May Jun [DATE] Aug Sep [DATE] 2016 2017 2018 2019 2020 2021 202…" at bounding box center [285, 131] width 101 height 116
select select "9"
click at [253, 76] on select "Jan Feb Mar Apr May Jun [DATE] Aug Sep Oct" at bounding box center [269, 82] width 33 height 13
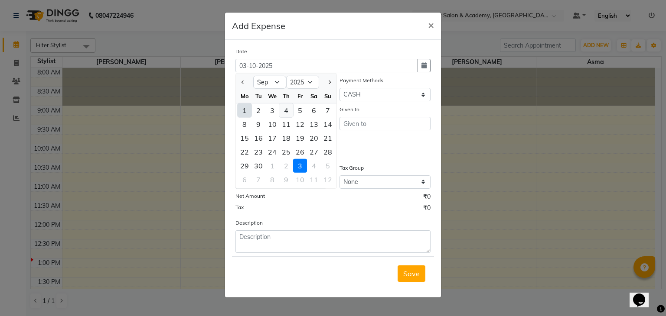
click at [286, 113] on div "4" at bounding box center [286, 111] width 14 height 14
type input "[DATE]"
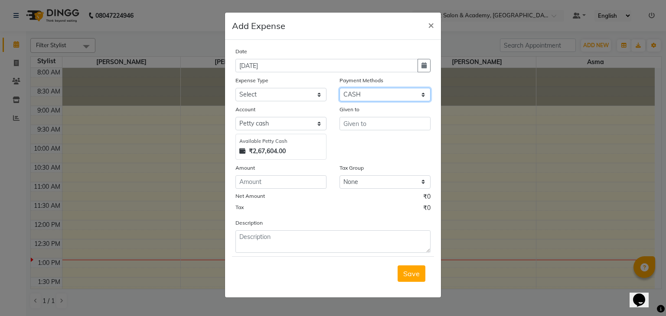
click at [371, 101] on select "Select CASH UPI CARD Wallet Razorpay Prepaid" at bounding box center [384, 94] width 91 height 13
select select "8"
click at [339, 89] on select "Select CASH UPI CARD Wallet Razorpay Prepaid" at bounding box center [384, 94] width 91 height 13
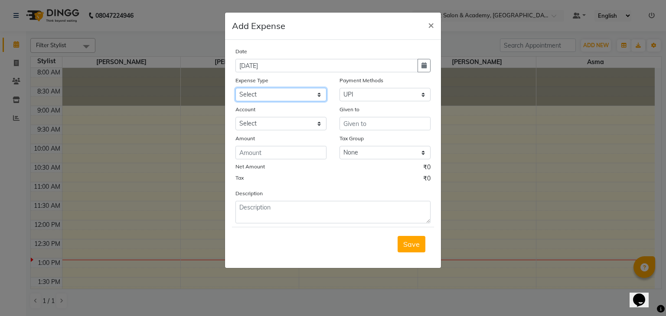
drag, startPoint x: 295, startPoint y: 95, endPoint x: 393, endPoint y: 200, distance: 143.5
click at [393, 200] on div "Date [DATE] Expense Type Select Bisleri CCTV and all other client welfare Conve…" at bounding box center [332, 135] width 195 height 177
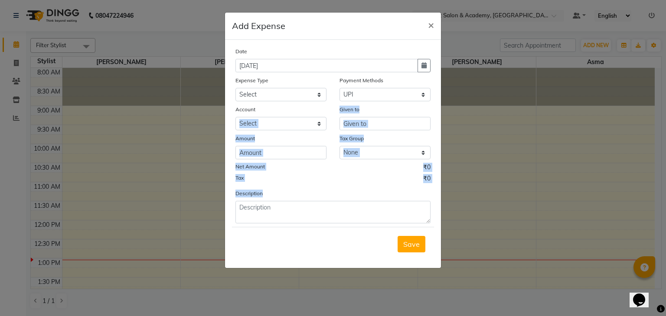
drag, startPoint x: 393, startPoint y: 200, endPoint x: 288, endPoint y: 127, distance: 128.4
click at [288, 127] on div "Date [DATE] Expense Type Select Bisleri CCTV and all other client welfare Conve…" at bounding box center [332, 135] width 195 height 177
click at [288, 127] on select "Select Expenseaccount Bankaccount" at bounding box center [280, 123] width 91 height 13
select select "6584"
click at [235, 118] on select "Select Expenseaccount Bankaccount" at bounding box center [280, 123] width 91 height 13
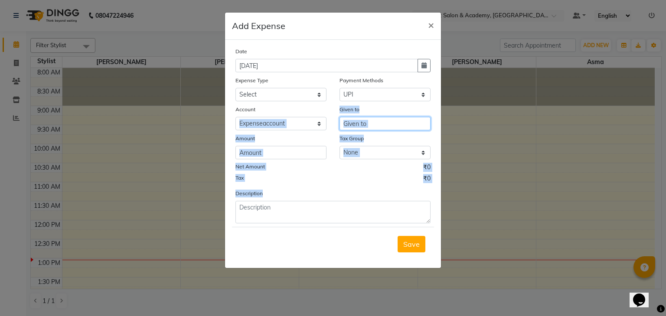
click at [367, 120] on input "text" at bounding box center [384, 123] width 91 height 13
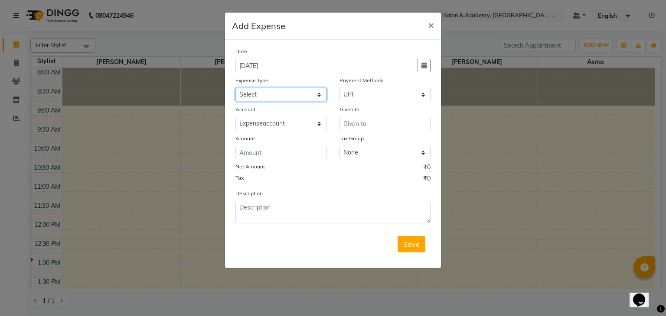
click at [283, 89] on select "Select Bisleri CCTV and all other client welfare Conveyance Courier & Postage e…" at bounding box center [280, 94] width 91 height 13
select select "24930"
click at [235, 89] on select "Select Bisleri CCTV and all other client welfare Conveyance Courier & Postage e…" at bounding box center [280, 94] width 91 height 13
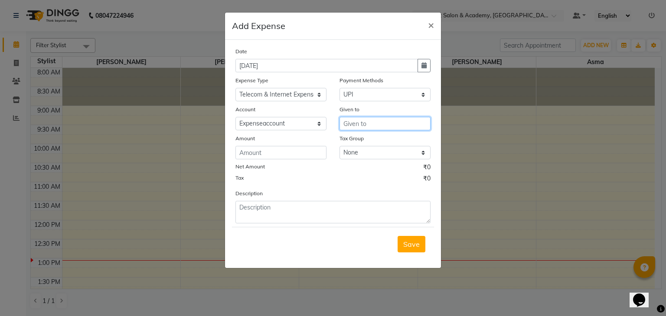
click at [354, 130] on input "text" at bounding box center [384, 123] width 91 height 13
type input "VODAFONE BILL"
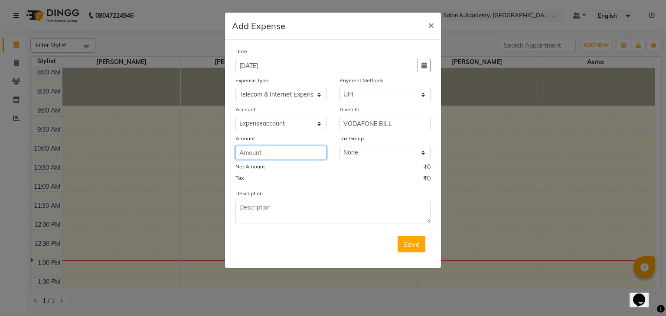
click at [284, 156] on input "number" at bounding box center [280, 152] width 91 height 13
type input "1417"
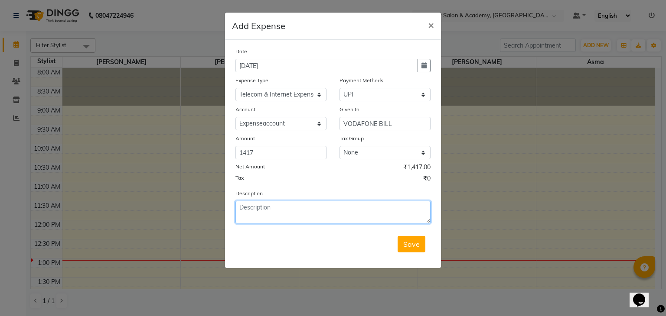
click at [336, 208] on textarea at bounding box center [332, 212] width 195 height 23
type textarea "R"
type textarea "SIM Recharge"
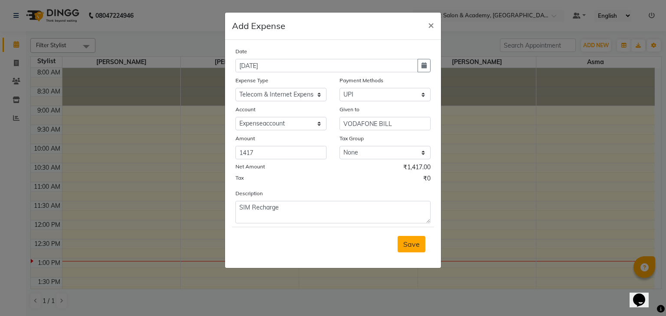
click at [414, 249] on span "Save" at bounding box center [411, 244] width 16 height 9
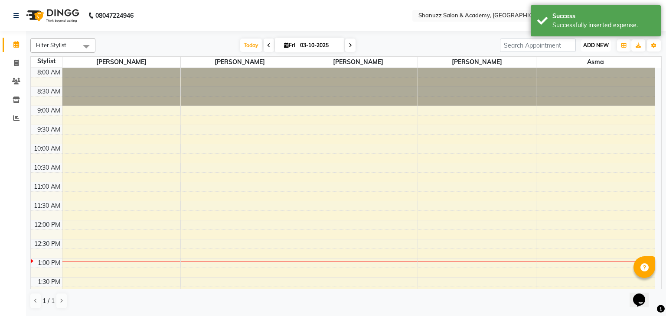
click at [589, 47] on span "ADD NEW" at bounding box center [596, 45] width 26 height 7
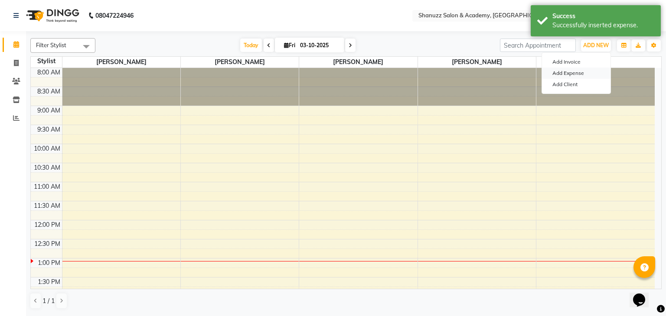
click at [565, 72] on link "Add Expense" at bounding box center [576, 73] width 68 height 11
select select "1"
select select "6496"
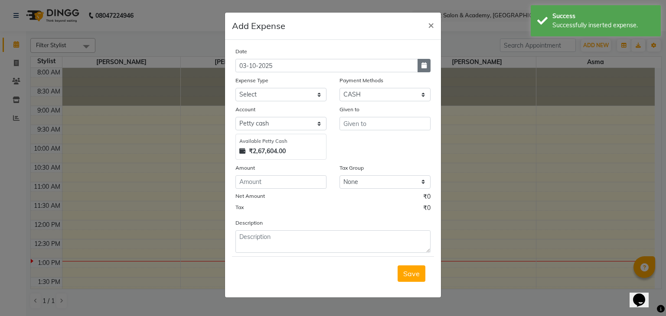
click at [426, 68] on icon "button" at bounding box center [423, 65] width 5 height 6
select select "10"
select select "2025"
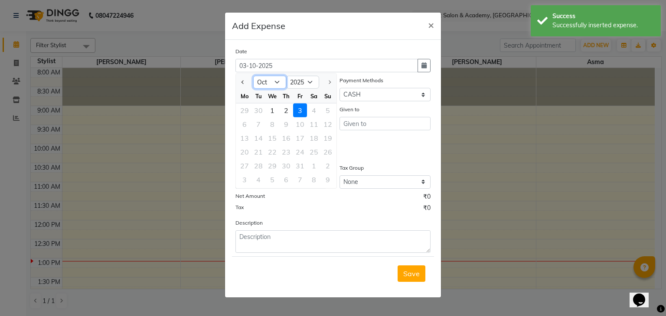
click at [279, 78] on select "Jan Feb Mar Apr May Jun [DATE] Aug Sep Oct" at bounding box center [269, 82] width 33 height 13
select select "9"
click at [253, 76] on select "Jan Feb Mar Apr May Jun [DATE] Aug Sep Oct" at bounding box center [269, 82] width 33 height 13
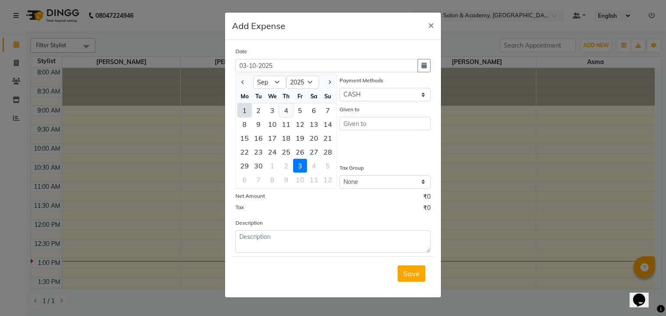
click at [286, 108] on div "4" at bounding box center [286, 111] width 14 height 14
type input "[DATE]"
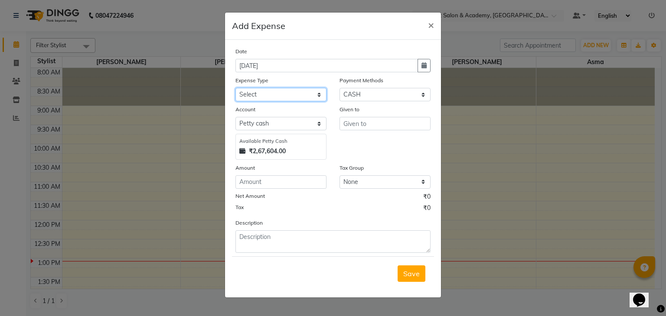
click at [295, 95] on select "Select Bisleri CCTV and all other client welfare Conveyance Courier & Postage e…" at bounding box center [280, 94] width 91 height 13
select select "23380"
click at [235, 89] on select "Select Bisleri CCTV and all other client welfare Conveyance Courier & Postage e…" at bounding box center [280, 94] width 91 height 13
click at [373, 98] on select "Select CASH UPI CARD Wallet Razorpay Prepaid" at bounding box center [384, 94] width 91 height 13
select select "8"
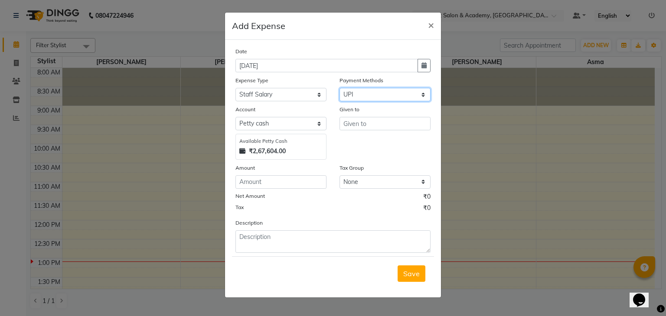
click at [339, 89] on select "Select CASH UPI CARD Wallet Razorpay Prepaid" at bounding box center [384, 94] width 91 height 13
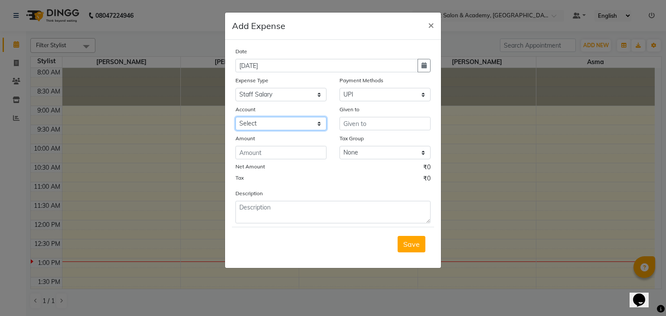
click at [292, 127] on select "Select Expenseaccount Bankaccount" at bounding box center [280, 123] width 91 height 13
select select "6584"
click at [235, 118] on select "Select Expenseaccount Bankaccount" at bounding box center [280, 123] width 91 height 13
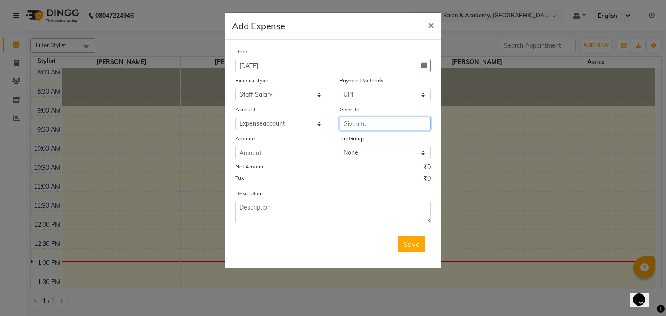
click at [364, 129] on input "text" at bounding box center [384, 123] width 91 height 13
type input "s"
type input "S"
type input "all acedmey staff salary"
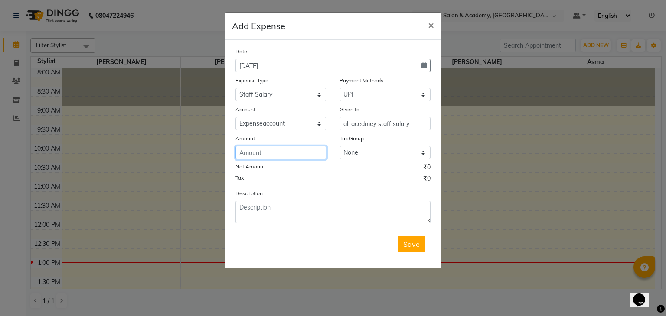
click at [283, 155] on input "number" at bounding box center [280, 152] width 91 height 13
type input "161017"
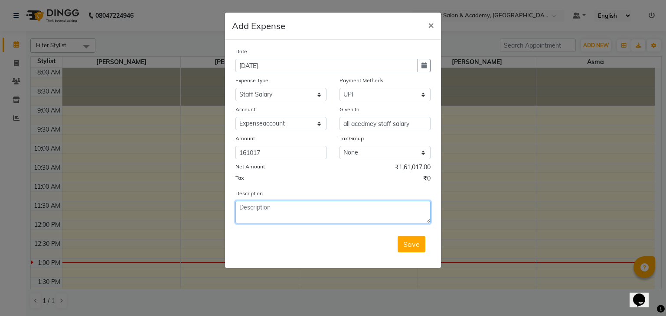
click at [311, 210] on textarea at bounding box center [332, 212] width 195 height 23
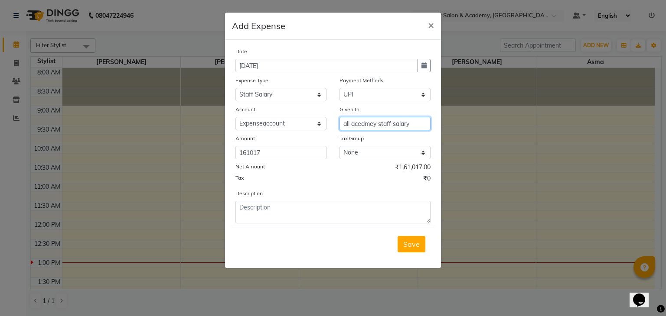
click at [361, 123] on input "all acedmey staff salary" at bounding box center [384, 123] width 91 height 13
click at [366, 129] on input "all acedmey staff salary" at bounding box center [384, 123] width 91 height 13
click at [361, 125] on input "all acedmey staff salary" at bounding box center [384, 123] width 91 height 13
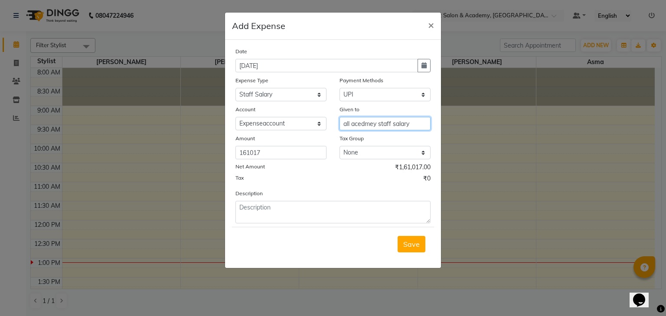
click at [361, 125] on input "all acedmey staff salary" at bounding box center [384, 123] width 91 height 13
type input "all staff salary"
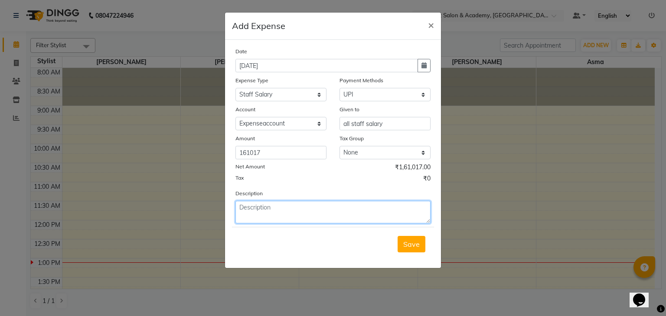
click at [289, 215] on textarea at bounding box center [332, 212] width 195 height 23
paste textarea "acedmey"
click at [284, 212] on textarea "acedmey" at bounding box center [332, 212] width 195 height 23
type textarea "a"
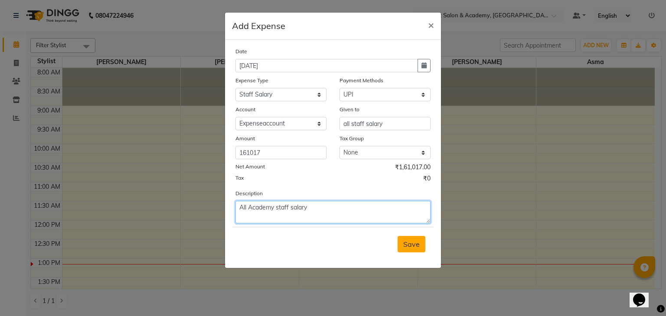
type textarea "All Academy staff salary"
click at [413, 245] on span "Save" at bounding box center [411, 244] width 16 height 9
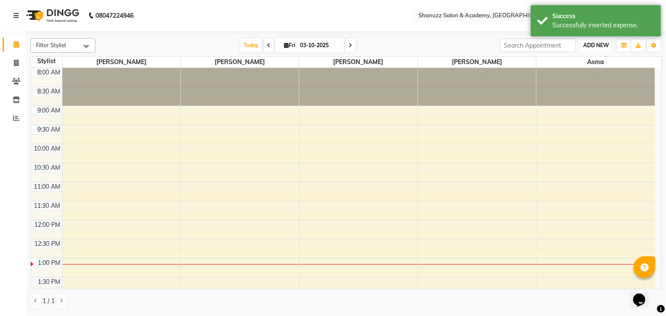
click at [590, 41] on button "ADD NEW Toggle Dropdown" at bounding box center [596, 45] width 30 height 12
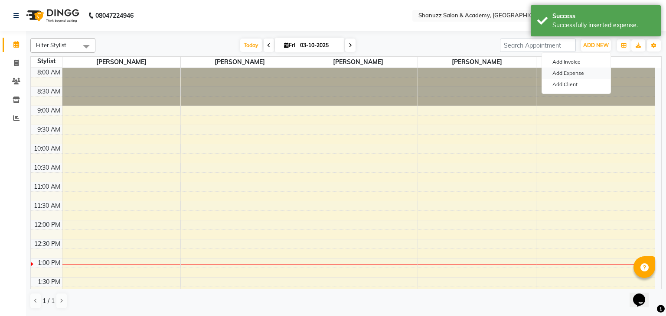
click at [579, 74] on link "Add Expense" at bounding box center [576, 73] width 68 height 11
select select "1"
select select "6496"
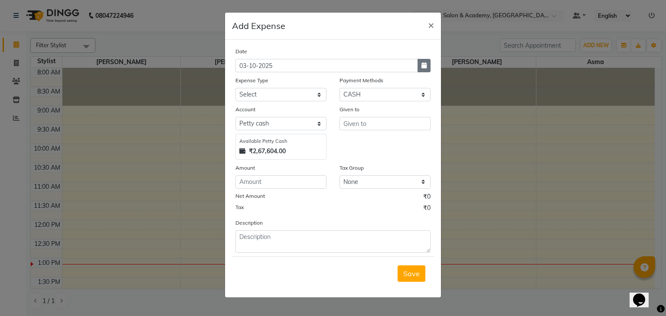
click at [429, 63] on button "button" at bounding box center [423, 65] width 13 height 13
select select "10"
select select "2025"
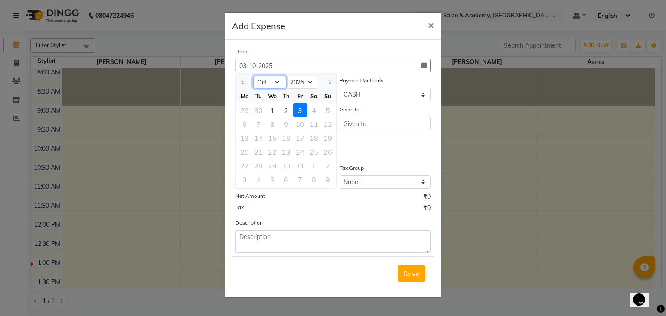
drag, startPoint x: 272, startPoint y: 85, endPoint x: 270, endPoint y: 191, distance: 105.8
click at [270, 191] on div "Date [DATE] Jan Feb Mar Apr May Jun [DATE] Aug Sep [DATE] 2016 2017 2018 2019 2…" at bounding box center [332, 150] width 195 height 206
select select "9"
click at [253, 76] on select "Jan Feb Mar Apr May Jun [DATE] Aug Sep Oct" at bounding box center [269, 82] width 33 height 13
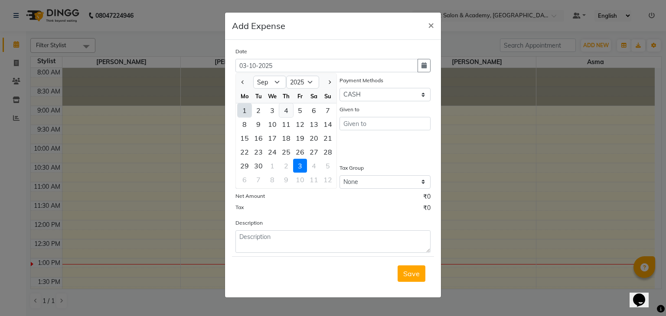
click at [288, 113] on div "4" at bounding box center [286, 111] width 14 height 14
type input "[DATE]"
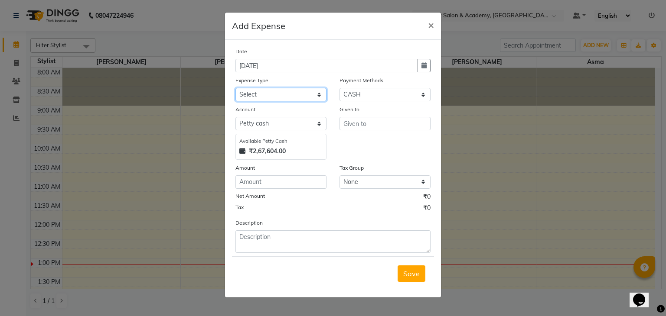
click at [312, 91] on select "Select Bisleri CCTV and all other client welfare Conveyance Courier & Postage e…" at bounding box center [280, 94] width 91 height 13
select select "24919"
click at [235, 89] on select "Select Bisleri CCTV and all other client welfare Conveyance Courier & Postage e…" at bounding box center [280, 94] width 91 height 13
click at [384, 95] on select "Select CASH UPI CARD Wallet Razorpay Prepaid" at bounding box center [384, 94] width 91 height 13
select select "8"
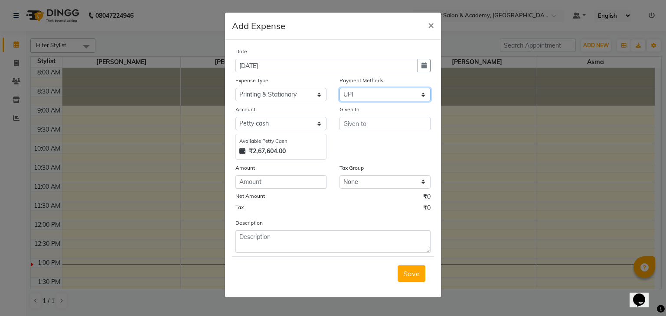
click at [339, 89] on select "Select CASH UPI CARD Wallet Razorpay Prepaid" at bounding box center [384, 94] width 91 height 13
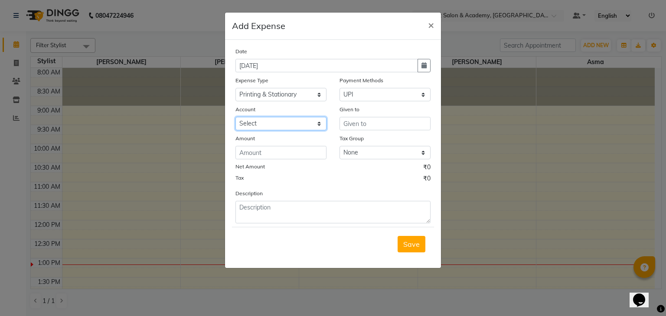
click at [289, 122] on select "Select Expenseaccount Bankaccount" at bounding box center [280, 123] width 91 height 13
select select "6584"
click at [235, 118] on select "Select Expenseaccount Bankaccount" at bounding box center [280, 123] width 91 height 13
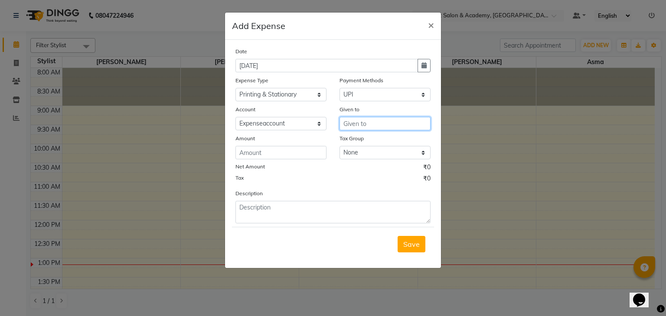
click at [370, 128] on input "text" at bounding box center [384, 123] width 91 height 13
type input "[PERSON_NAME]"
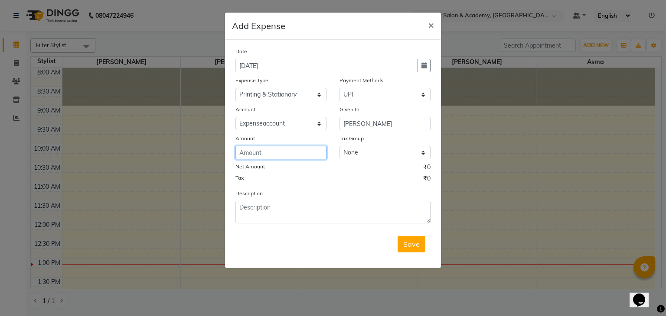
click at [306, 153] on input "number" at bounding box center [280, 152] width 91 height 13
type input "1740"
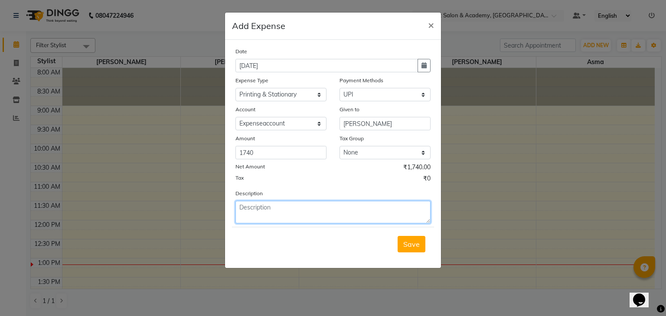
click at [316, 212] on textarea at bounding box center [332, 212] width 195 height 23
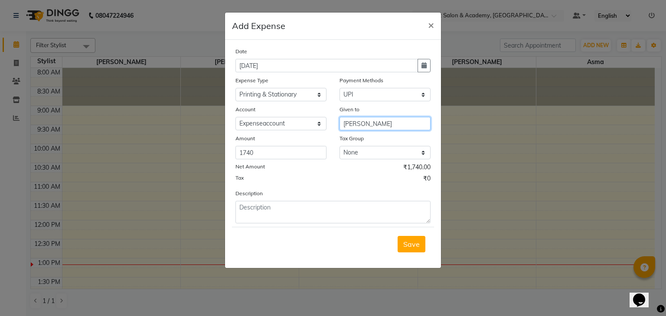
click at [386, 124] on input "[PERSON_NAME]" at bounding box center [384, 123] width 91 height 13
type input "[PERSON_NAME] stationary"
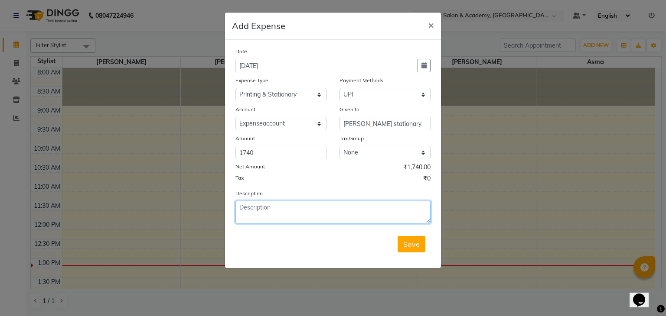
click at [302, 219] on textarea at bounding box center [332, 212] width 195 height 23
click at [307, 215] on textarea at bounding box center [332, 212] width 195 height 23
type textarea "w"
click at [272, 212] on textarea "Water and printing" at bounding box center [332, 212] width 195 height 23
click at [292, 212] on textarea "Water printing" at bounding box center [332, 212] width 195 height 23
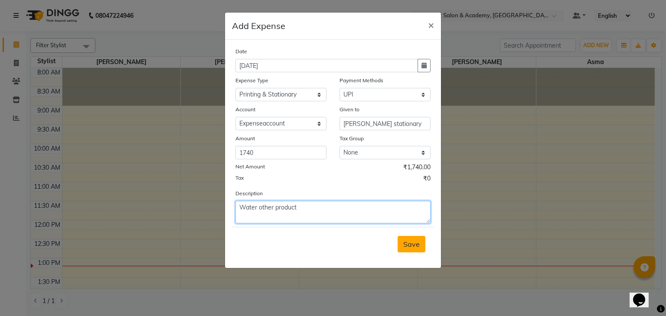
type textarea "Water other product"
click at [413, 247] on span "Save" at bounding box center [411, 244] width 16 height 9
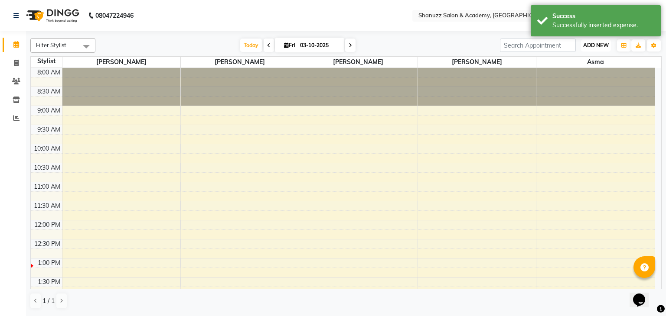
click at [592, 46] on span "ADD NEW" at bounding box center [596, 45] width 26 height 7
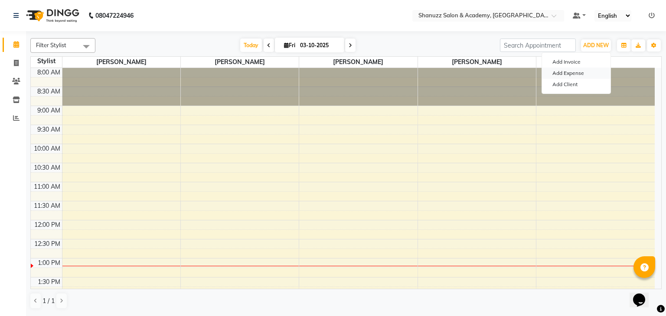
click at [581, 70] on link "Add Expense" at bounding box center [576, 73] width 68 height 11
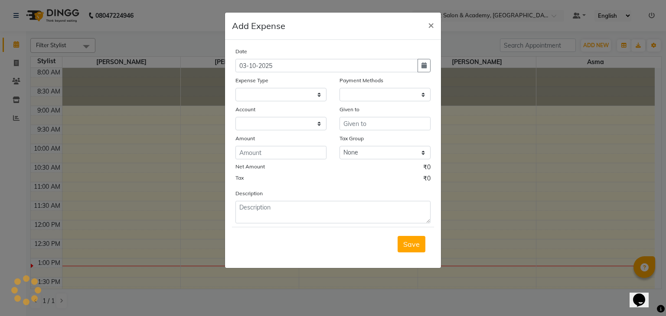
select select "1"
select select "6496"
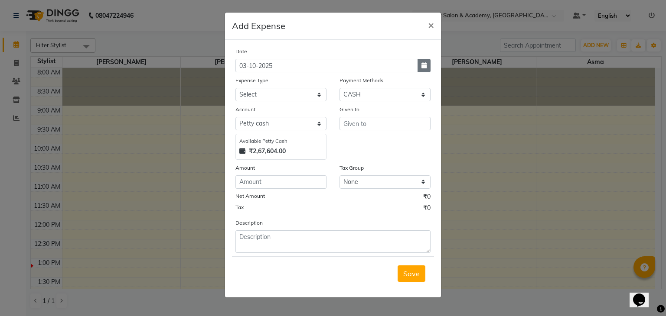
click at [424, 68] on icon "button" at bounding box center [423, 65] width 5 height 6
select select "10"
select select "2025"
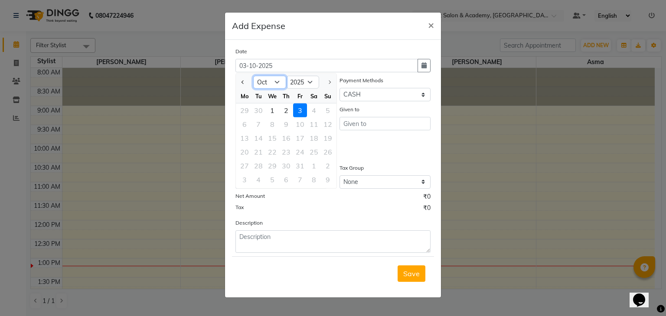
click at [276, 80] on select "Jan Feb Mar Apr May Jun [DATE] Aug Sep Oct" at bounding box center [269, 82] width 33 height 13
select select "9"
click at [253, 76] on select "Jan Feb Mar Apr May Jun [DATE] Aug Sep Oct" at bounding box center [269, 82] width 33 height 13
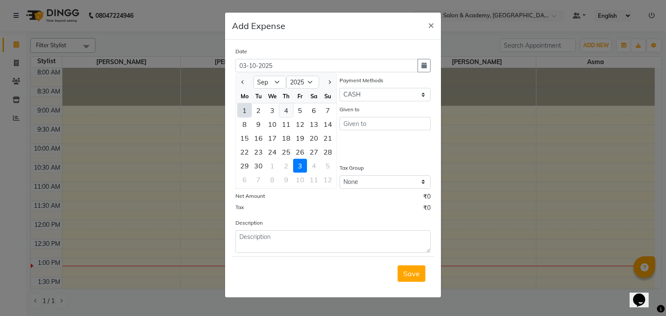
click at [283, 108] on div "4" at bounding box center [286, 111] width 14 height 14
type input "[DATE]"
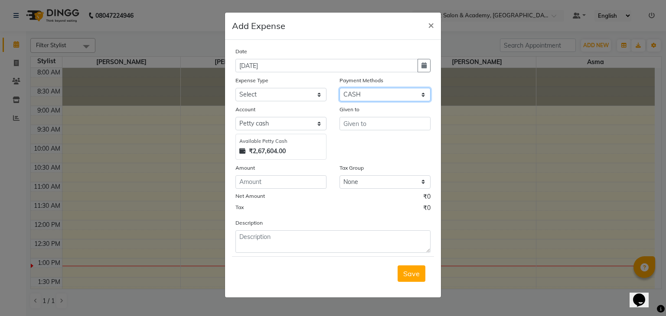
drag, startPoint x: 365, startPoint y: 96, endPoint x: 358, endPoint y: 130, distance: 35.5
click at [358, 130] on div "Date [DATE] Expense Type Select Bisleri CCTV and all other client welfare Conve…" at bounding box center [332, 150] width 195 height 206
select select "8"
click at [339, 89] on select "Select CASH UPI CARD Wallet Razorpay Prepaid" at bounding box center [384, 94] width 91 height 13
select select
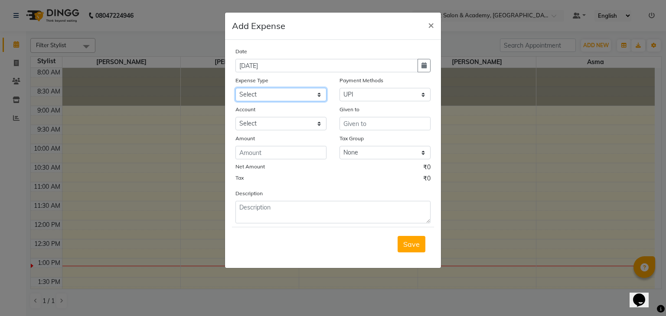
click at [309, 93] on select "Select Bisleri CCTV and all other client welfare Conveyance Courier & Postage e…" at bounding box center [280, 94] width 91 height 13
select select "18266"
click at [235, 89] on select "Select Bisleri CCTV and all other client welfare Conveyance Courier & Postage e…" at bounding box center [280, 94] width 91 height 13
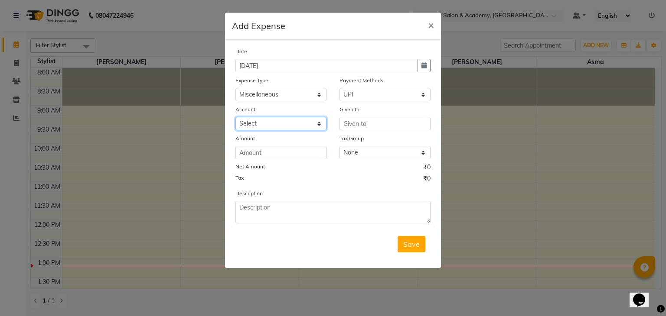
click at [306, 122] on select "Select Expenseaccount Bankaccount" at bounding box center [280, 123] width 91 height 13
select select "6584"
click at [235, 118] on select "Select Expenseaccount Bankaccount" at bounding box center [280, 123] width 91 height 13
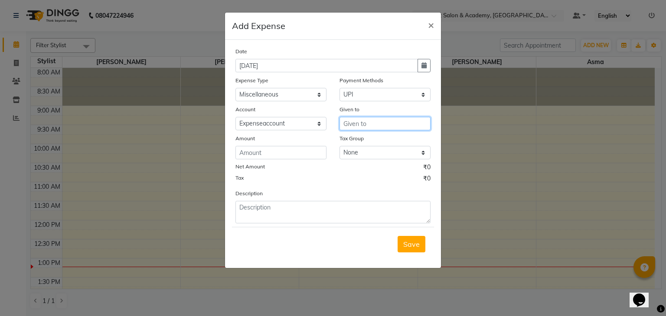
click at [357, 123] on input "text" at bounding box center [384, 123] width 91 height 13
type input "e"
click at [354, 124] on input "Extention bord" at bounding box center [384, 123] width 91 height 13
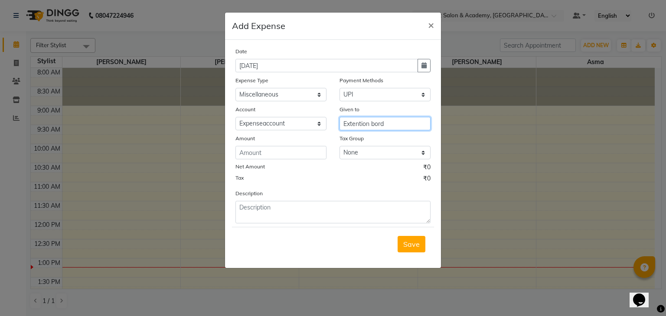
click at [354, 124] on input "Extention bord" at bounding box center [384, 123] width 91 height 13
type input "Extention bord"
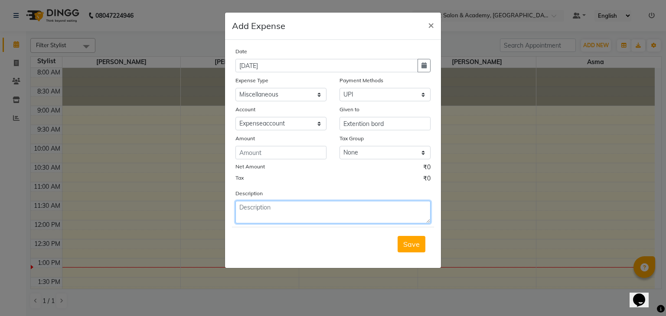
click at [286, 210] on textarea at bounding box center [332, 212] width 195 height 23
paste textarea "Extention bord"
type textarea "Extention bord"
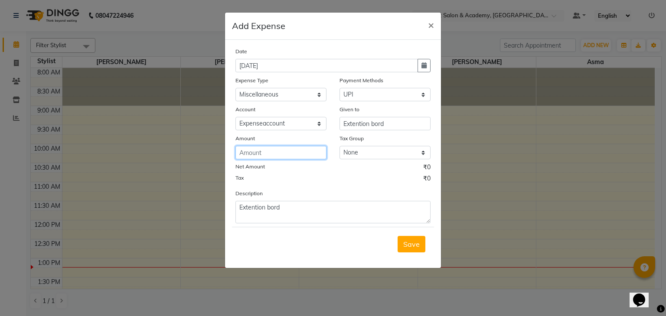
click at [270, 151] on input "number" at bounding box center [280, 152] width 91 height 13
type input "1195"
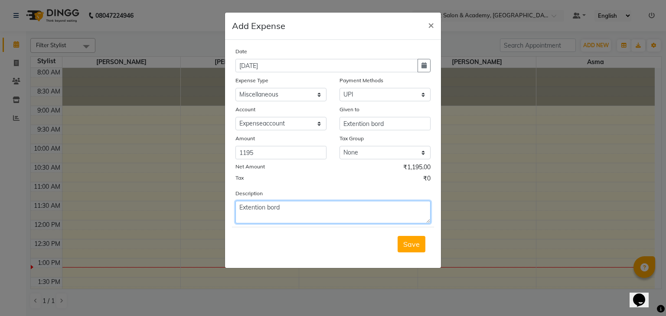
click at [359, 208] on textarea "Extention bord" at bounding box center [332, 212] width 195 height 23
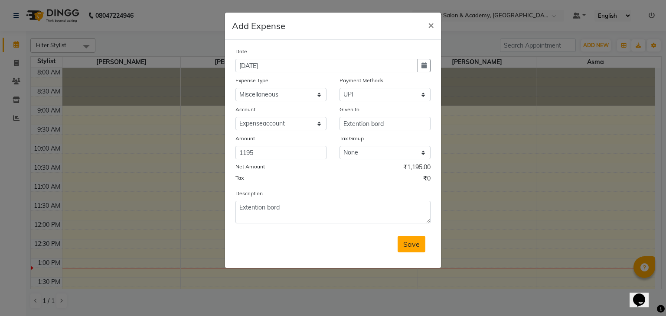
click at [417, 248] on span "Save" at bounding box center [411, 244] width 16 height 9
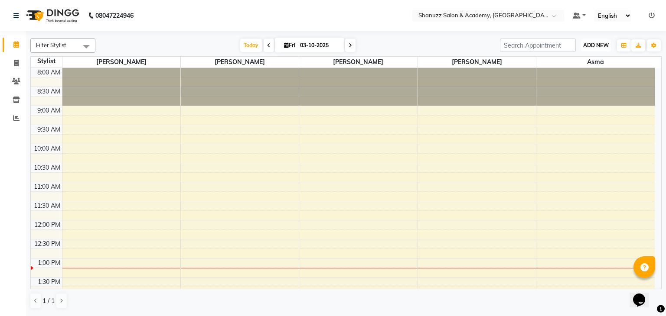
click at [583, 46] on span "ADD NEW" at bounding box center [596, 45] width 26 height 7
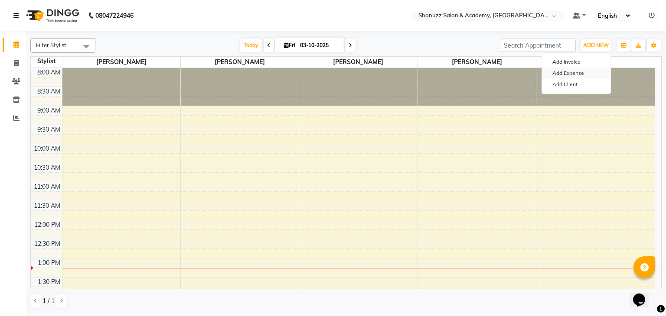
click at [568, 75] on link "Add Expense" at bounding box center [576, 73] width 68 height 11
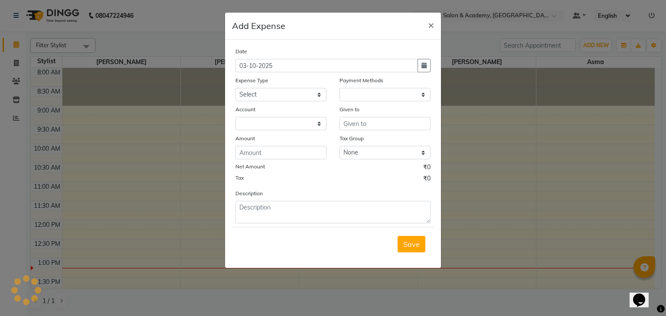
select select "1"
select select "6496"
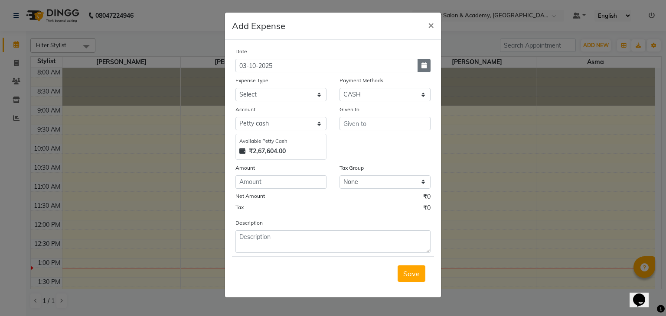
drag, startPoint x: 431, startPoint y: 65, endPoint x: 420, endPoint y: 65, distance: 11.3
click at [420, 65] on div "Date [DATE]" at bounding box center [333, 60] width 208 height 26
click at [420, 65] on button "button" at bounding box center [423, 65] width 13 height 13
select select "10"
select select "2025"
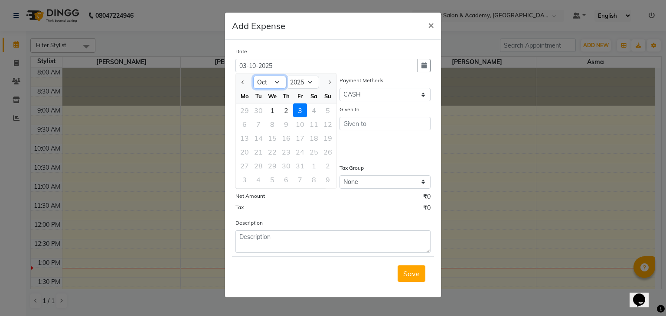
click at [277, 87] on select "Jan Feb Mar Apr May Jun [DATE] Aug Sep Oct" at bounding box center [269, 82] width 33 height 13
select select "9"
click at [253, 76] on select "Jan Feb Mar Apr May Jun [DATE] Aug Sep Oct" at bounding box center [269, 82] width 33 height 13
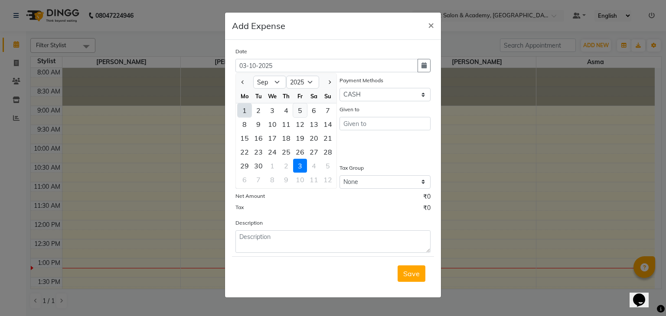
click at [302, 114] on div "5" at bounding box center [300, 111] width 14 height 14
type input "[DATE]"
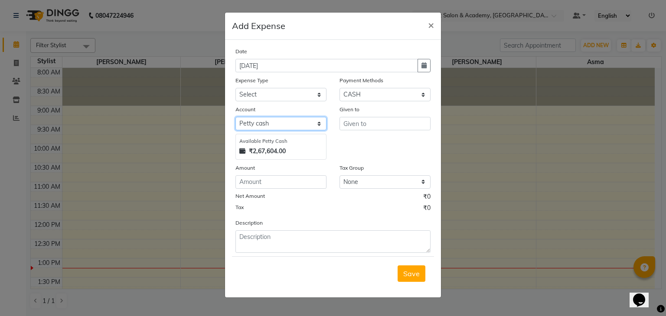
drag, startPoint x: 311, startPoint y: 125, endPoint x: 300, endPoint y: 161, distance: 37.6
click at [300, 161] on div "Date [DATE] Expense Type Select Bisleri CCTV and all other client welfare Conve…" at bounding box center [332, 150] width 195 height 206
select select "6584"
click at [235, 118] on select "Select [PERSON_NAME] cash Expenseaccount Bankaccount" at bounding box center [280, 123] width 91 height 13
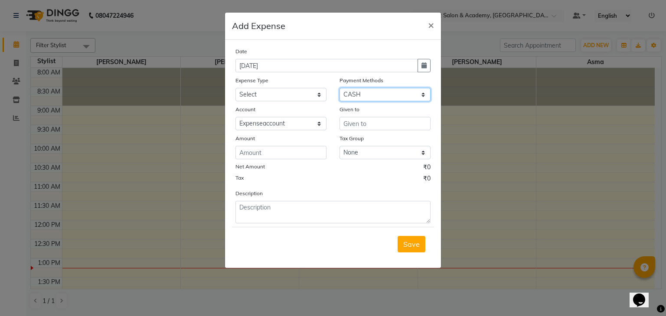
click at [369, 99] on select "Select CASH UPI CARD Wallet Razorpay Prepaid" at bounding box center [384, 94] width 91 height 13
select select "8"
click at [339, 89] on select "Select CASH UPI CARD Wallet Razorpay Prepaid" at bounding box center [384, 94] width 91 height 13
select select
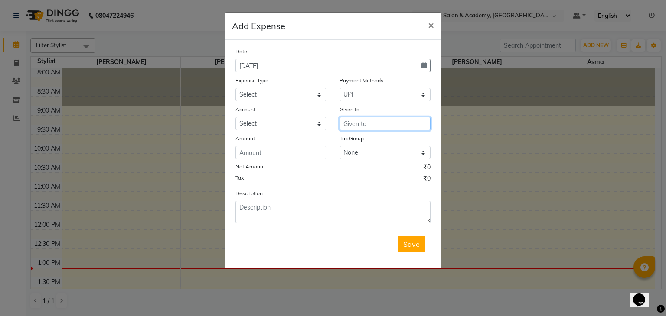
click at [364, 120] on input "text" at bounding box center [384, 123] width 91 height 13
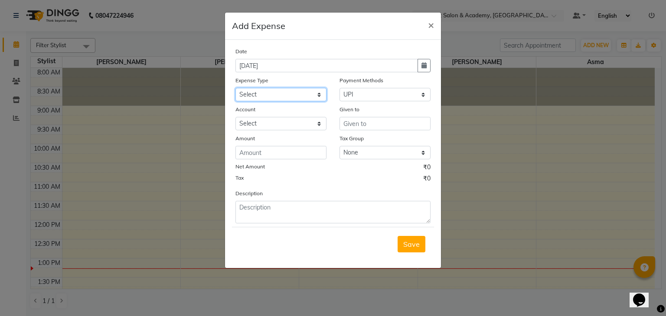
click at [303, 96] on select "Select Bisleri CCTV and all other client welfare Conveyance Courier & Postage e…" at bounding box center [280, 94] width 91 height 13
select select "18261"
click at [235, 89] on select "Select Bisleri CCTV and all other client welfare Conveyance Courier & Postage e…" at bounding box center [280, 94] width 91 height 13
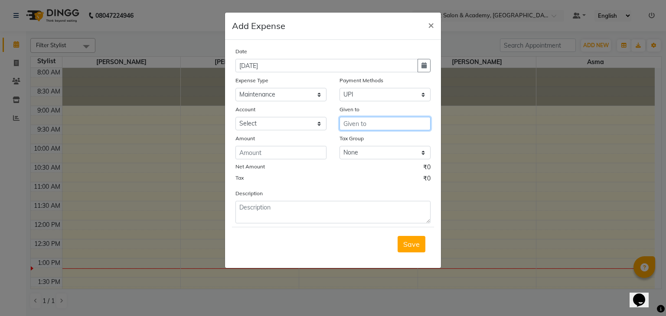
click at [376, 127] on input "text" at bounding box center [384, 123] width 91 height 13
type input "[PERSON_NAME]"
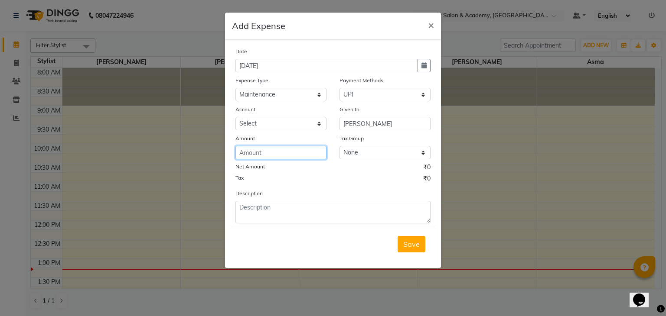
click at [303, 159] on input "number" at bounding box center [280, 152] width 91 height 13
type input "15000"
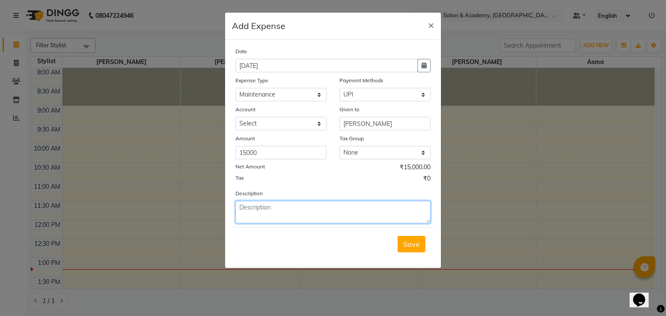
click at [264, 206] on textarea at bounding box center [332, 212] width 195 height 23
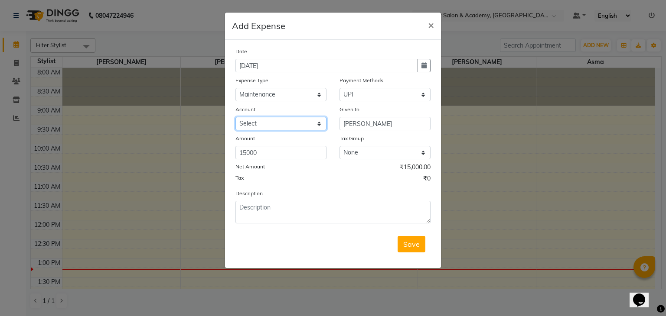
click at [284, 127] on select "Select Expenseaccount Bankaccount" at bounding box center [280, 123] width 91 height 13
select select "6584"
click at [235, 118] on select "Select Expenseaccount Bankaccount" at bounding box center [280, 123] width 91 height 13
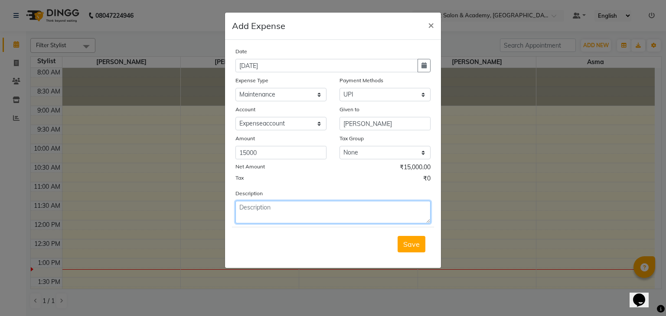
click at [302, 214] on textarea at bounding box center [332, 212] width 195 height 23
type textarea "f"
type textarea "Furniture"
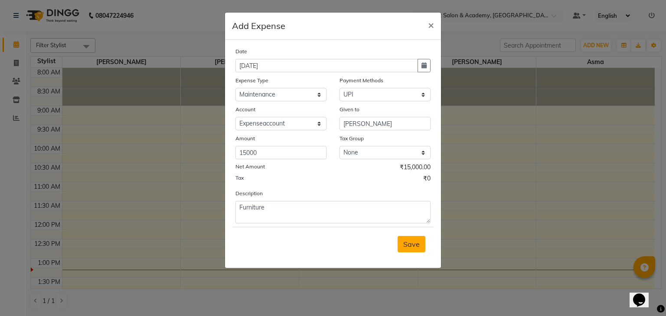
click at [406, 244] on span "Save" at bounding box center [411, 244] width 16 height 9
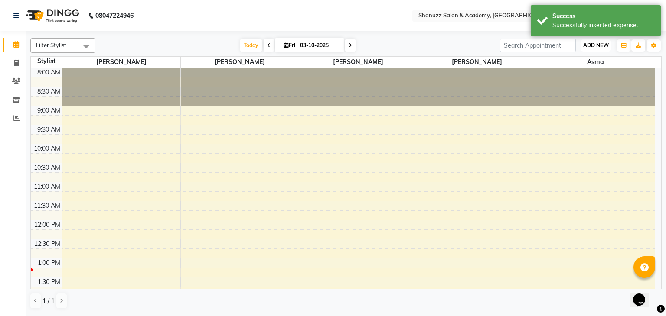
click at [595, 42] on span "ADD NEW" at bounding box center [596, 45] width 26 height 7
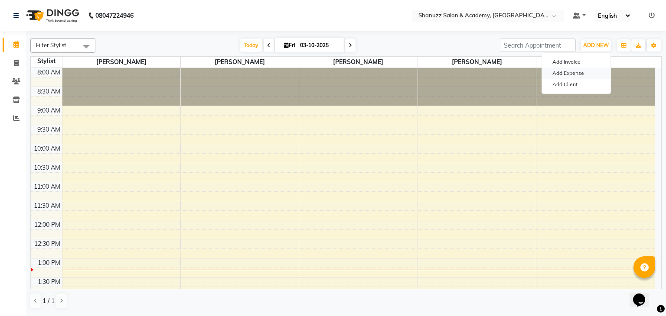
click at [579, 73] on link "Add Expense" at bounding box center [576, 73] width 68 height 11
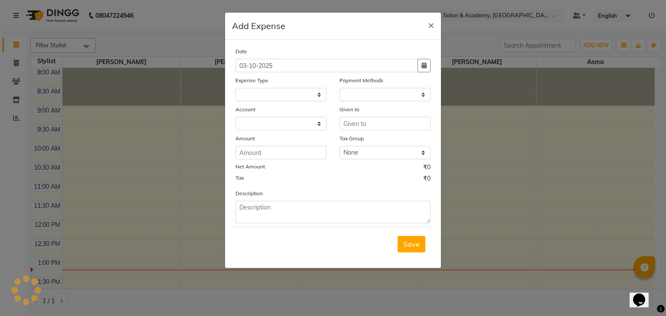
select select "1"
select select "6496"
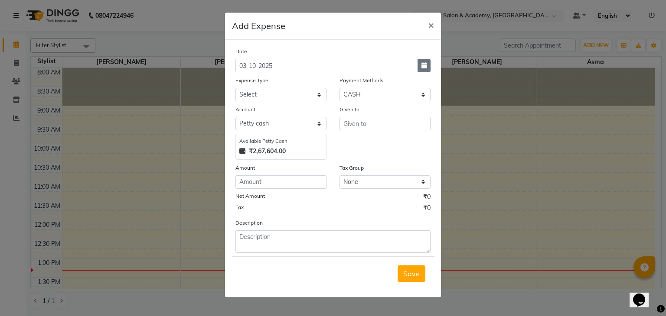
click at [423, 72] on button "button" at bounding box center [423, 65] width 13 height 13
select select "10"
select select "2025"
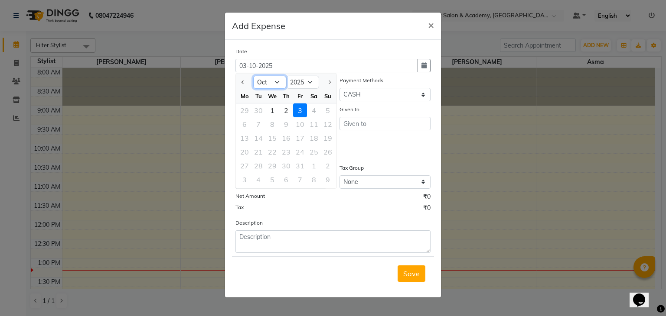
click at [273, 82] on select "Jan Feb Mar Apr May Jun [DATE] Aug Sep Oct" at bounding box center [269, 82] width 33 height 13
select select "9"
click at [253, 76] on select "Jan Feb Mar Apr May Jun [DATE] Aug Sep Oct" at bounding box center [269, 82] width 33 height 13
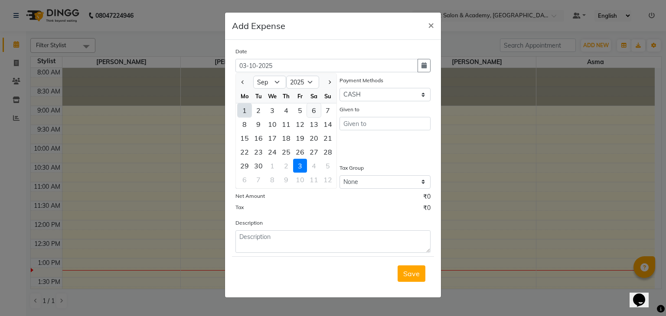
click at [315, 111] on div "6" at bounding box center [314, 111] width 14 height 14
type input "[DATE]"
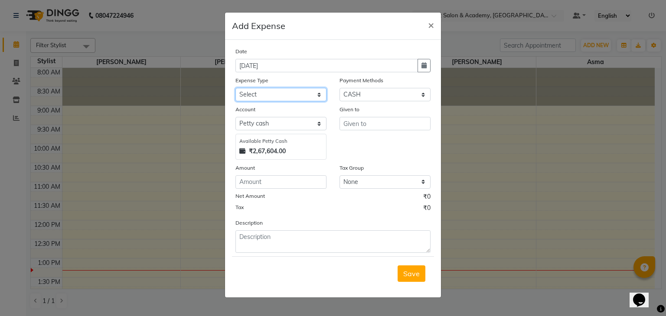
drag, startPoint x: 300, startPoint y: 98, endPoint x: 286, endPoint y: 140, distance: 44.3
click at [286, 140] on div "Date [DATE] Expense Type Select Bisleri CCTV and all other client welfare Conve…" at bounding box center [332, 150] width 195 height 206
select select "18266"
click at [235, 89] on select "Select Bisleri CCTV and all other client welfare Conveyance Courier & Postage e…" at bounding box center [280, 94] width 91 height 13
drag, startPoint x: 387, startPoint y: 98, endPoint x: 366, endPoint y: 130, distance: 38.6
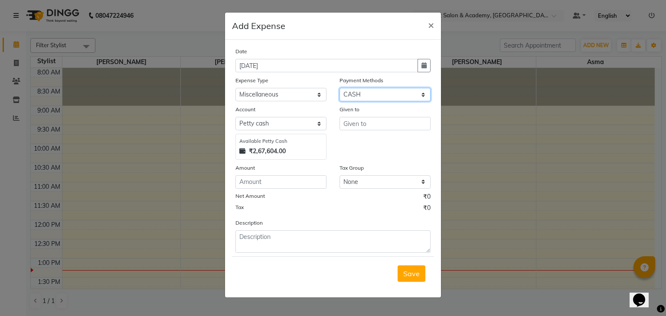
click at [366, 130] on div "Date [DATE] Expense Type Select Bisleri CCTV and all other client welfare Conve…" at bounding box center [332, 150] width 195 height 206
select select "8"
click at [339, 89] on select "Select CASH UPI CARD Wallet Razorpay Prepaid" at bounding box center [384, 94] width 91 height 13
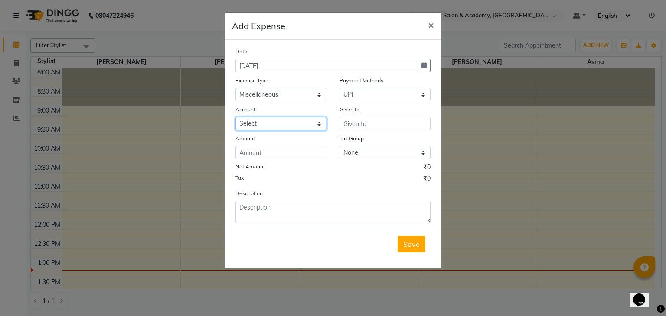
click at [279, 127] on select "Select Expenseaccount Bankaccount" at bounding box center [280, 123] width 91 height 13
select select "6584"
click at [235, 118] on select "Select Expenseaccount Bankaccount" at bounding box center [280, 123] width 91 height 13
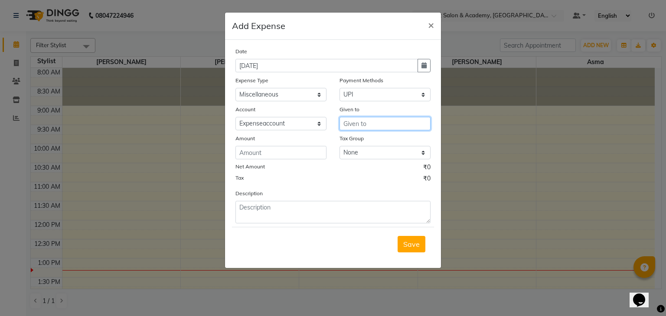
click at [371, 124] on input "text" at bounding box center [384, 123] width 91 height 13
type input "n"
type input "v"
type input "Vodafone new sim"
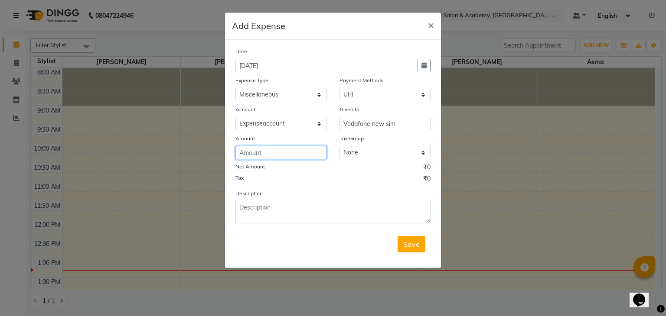
click at [264, 155] on input "number" at bounding box center [280, 152] width 91 height 13
type input "300"
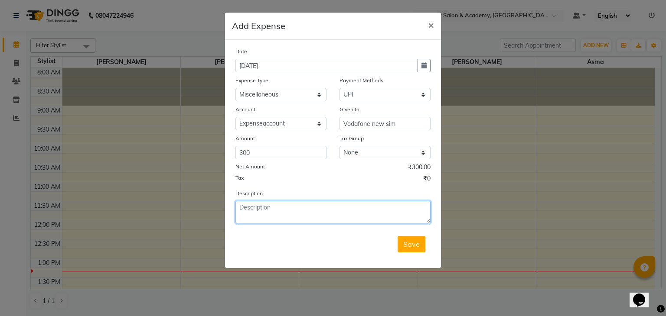
click at [283, 215] on textarea at bounding box center [332, 212] width 195 height 23
type textarea "t"
type textarea "Tayba new sim"
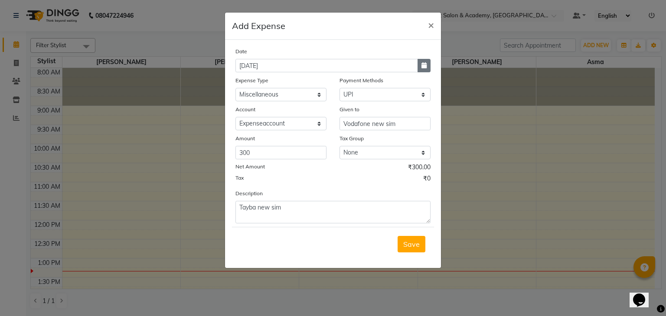
click at [426, 68] on icon "button" at bounding box center [423, 65] width 5 height 6
select select "9"
select select "2025"
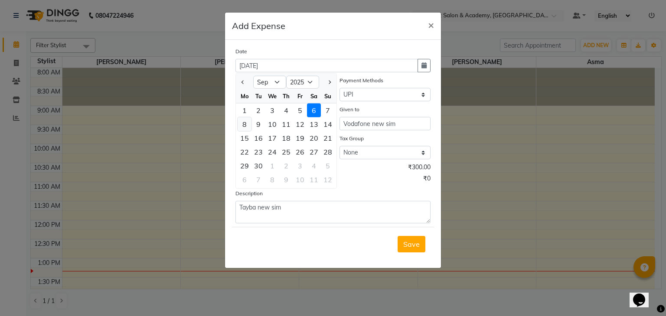
click at [245, 126] on div "8" at bounding box center [244, 124] width 14 height 14
type input "[DATE]"
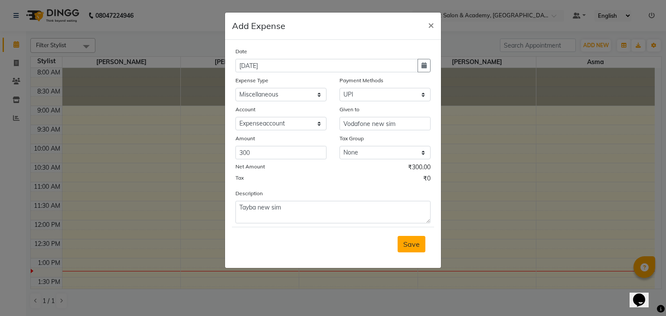
click at [418, 247] on span "Save" at bounding box center [411, 244] width 16 height 9
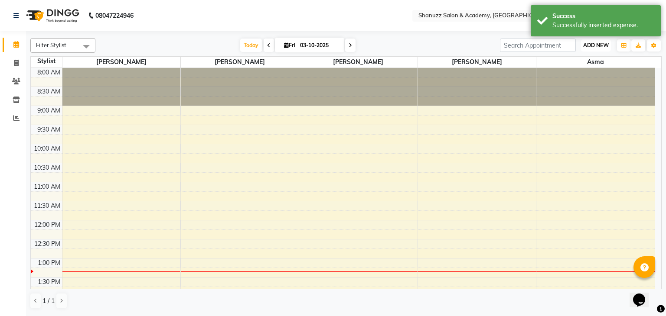
click at [595, 50] on button "ADD NEW Toggle Dropdown" at bounding box center [596, 45] width 30 height 12
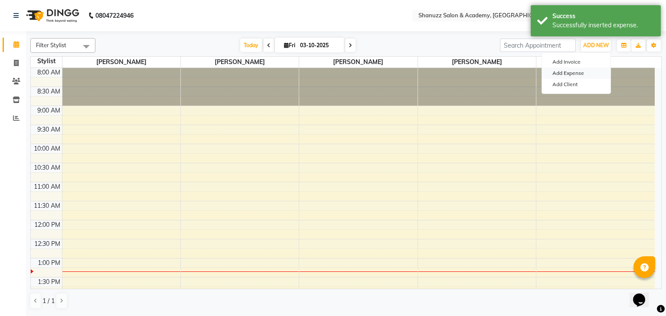
click at [567, 73] on link "Add Expense" at bounding box center [576, 73] width 68 height 11
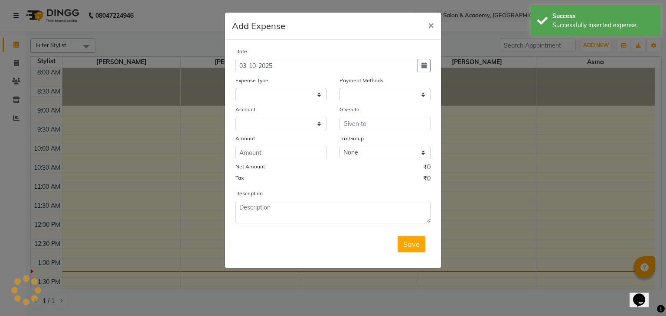
select select "1"
select select "6496"
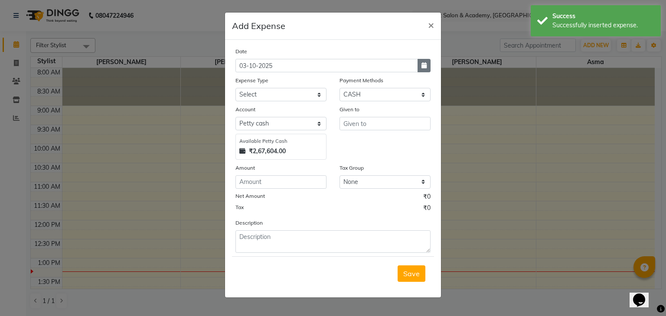
click at [426, 70] on button "button" at bounding box center [423, 65] width 13 height 13
select select "10"
select select "2025"
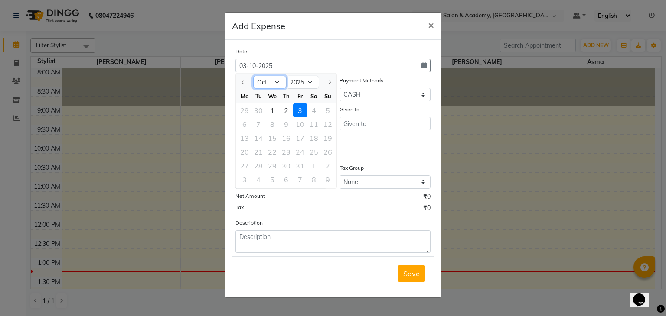
click at [277, 85] on select "Jan Feb Mar Apr May Jun [DATE] Aug Sep Oct" at bounding box center [269, 82] width 33 height 13
select select "9"
click at [253, 76] on select "Jan Feb Mar Apr May Jun [DATE] Aug Sep Oct" at bounding box center [269, 82] width 33 height 13
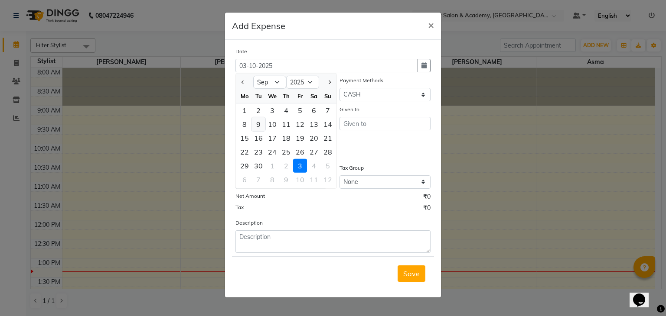
click at [257, 127] on div "9" at bounding box center [258, 124] width 14 height 14
type input "[DATE]"
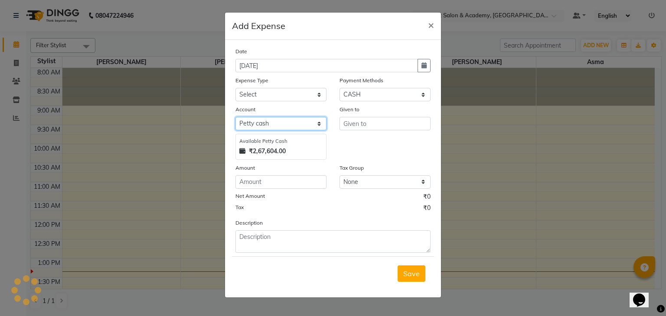
click at [312, 130] on select "Select [PERSON_NAME] cash Expenseaccount Bankaccount" at bounding box center [280, 123] width 91 height 13
select select "6584"
click at [235, 118] on select "Select [PERSON_NAME] cash Expenseaccount Bankaccount" at bounding box center [280, 123] width 91 height 13
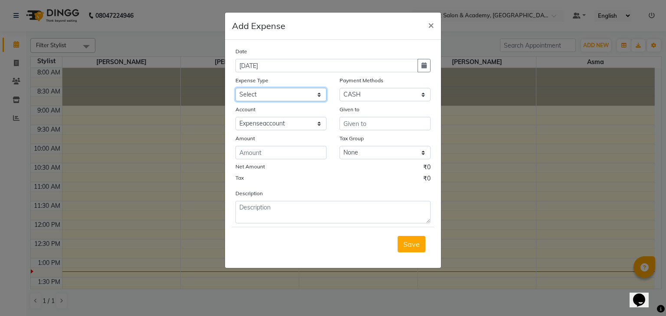
click at [314, 97] on select "Select Bisleri CCTV and all other client welfare Conveyance Courier & Postage e…" at bounding box center [280, 94] width 91 height 13
